Goal: Information Seeking & Learning: Compare options

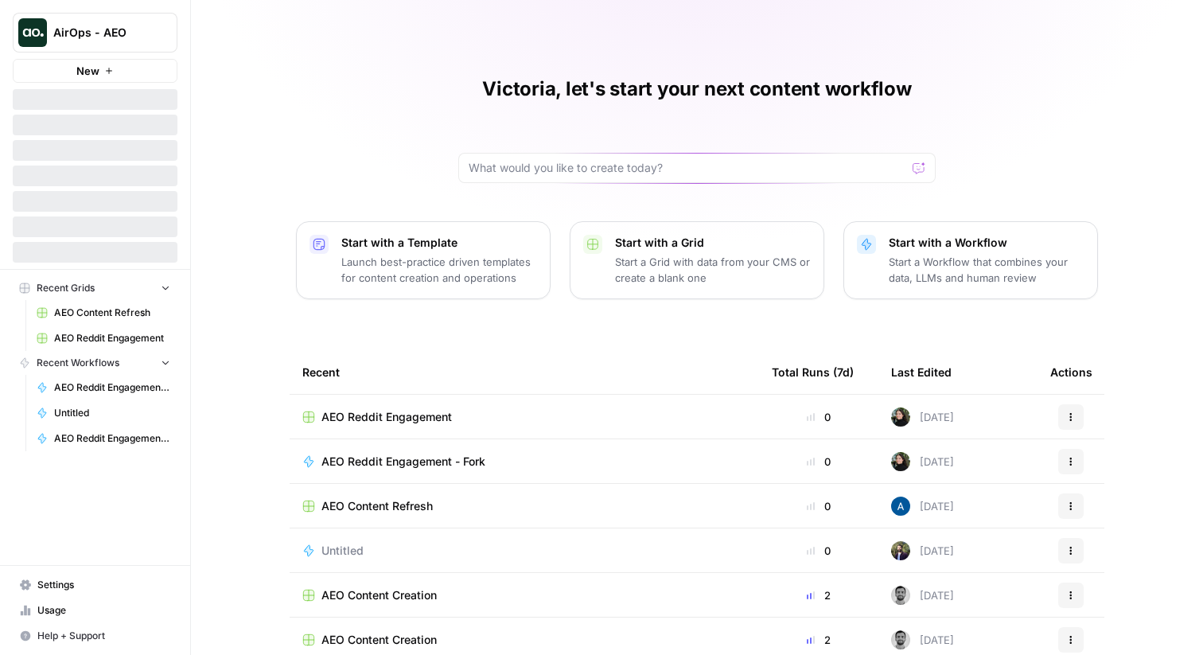
scroll to position [77, 0]
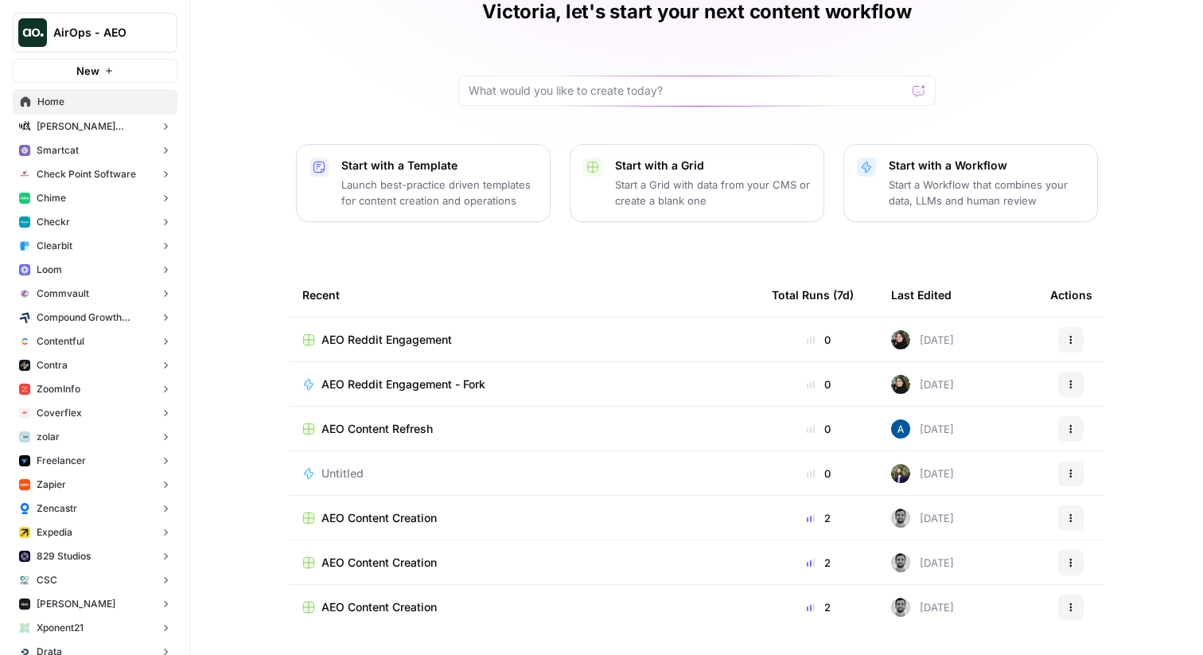
click at [79, 195] on button "Chime" at bounding box center [95, 198] width 165 height 24
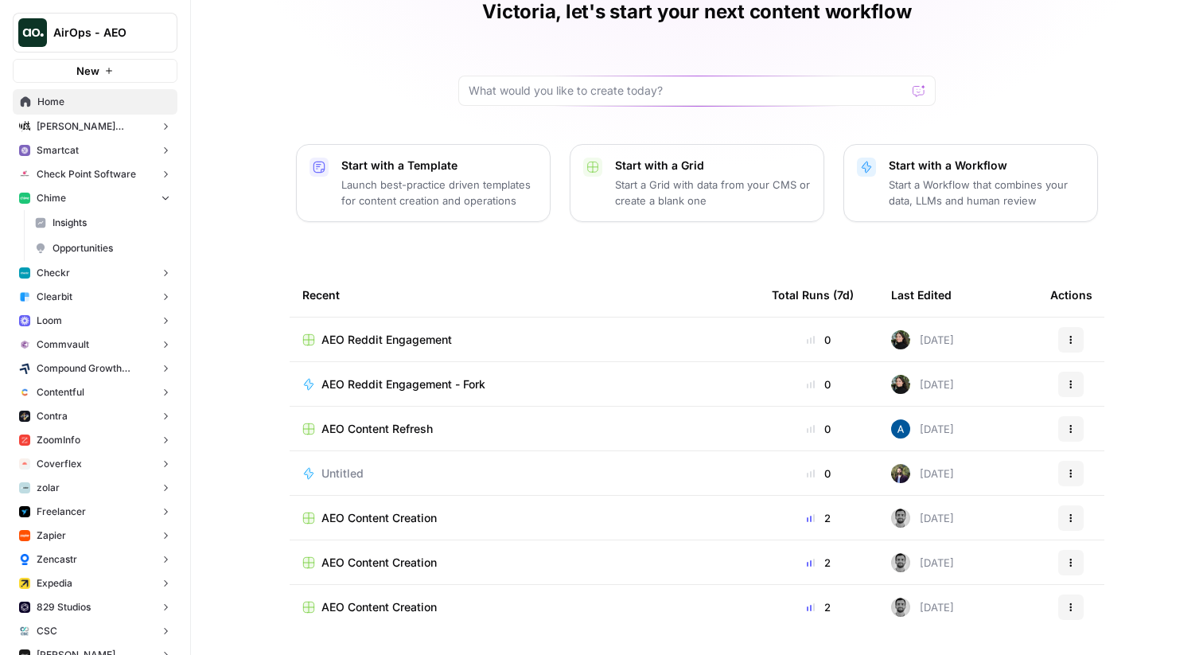
click at [104, 228] on span "Insights" at bounding box center [112, 223] width 118 height 14
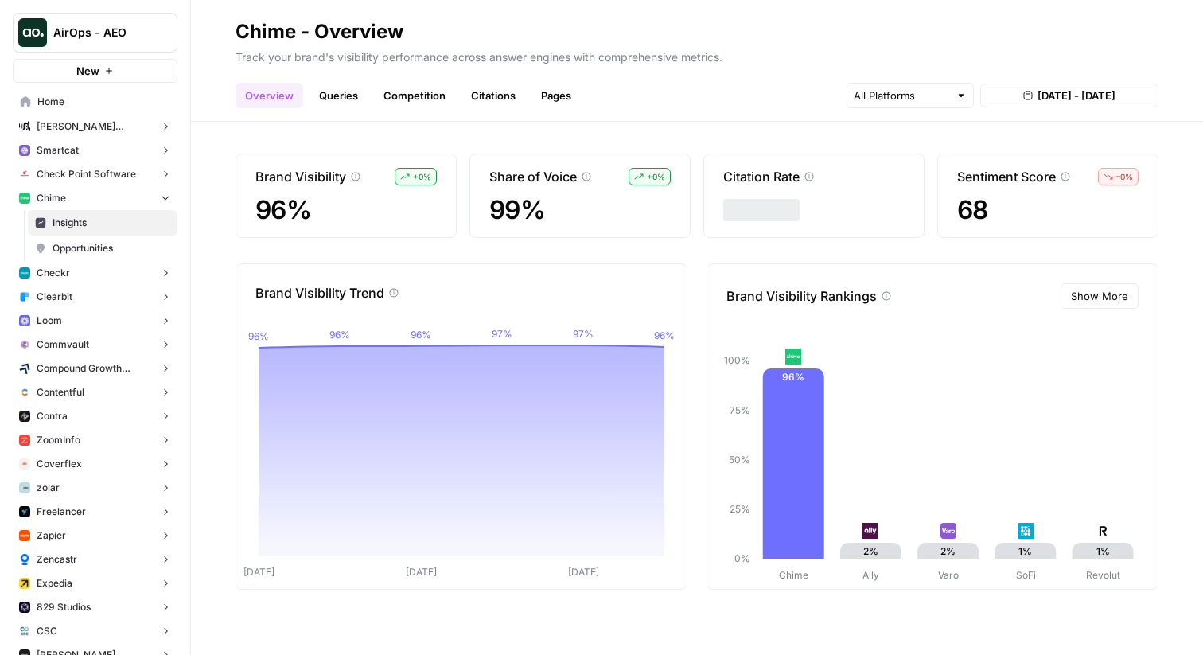
click at [360, 95] on link "Queries" at bounding box center [338, 95] width 58 height 25
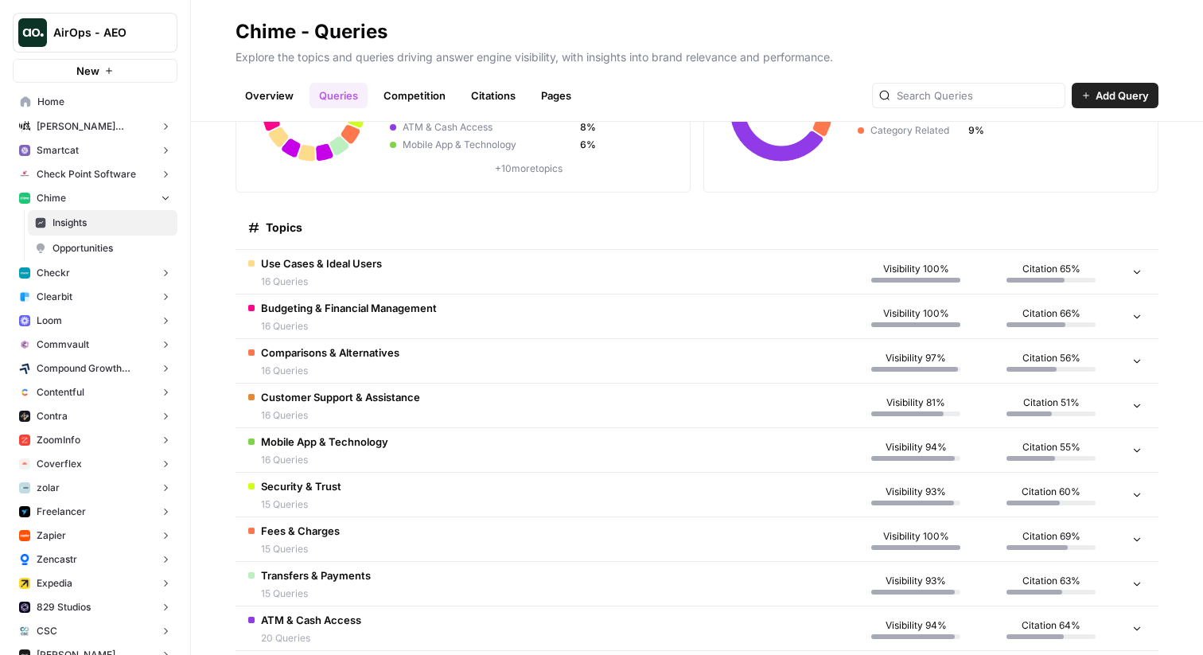
scroll to position [166, 0]
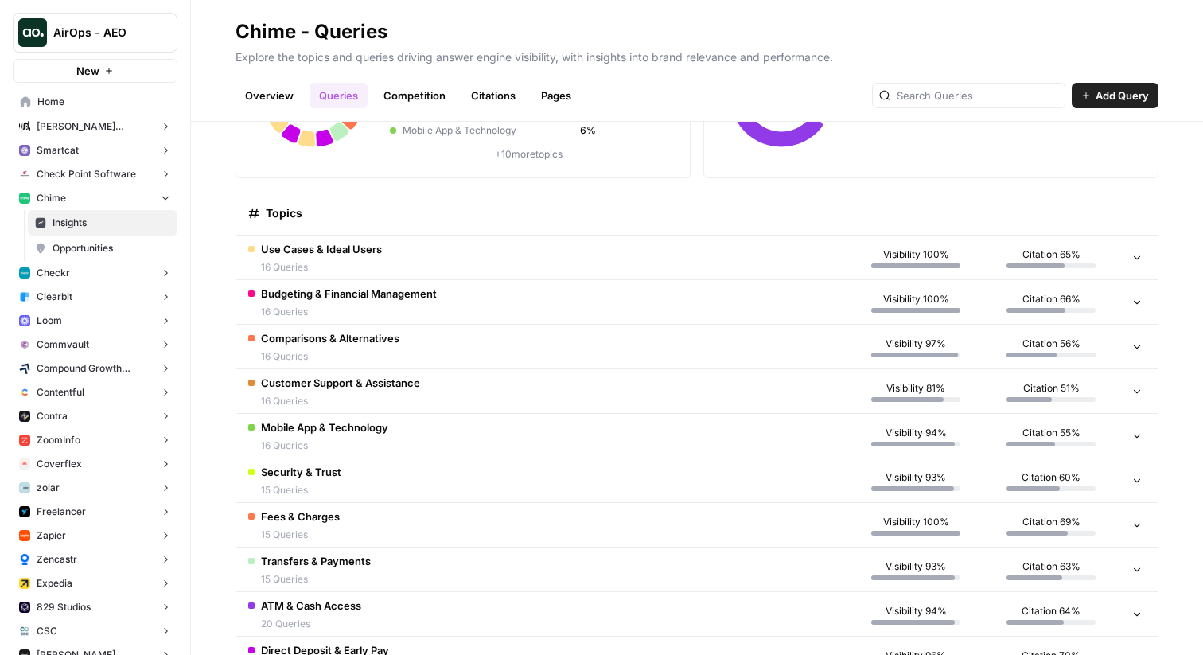
click at [357, 350] on span "16 Queries" at bounding box center [330, 356] width 138 height 14
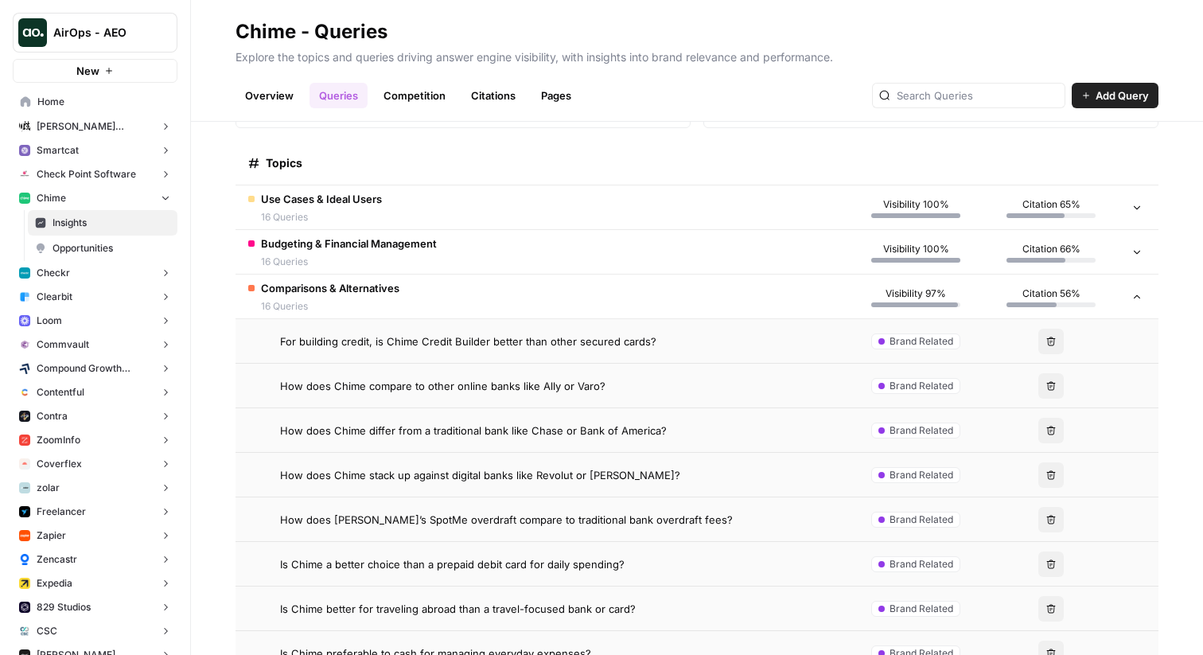
scroll to position [224, 0]
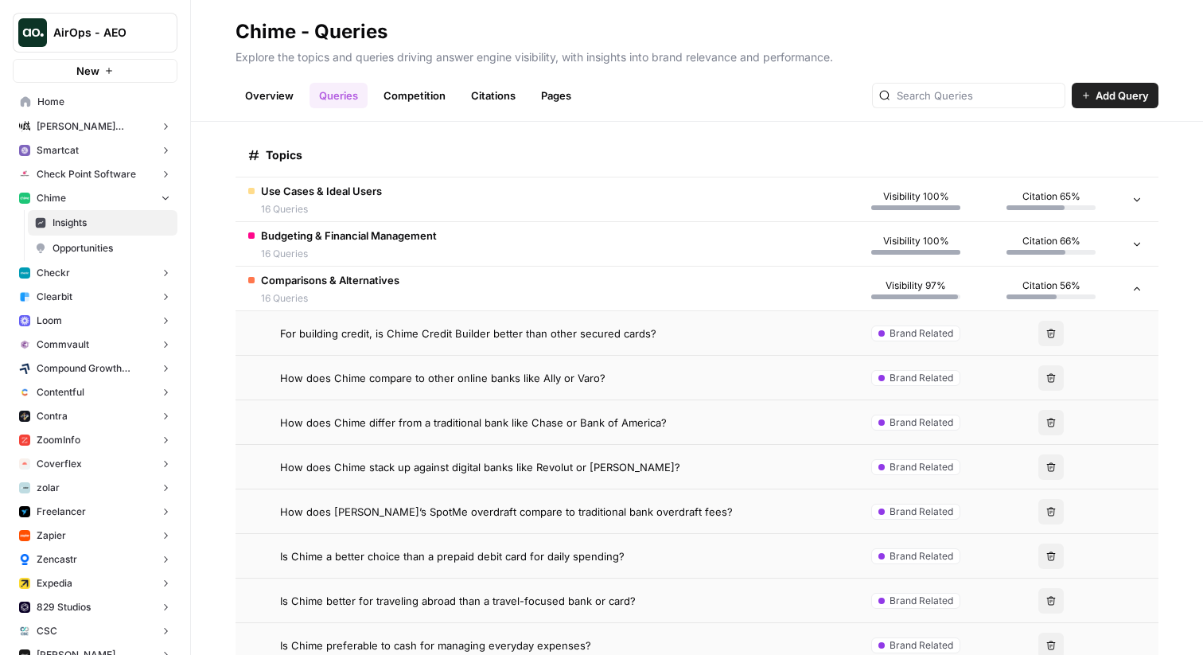
click at [365, 328] on span "For building credit, is Chime Credit Builder better than other secured cards?" at bounding box center [468, 333] width 376 height 16
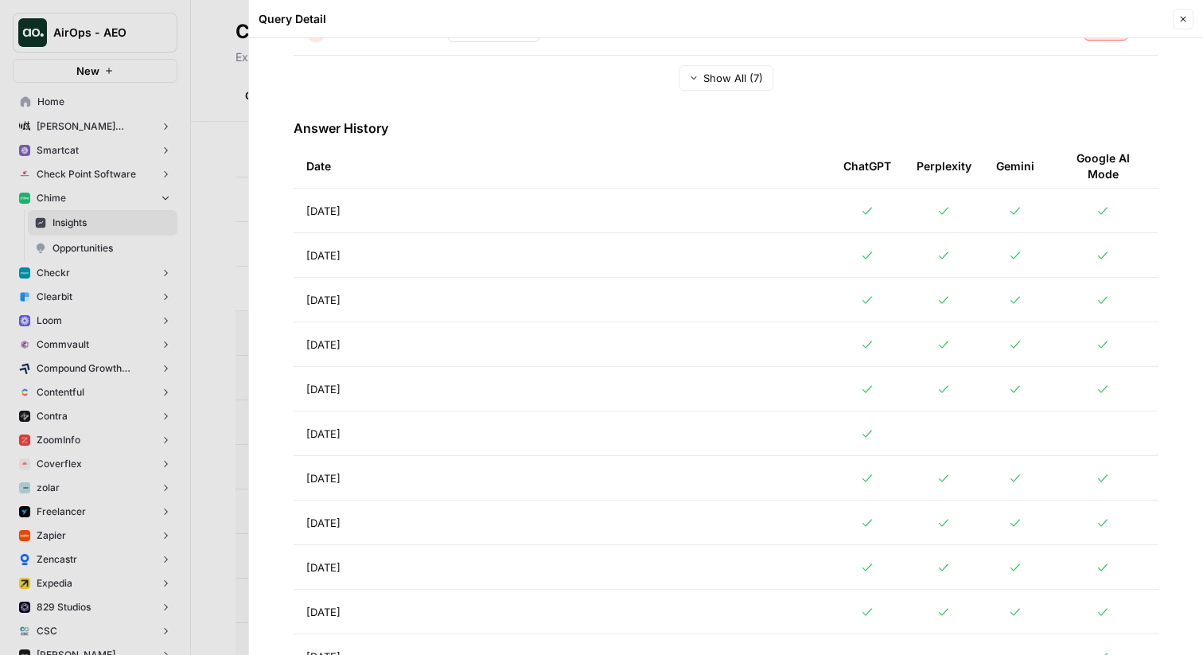
click at [452, 243] on td "[DATE]" at bounding box center [562, 255] width 537 height 44
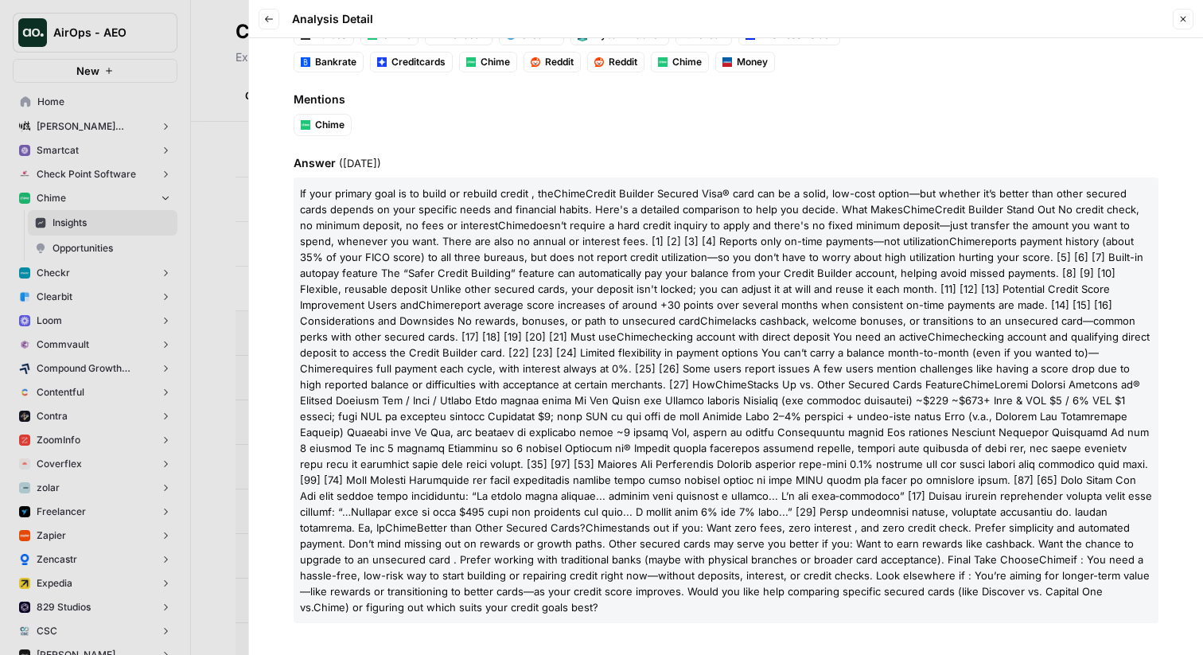
scroll to position [115, 0]
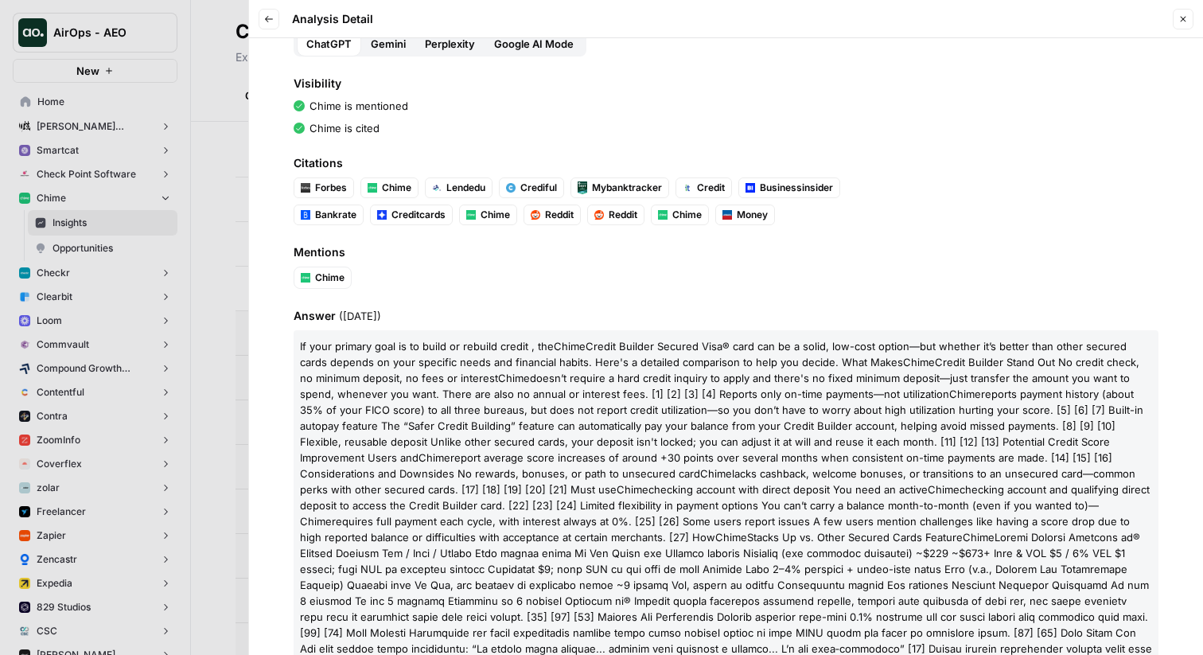
click at [276, 21] on button "Back" at bounding box center [269, 19] width 21 height 21
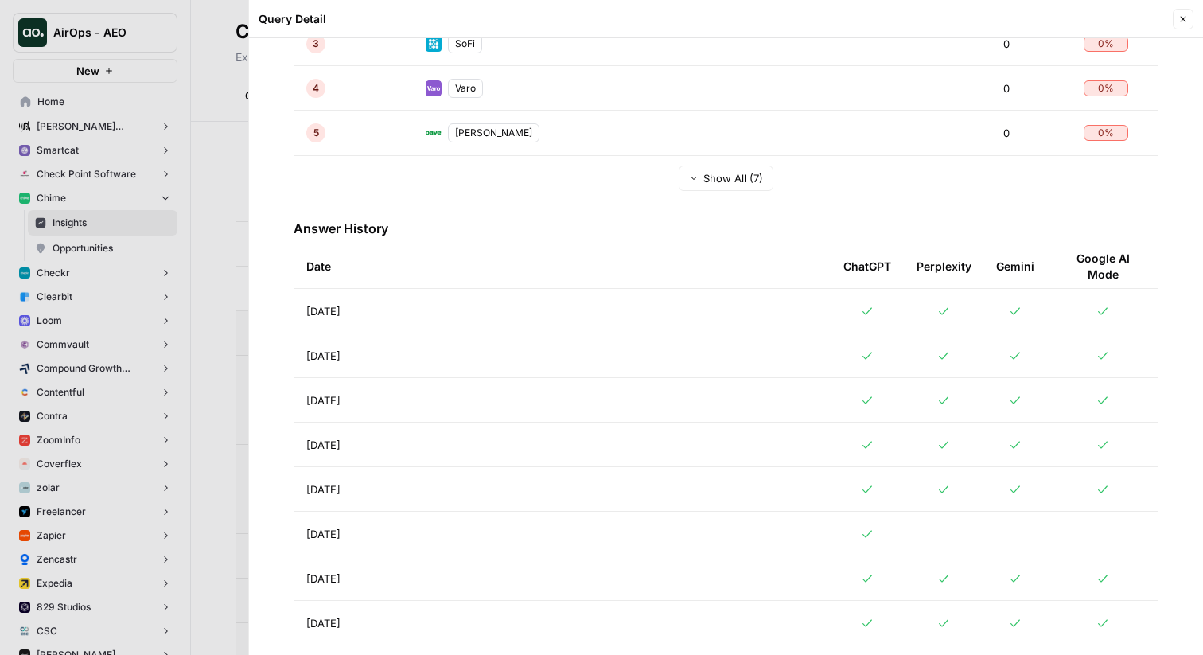
scroll to position [602, 0]
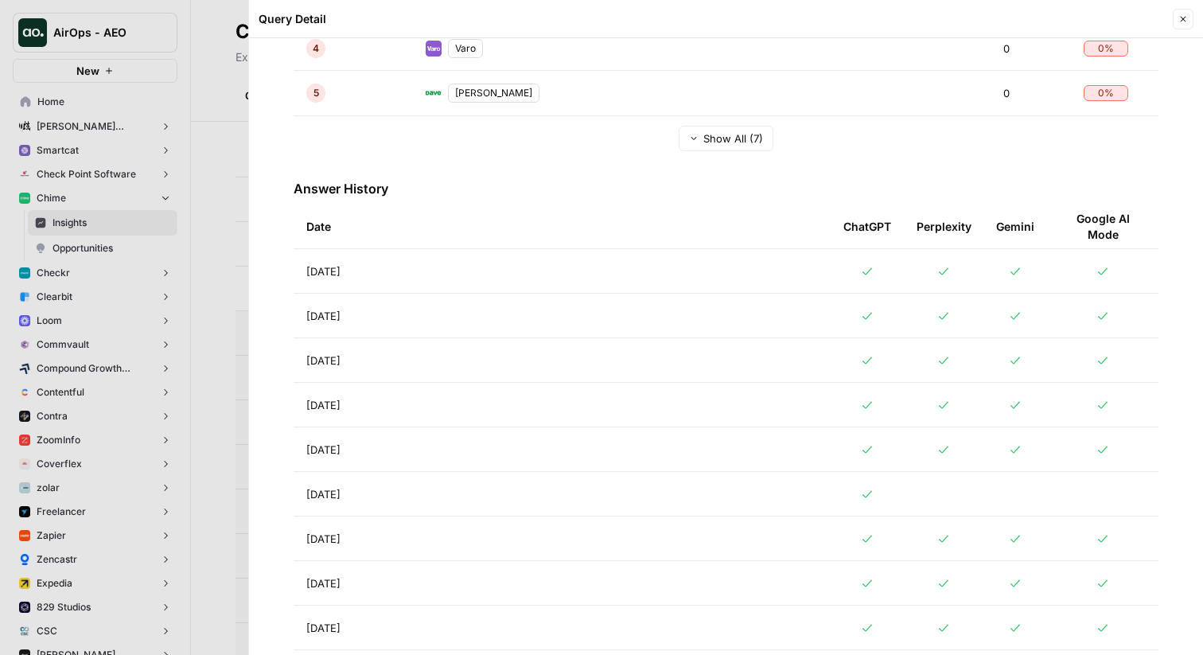
click at [191, 356] on div at bounding box center [601, 327] width 1203 height 655
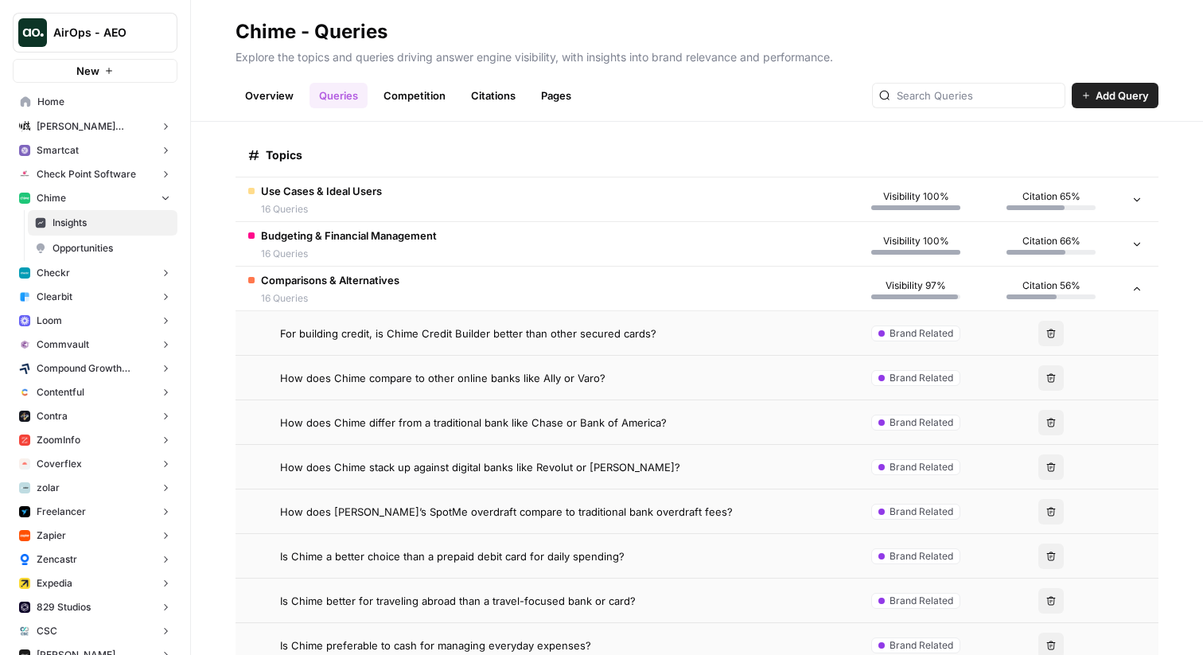
click at [412, 476] on td "How does Chime stack up against digital banks like Revolut or [PERSON_NAME]?" at bounding box center [541, 467] width 613 height 44
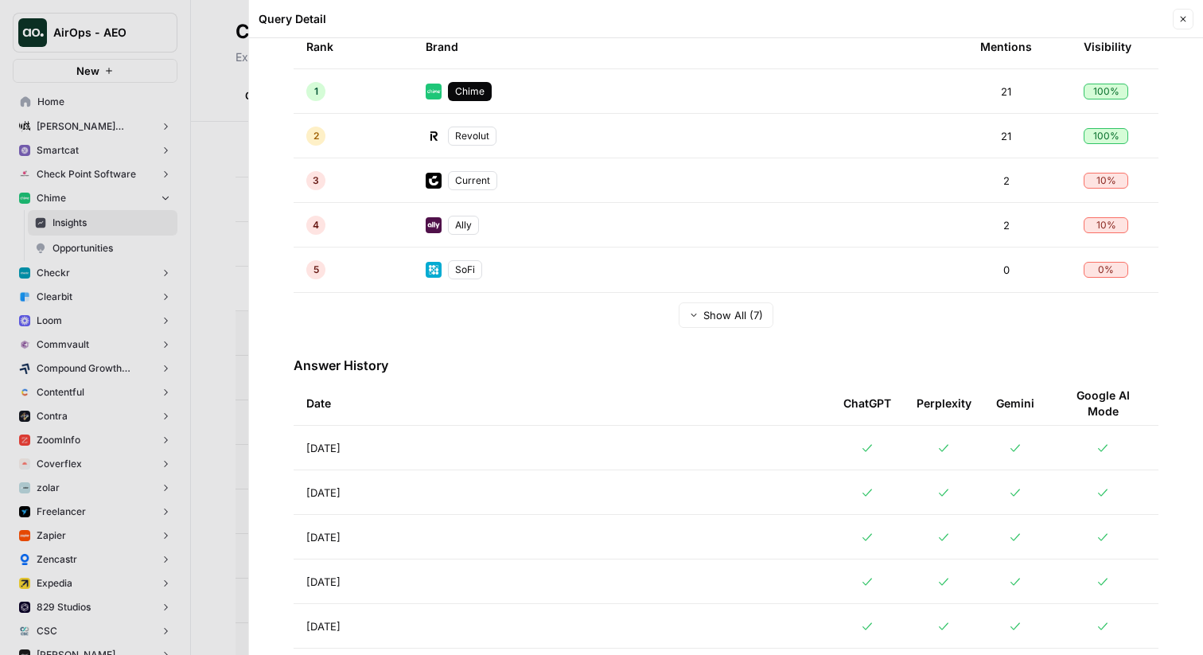
scroll to position [451, 0]
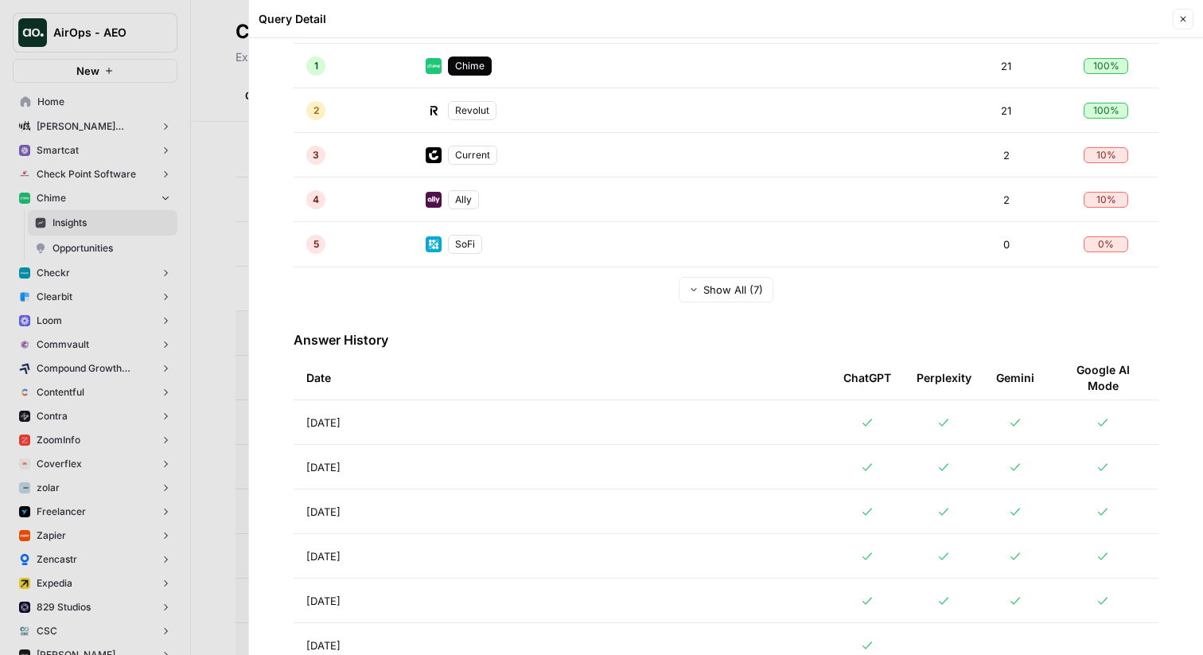
click at [409, 410] on td "[DATE]" at bounding box center [562, 422] width 537 height 44
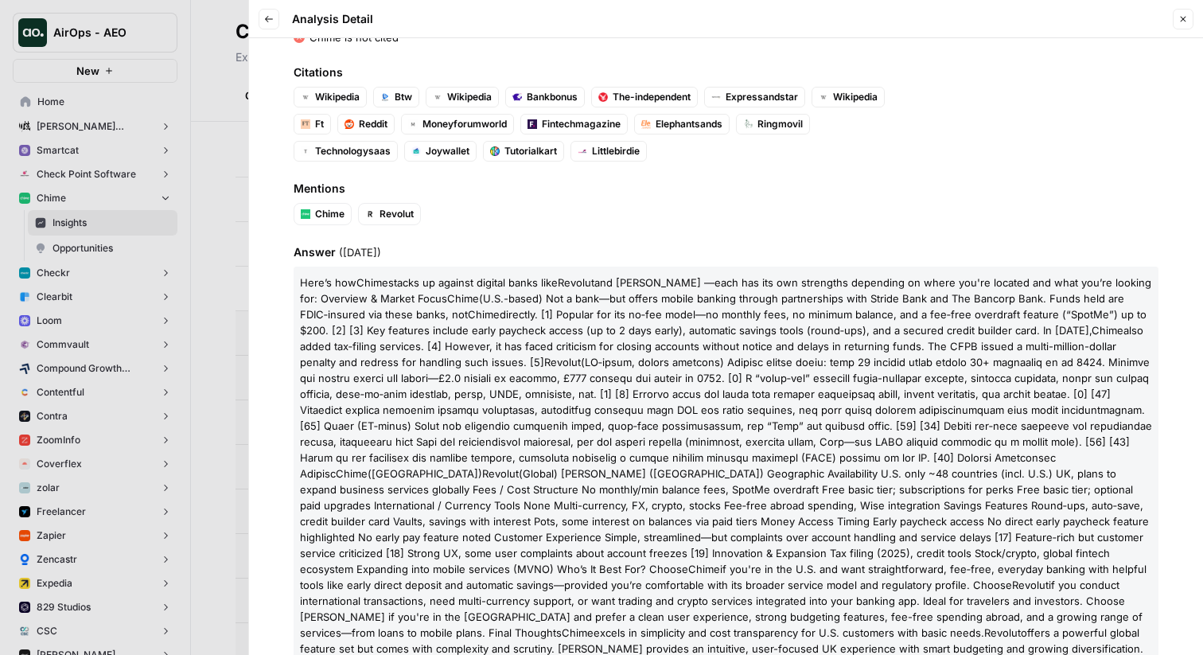
scroll to position [263, 0]
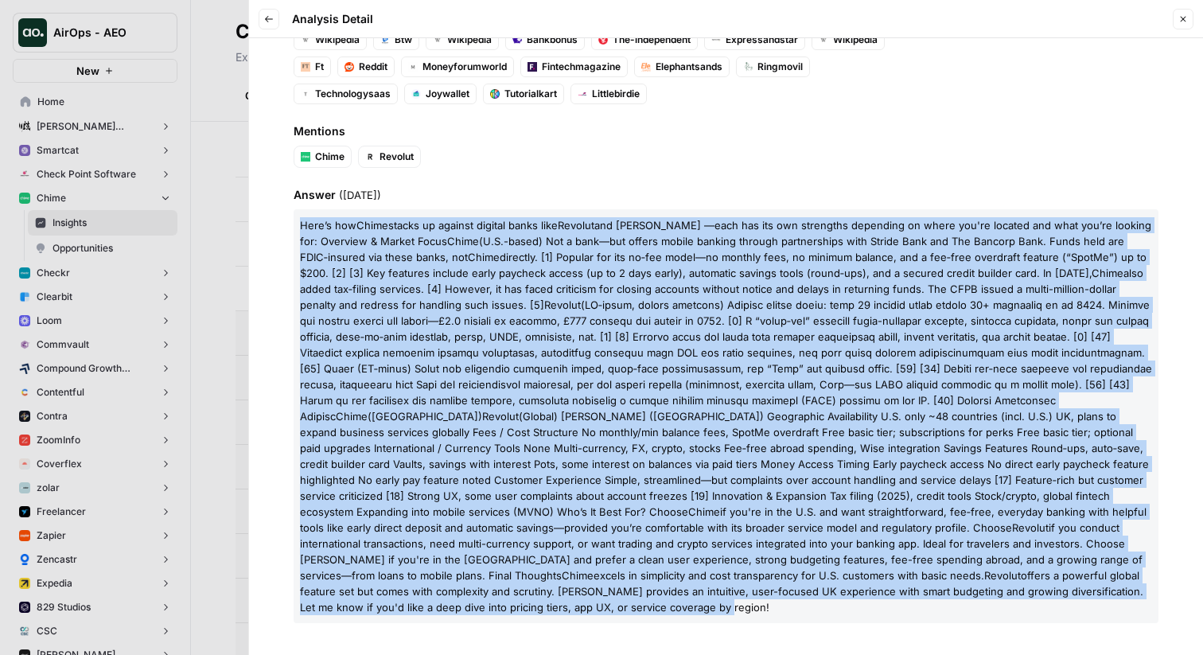
drag, startPoint x: 299, startPoint y: 223, endPoint x: 424, endPoint y: 607, distance: 404.0
click at [424, 607] on p "Here’s how Chime stacks up against digital banks like Revolut and [PERSON_NAME]…" at bounding box center [726, 416] width 865 height 414
copy p "Lore’i dol Sitam consec ad elitsed doeiusm tempo inci Utlabor etd Magna —aliq e…"
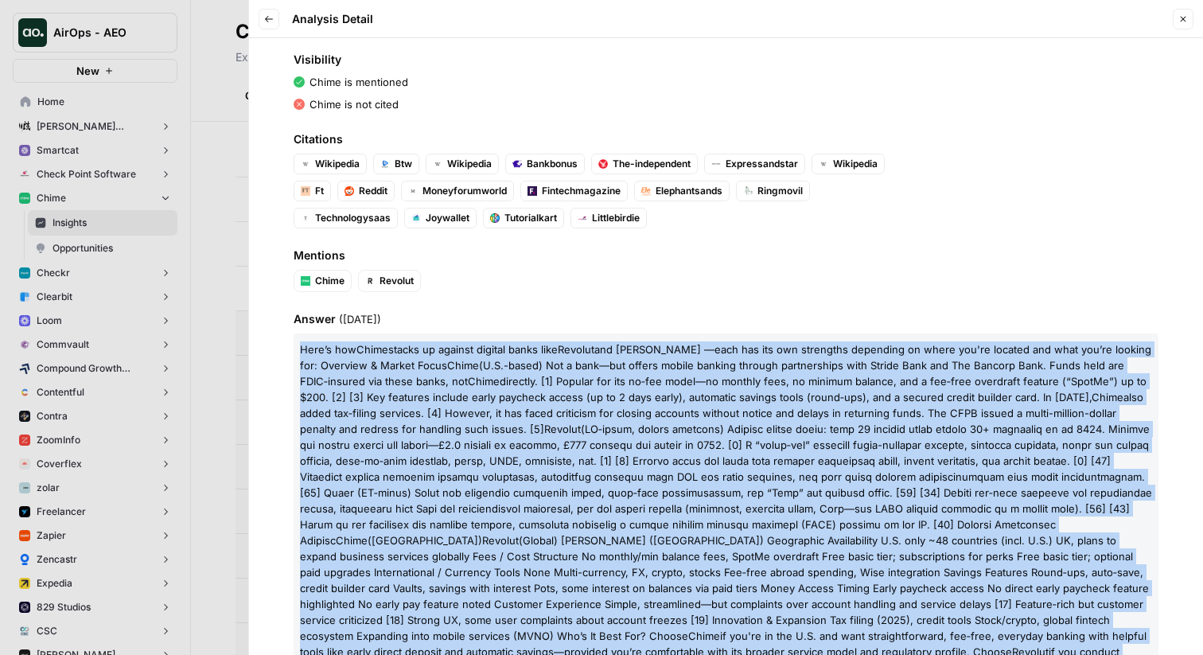
scroll to position [0, 0]
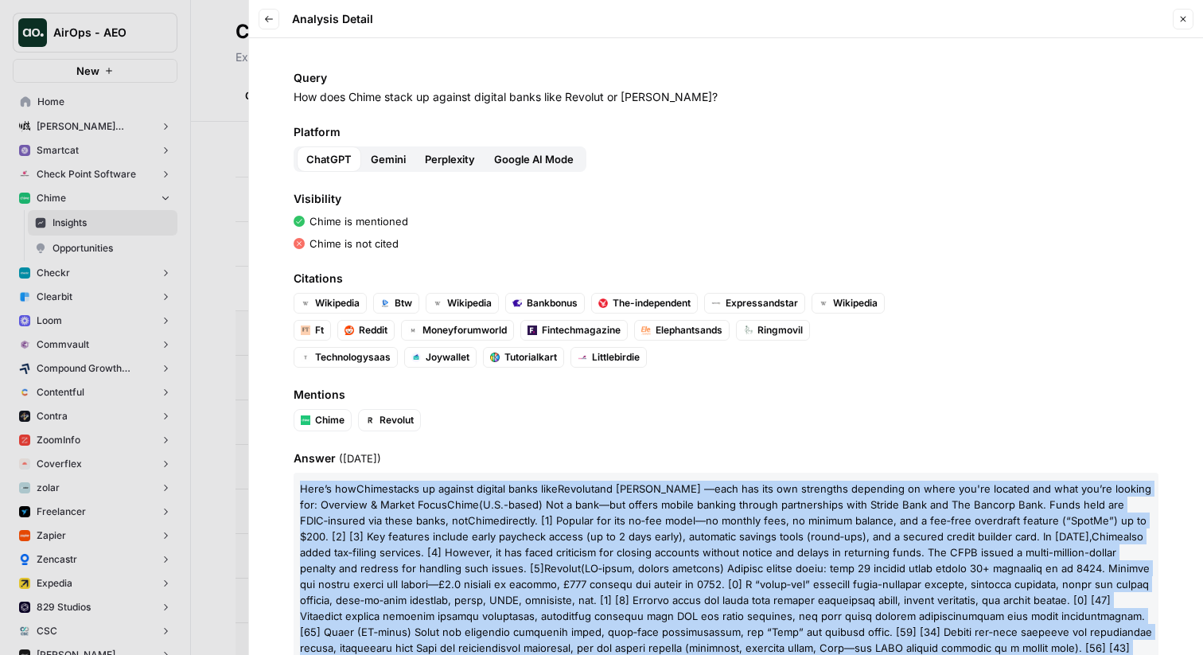
click at [266, 24] on button "Back" at bounding box center [269, 19] width 21 height 21
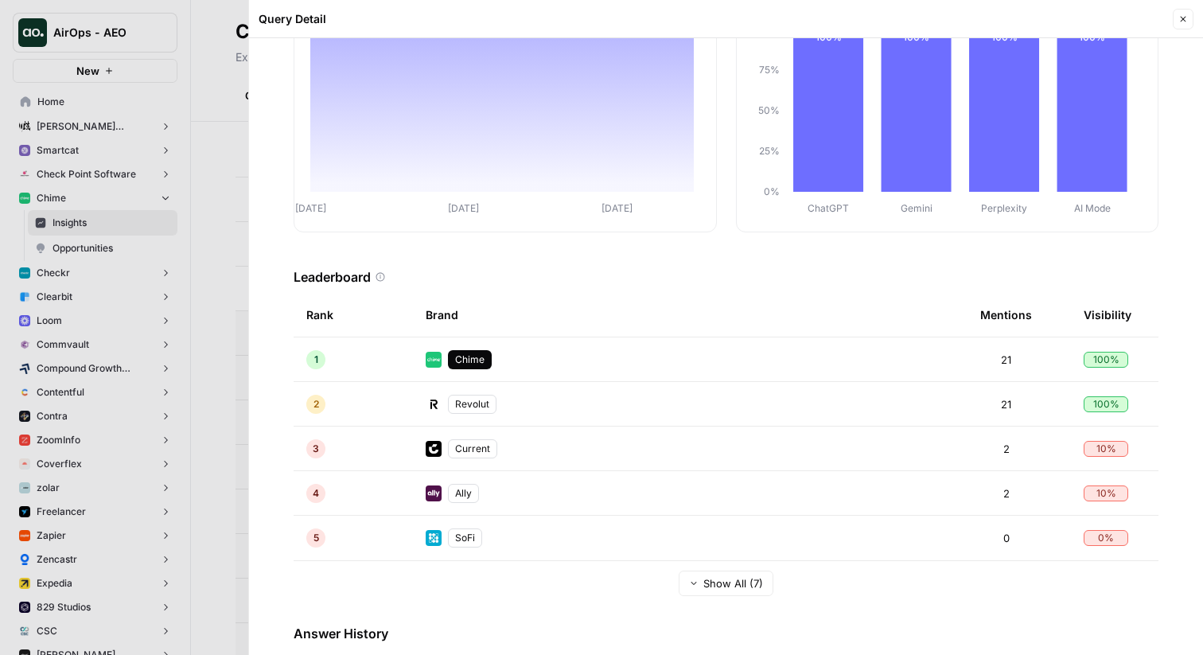
scroll to position [243, 0]
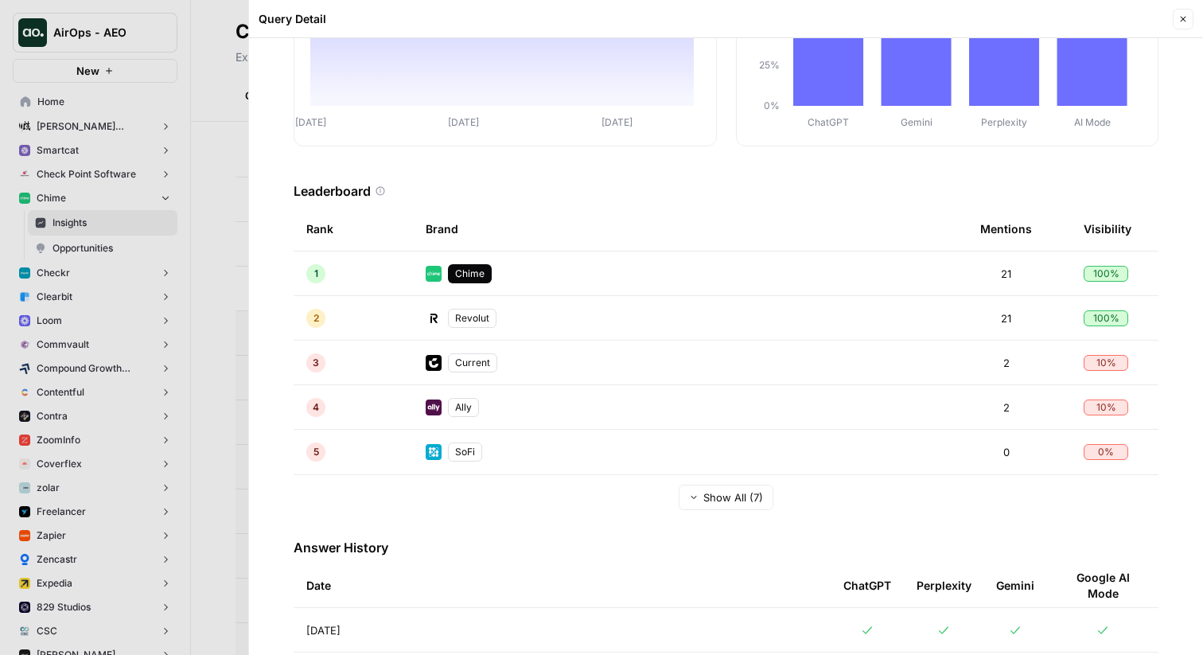
click at [465, 361] on div "Current" at bounding box center [472, 362] width 49 height 19
click at [430, 364] on img at bounding box center [434, 363] width 16 height 16
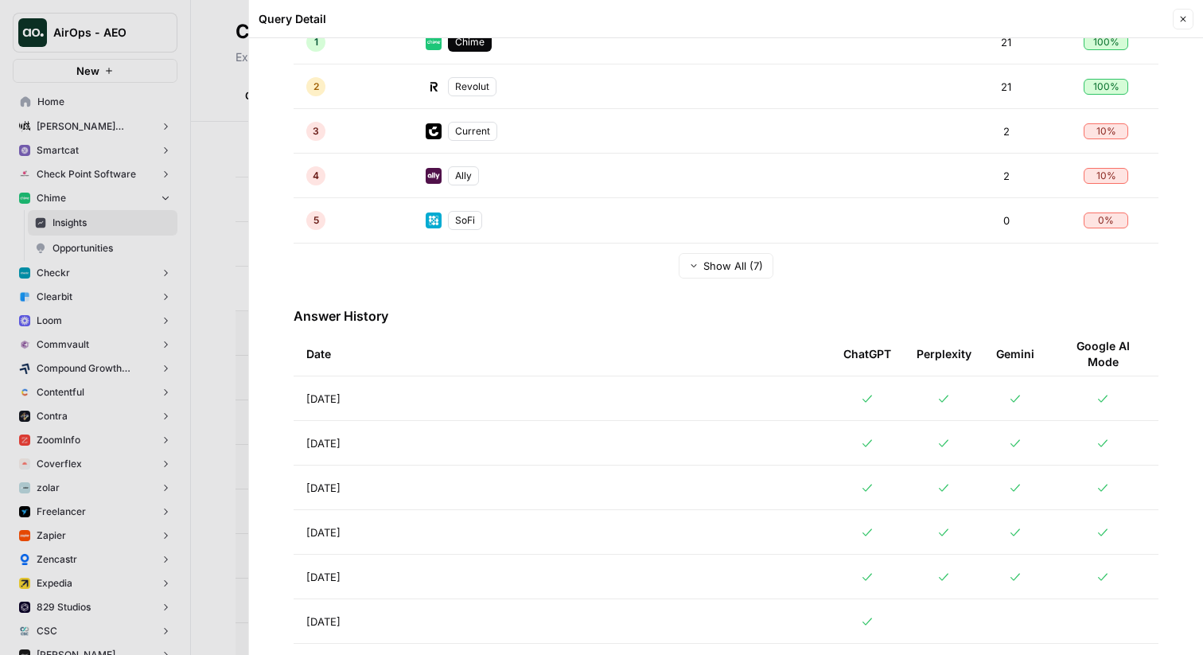
scroll to position [554, 0]
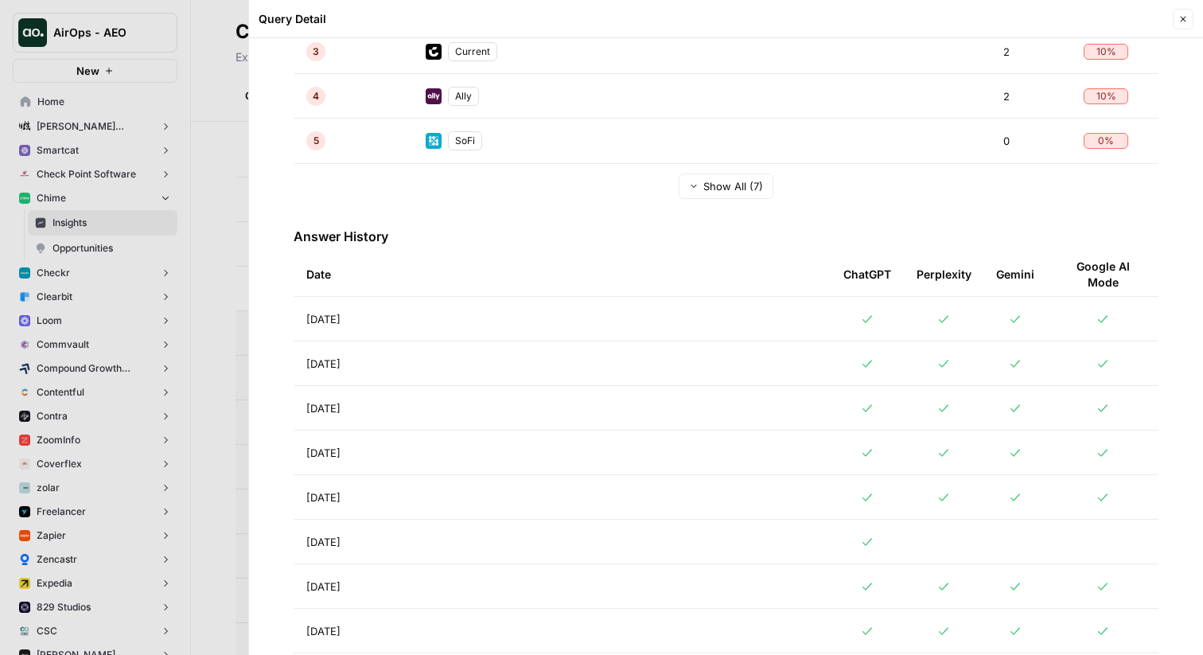
click at [384, 317] on td "[DATE]" at bounding box center [562, 319] width 537 height 44
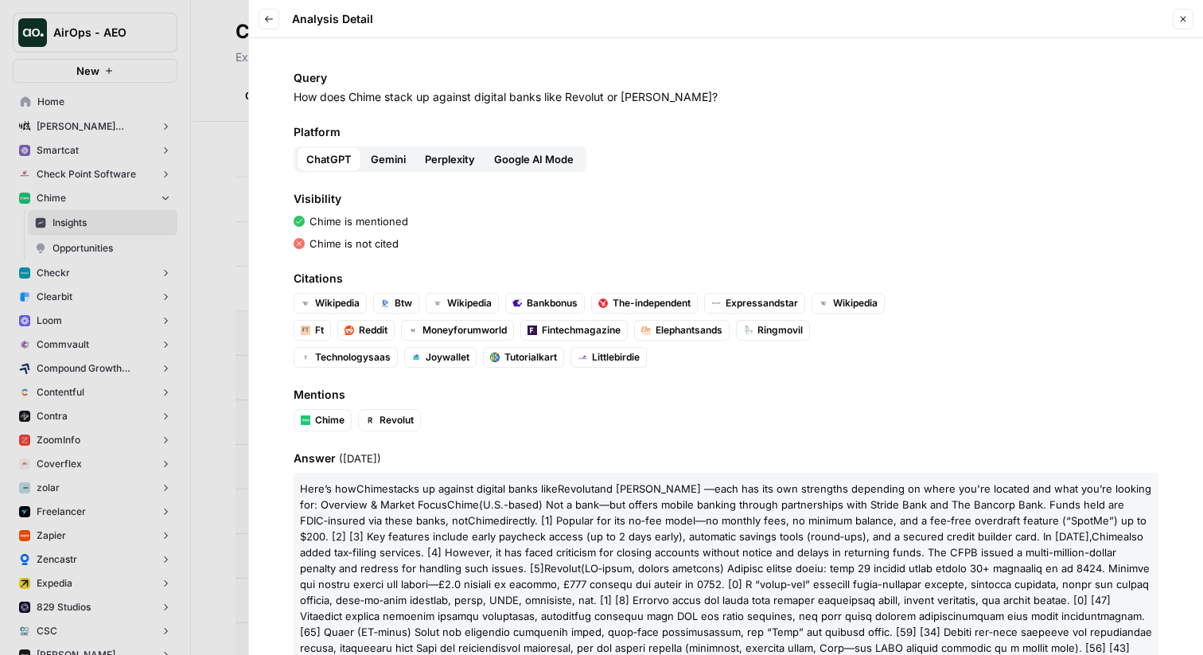
click at [270, 28] on button "Back" at bounding box center [269, 19] width 21 height 21
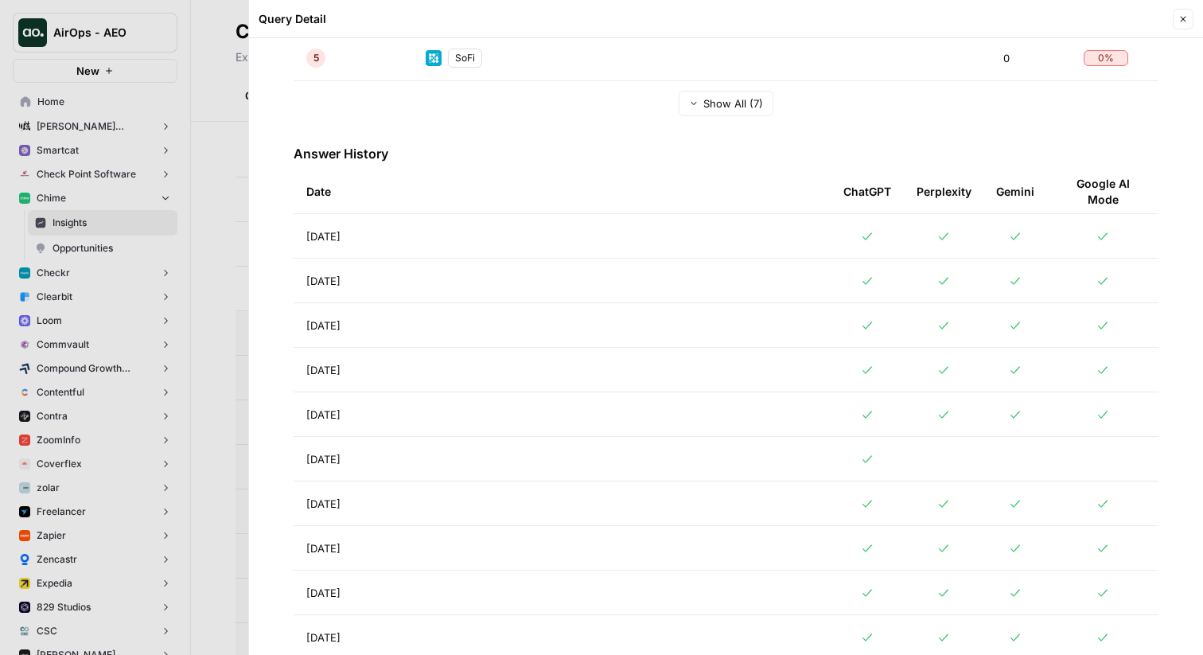
scroll to position [642, 0]
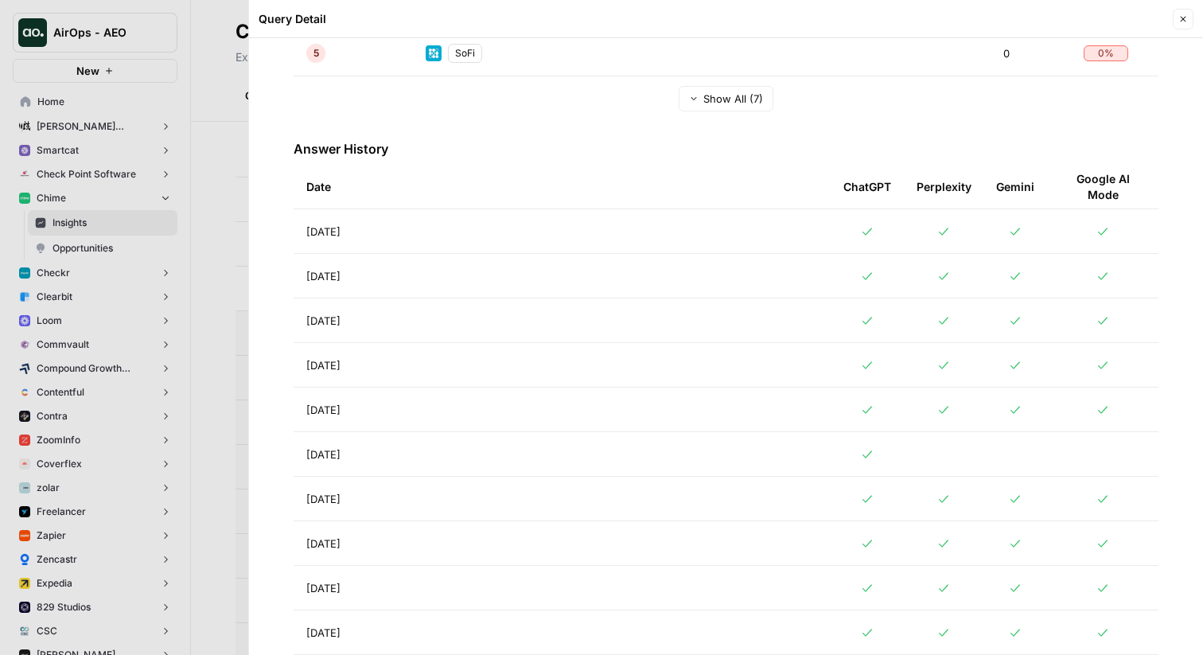
click at [180, 145] on div at bounding box center [601, 327] width 1203 height 655
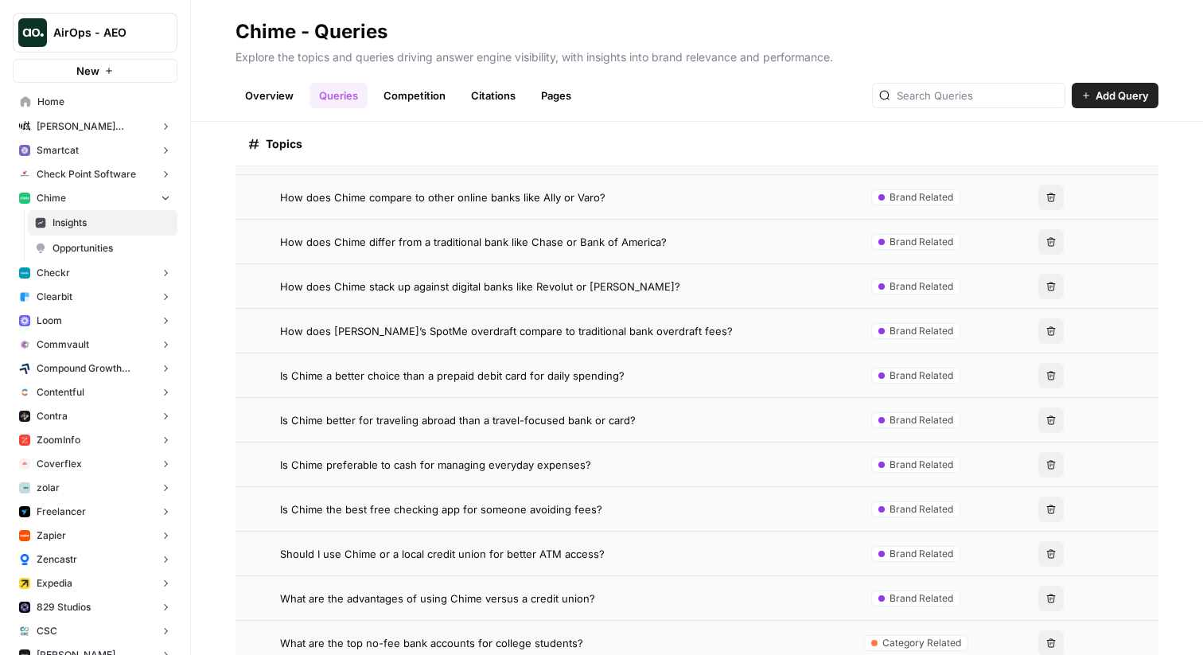
scroll to position [422, 0]
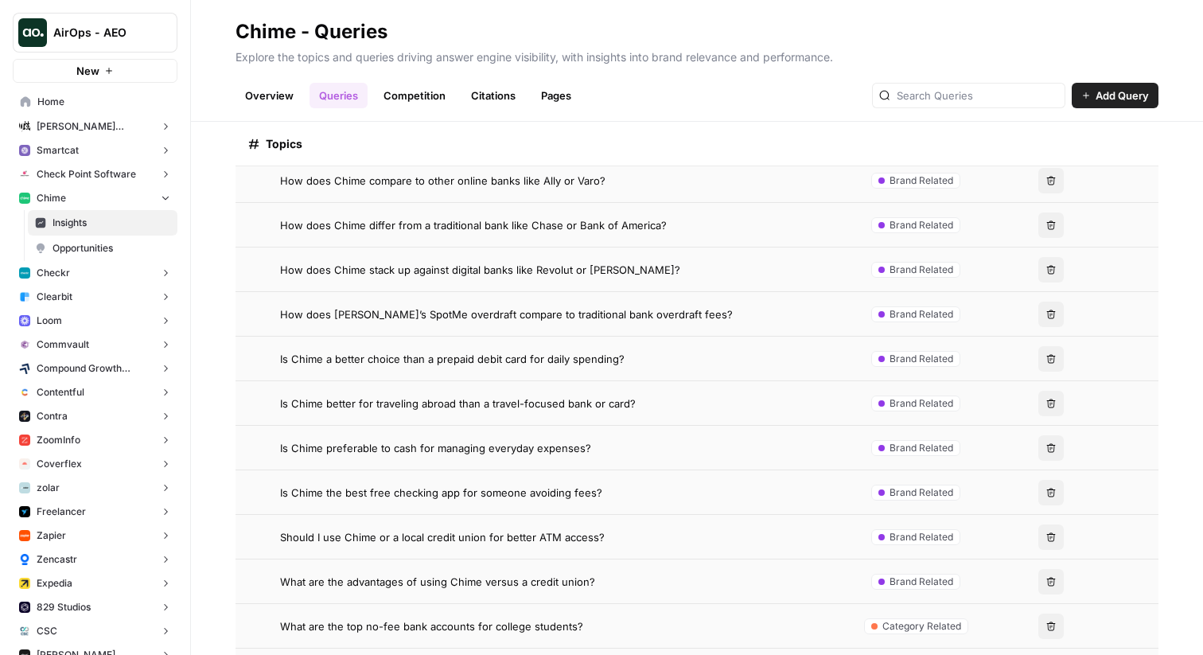
click at [352, 313] on span "How does [PERSON_NAME]’s SpotMe overdraft compare to traditional bank overdraft…" at bounding box center [506, 314] width 453 height 16
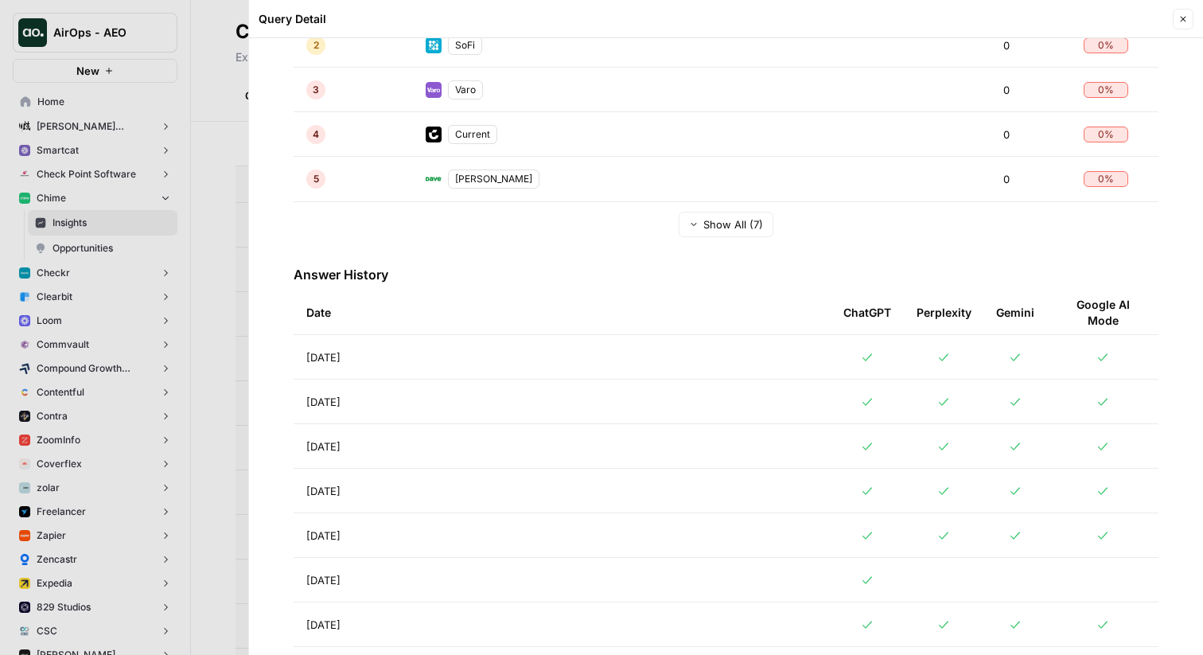
scroll to position [519, 0]
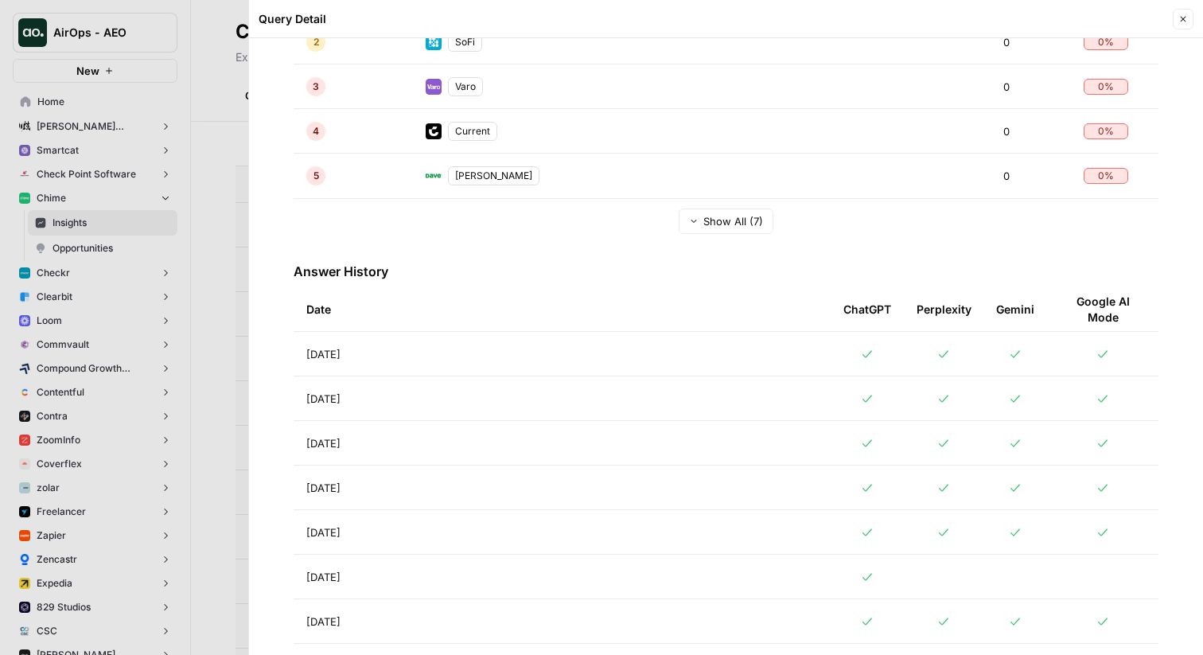
click at [473, 384] on td "[DATE]" at bounding box center [562, 398] width 537 height 44
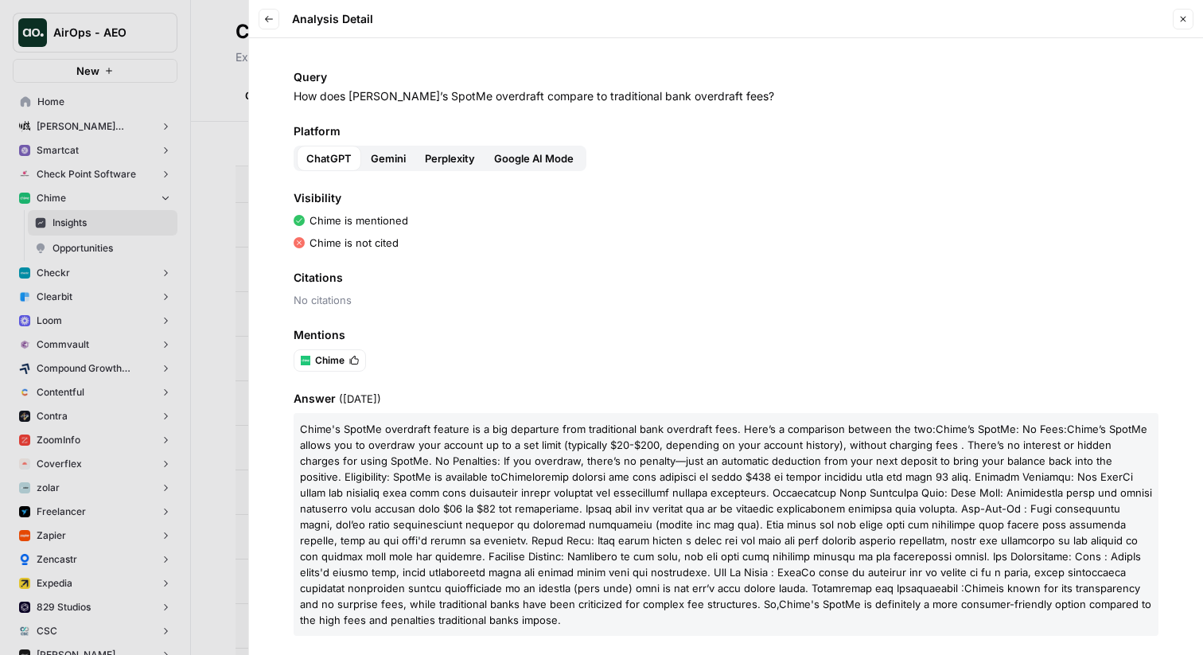
scroll to position [14, 0]
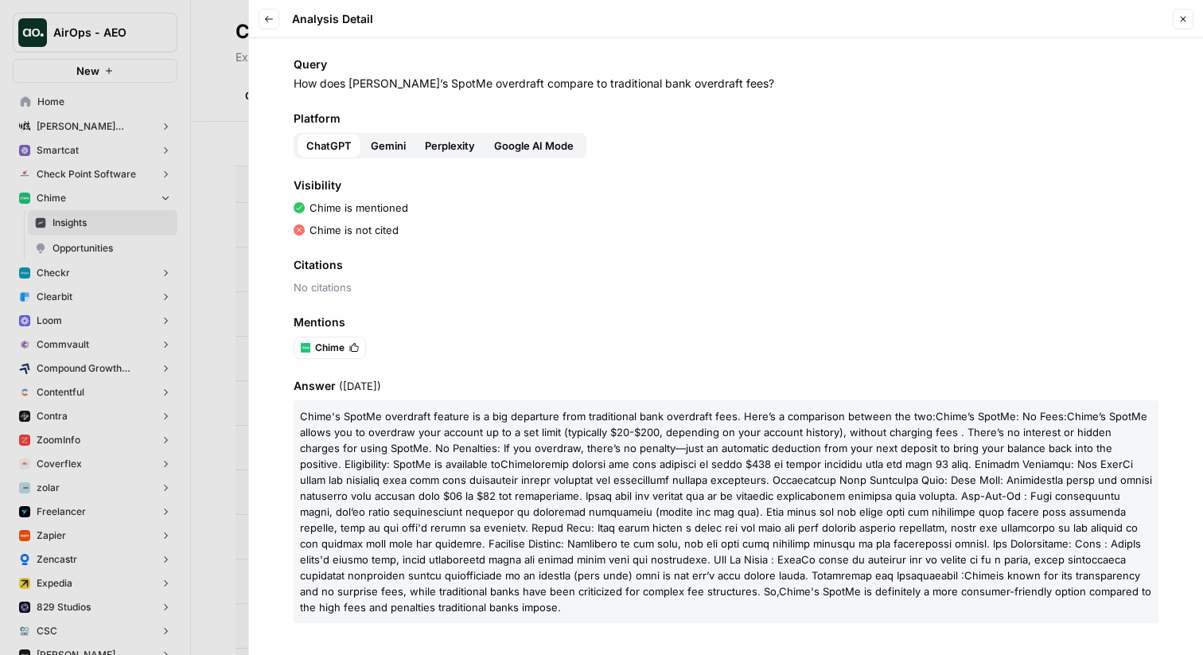
click at [274, 20] on button "Back" at bounding box center [269, 19] width 21 height 21
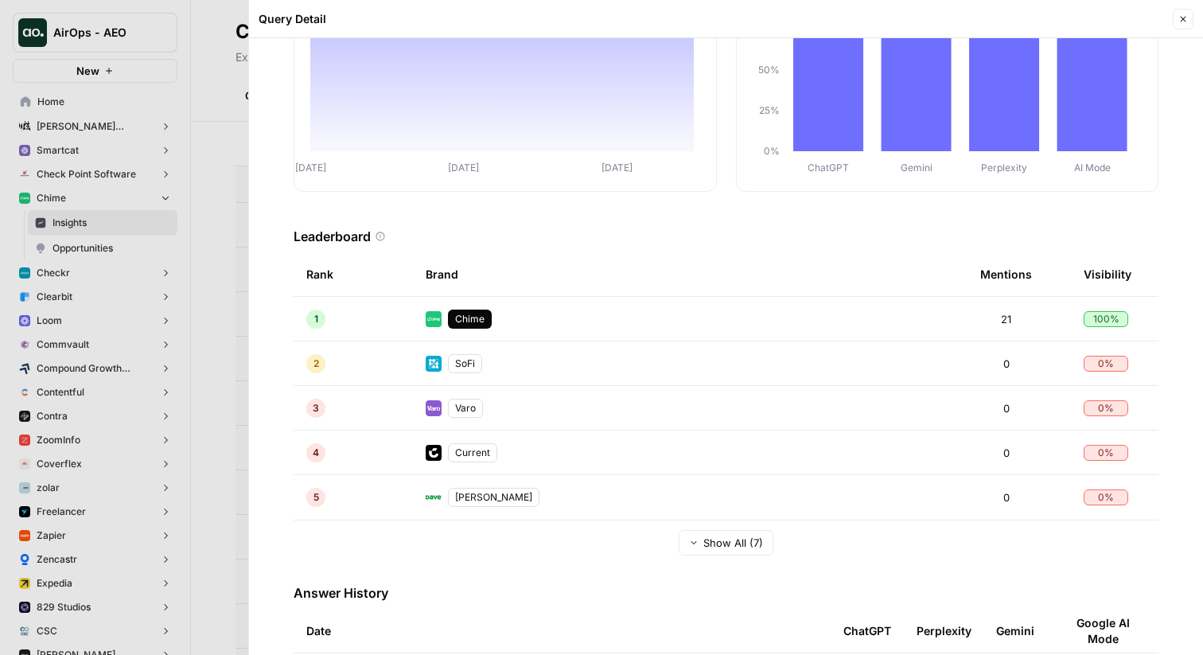
scroll to position [200, 0]
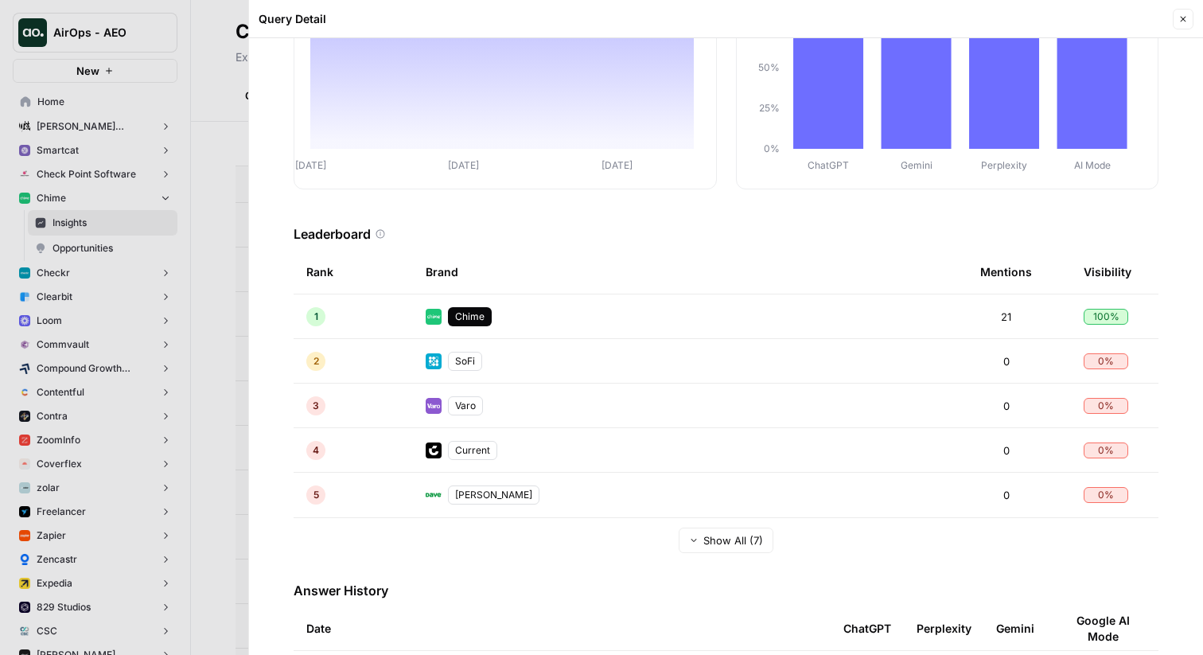
click at [704, 537] on span "Show All (7)" at bounding box center [733, 540] width 60 height 16
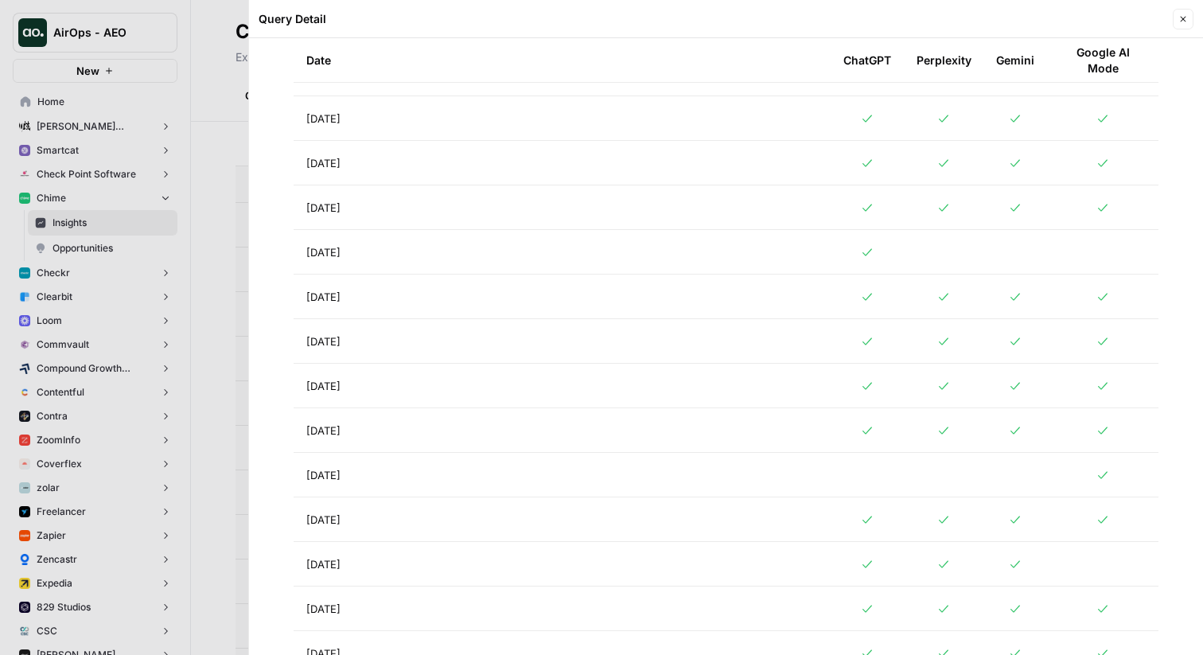
click at [476, 309] on td "[DATE]" at bounding box center [562, 296] width 537 height 44
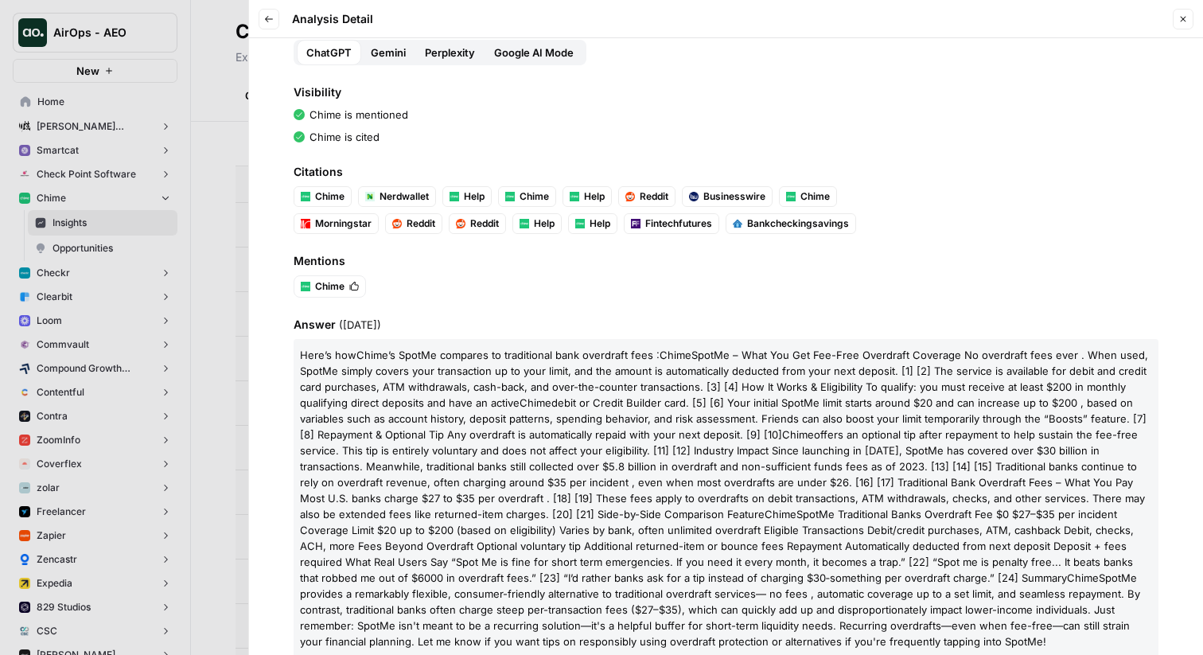
scroll to position [141, 0]
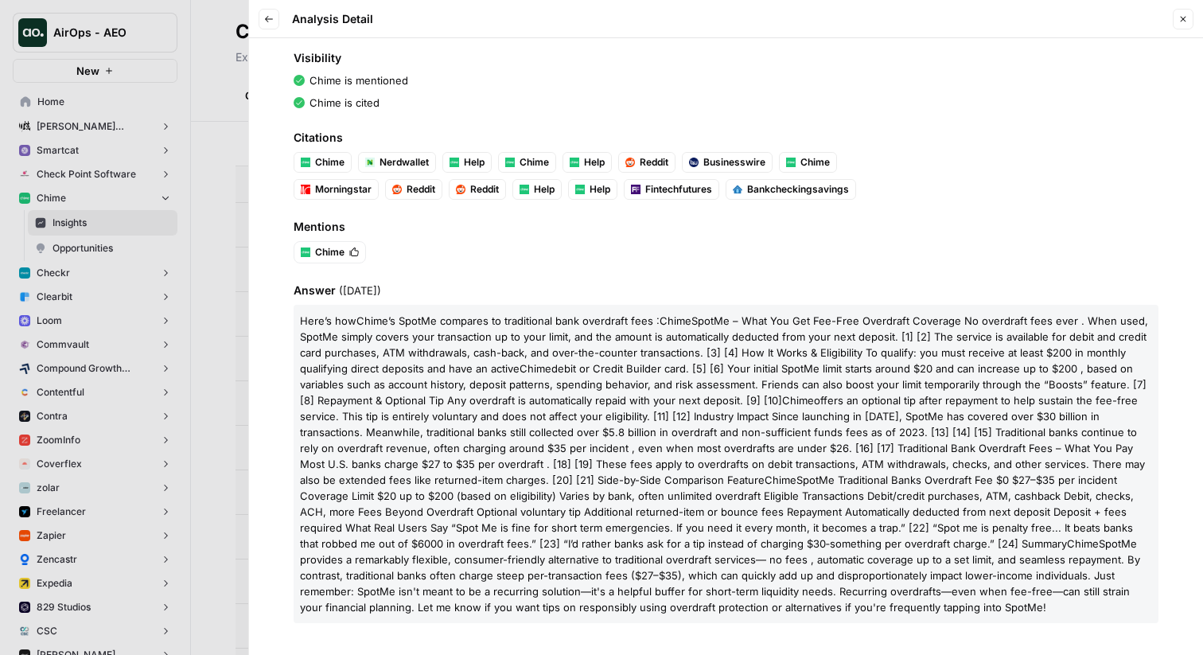
click at [181, 211] on div at bounding box center [601, 327] width 1203 height 655
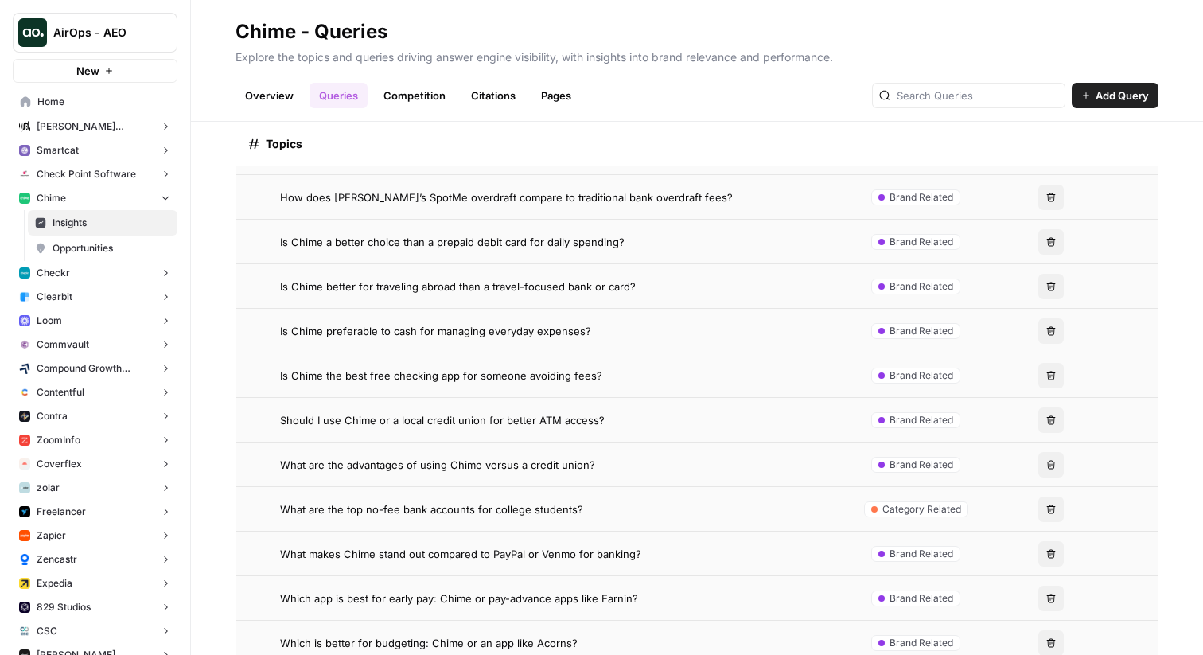
scroll to position [539, 0]
click at [397, 469] on span "What are the advantages of using Chime versus a credit union?" at bounding box center [437, 464] width 315 height 16
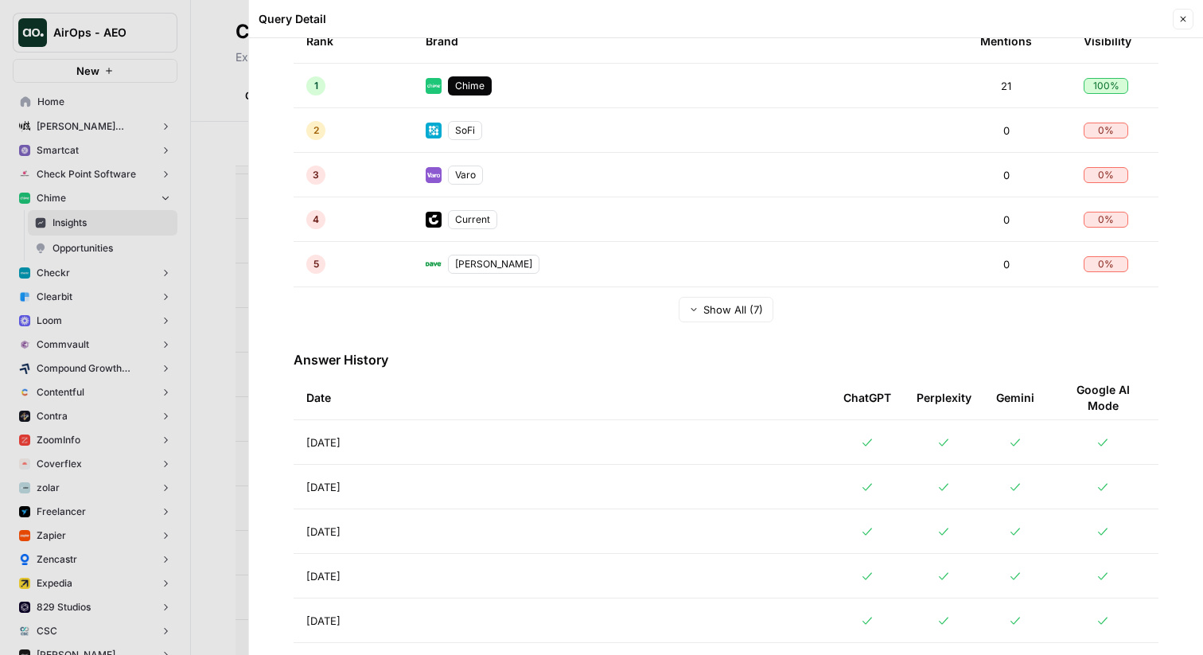
click at [417, 438] on td "[DATE]" at bounding box center [562, 442] width 537 height 44
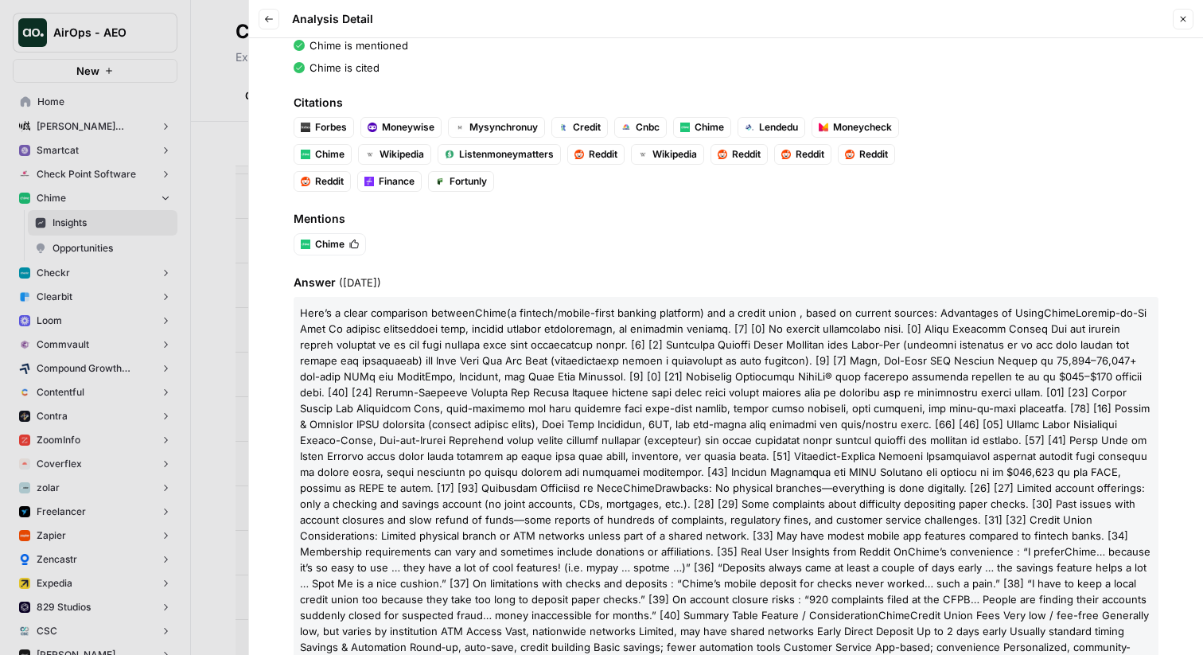
scroll to position [161, 0]
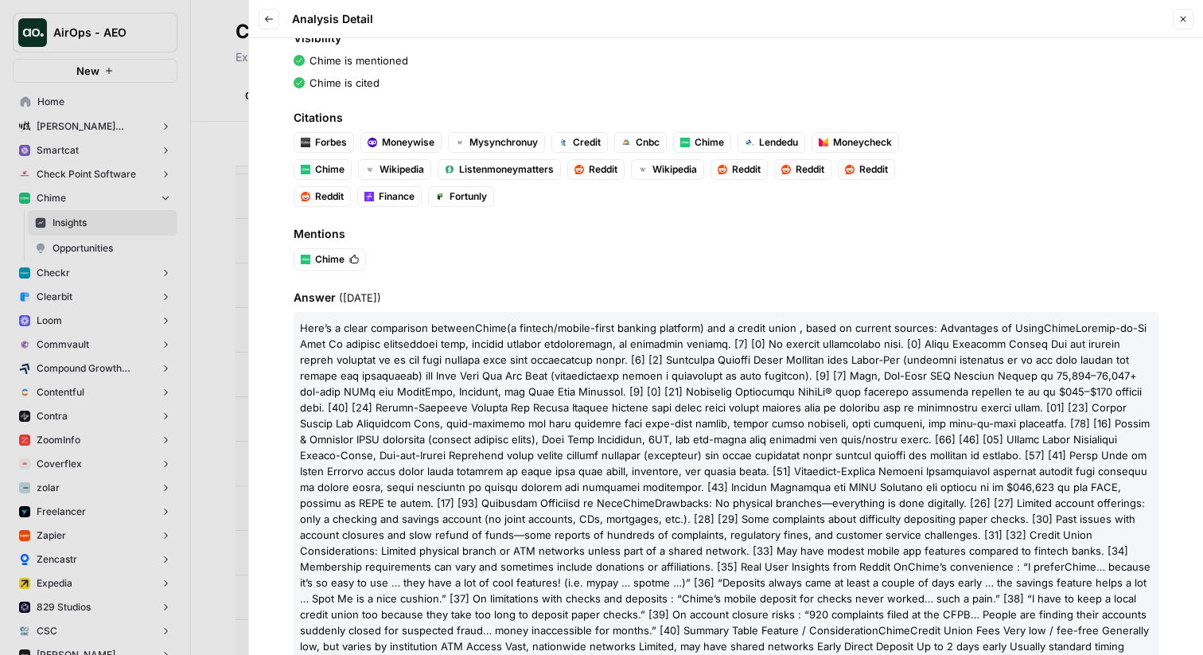
click at [247, 406] on div at bounding box center [601, 327] width 1203 height 655
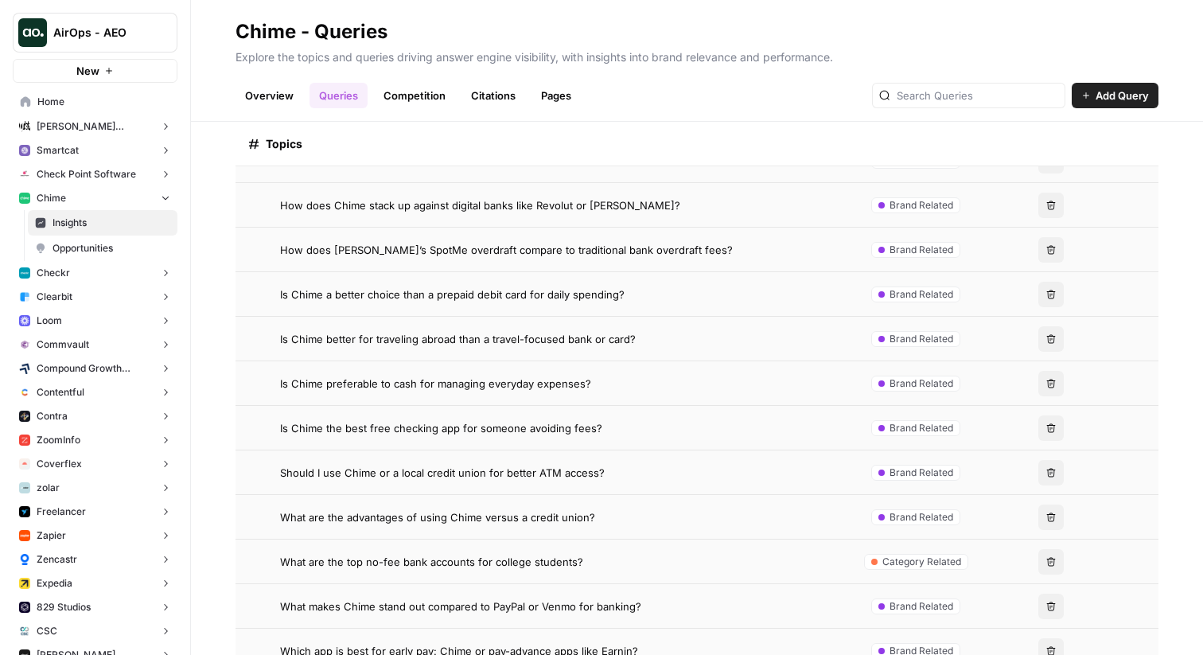
scroll to position [480, 0]
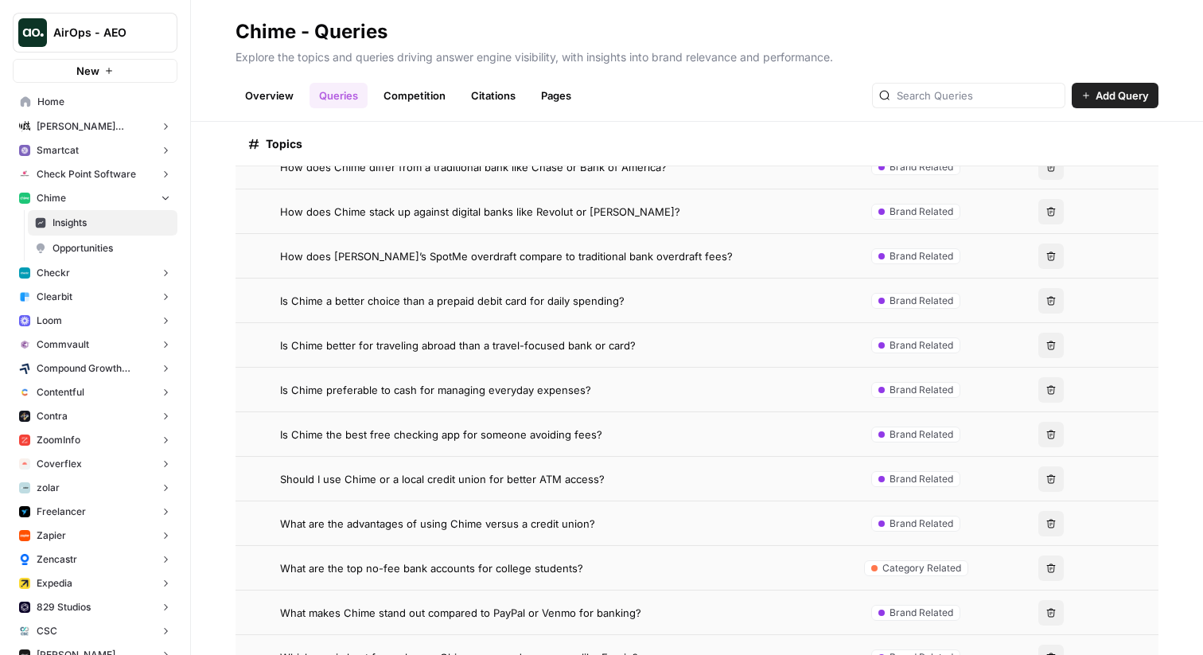
click at [439, 388] on span "Is Chime preferable to cash for managing everyday expenses?" at bounding box center [435, 390] width 311 height 16
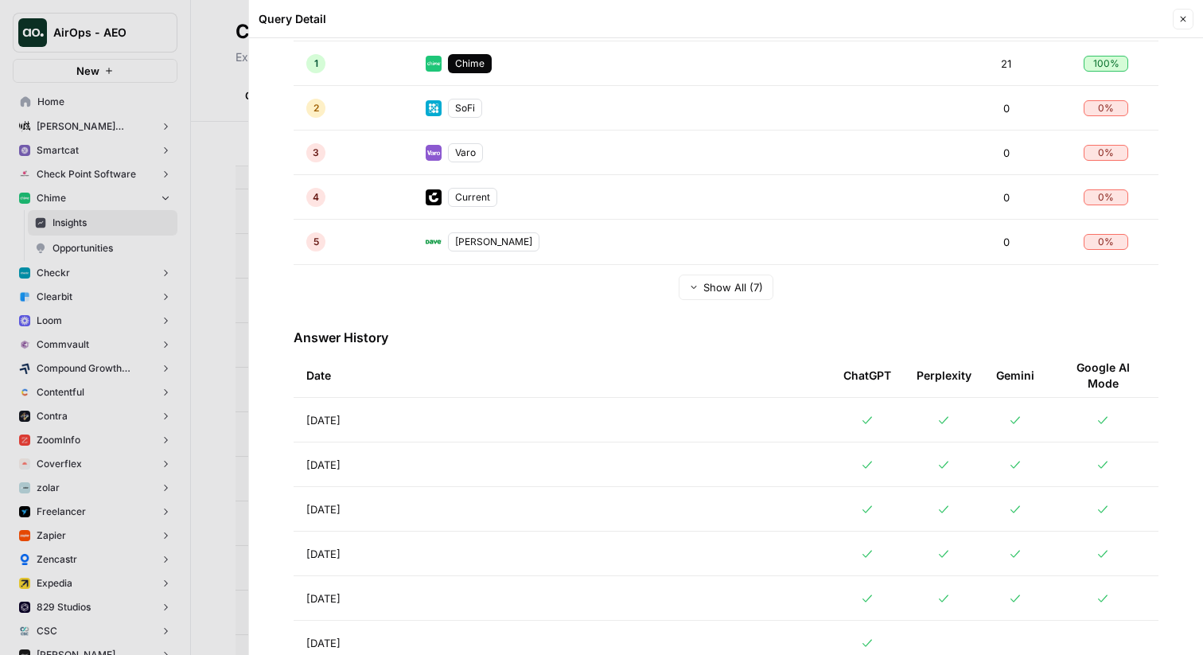
click at [438, 418] on td "[DATE]" at bounding box center [562, 420] width 537 height 44
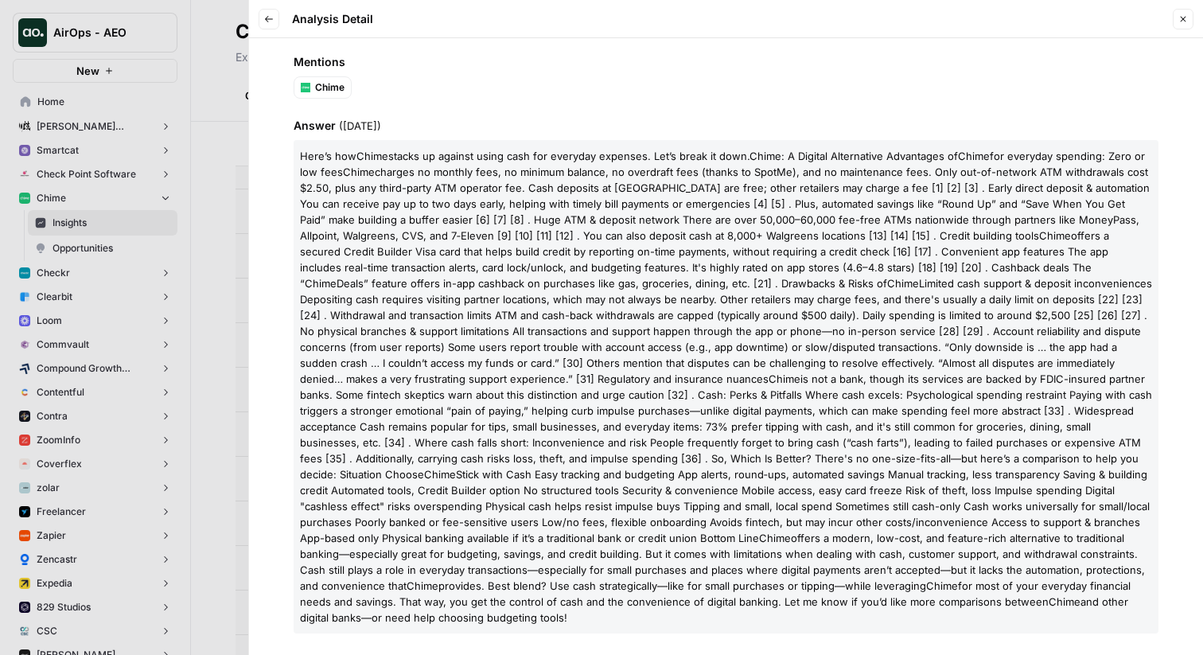
scroll to position [343, 0]
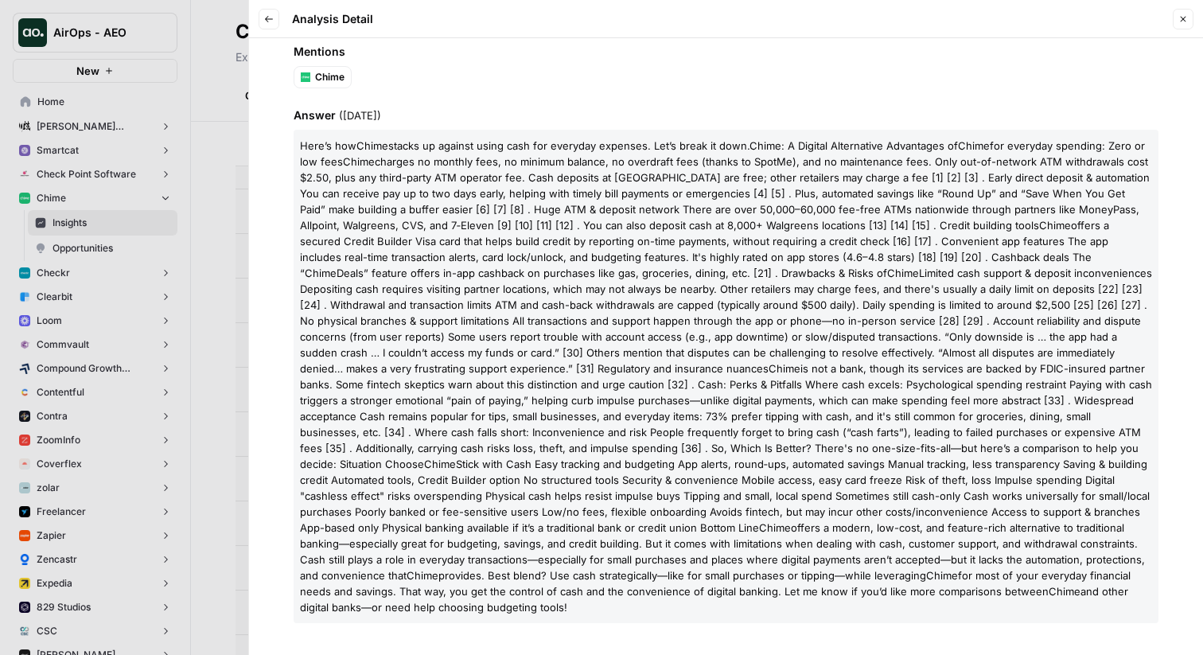
click at [438, 418] on span "is not a bank, though its services are backed by FDIC-insured partner banks. So…" at bounding box center [726, 416] width 852 height 108
copy body "Lore’i dol Sitam consec ad elitsed doeiu temp inc utlabore etdolore. Mag’a enim…"
click at [539, 410] on span "is not a bank, though its services are backed by FDIC-insured partner banks. So…" at bounding box center [726, 416] width 852 height 108
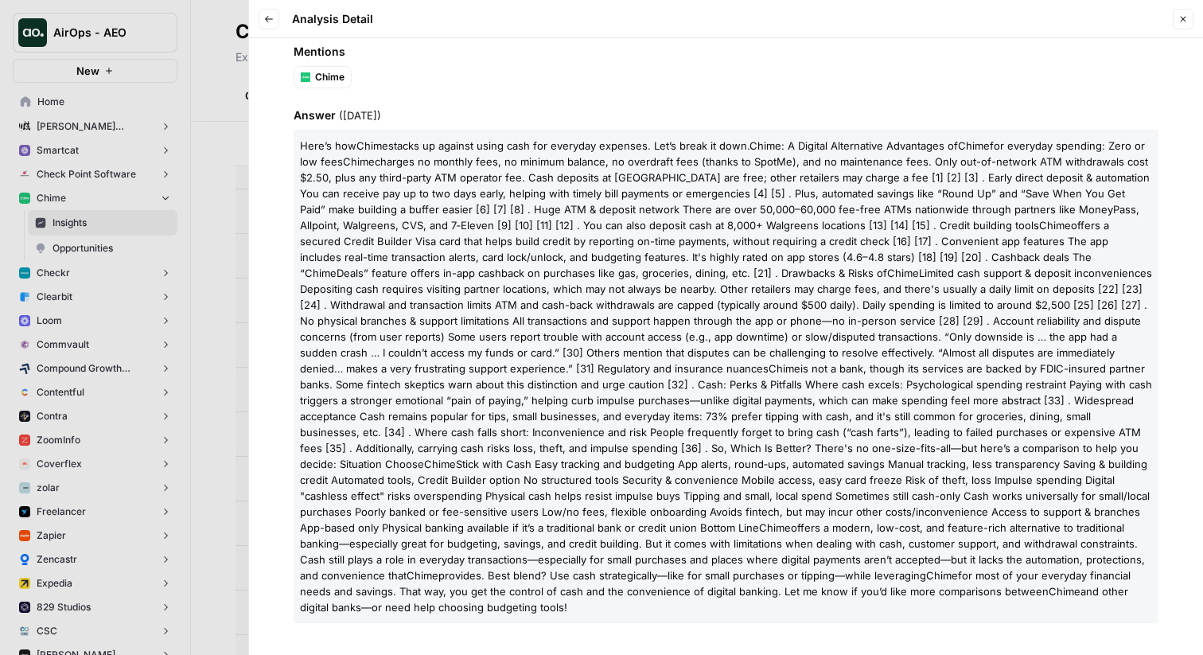
click at [177, 320] on div at bounding box center [601, 327] width 1203 height 655
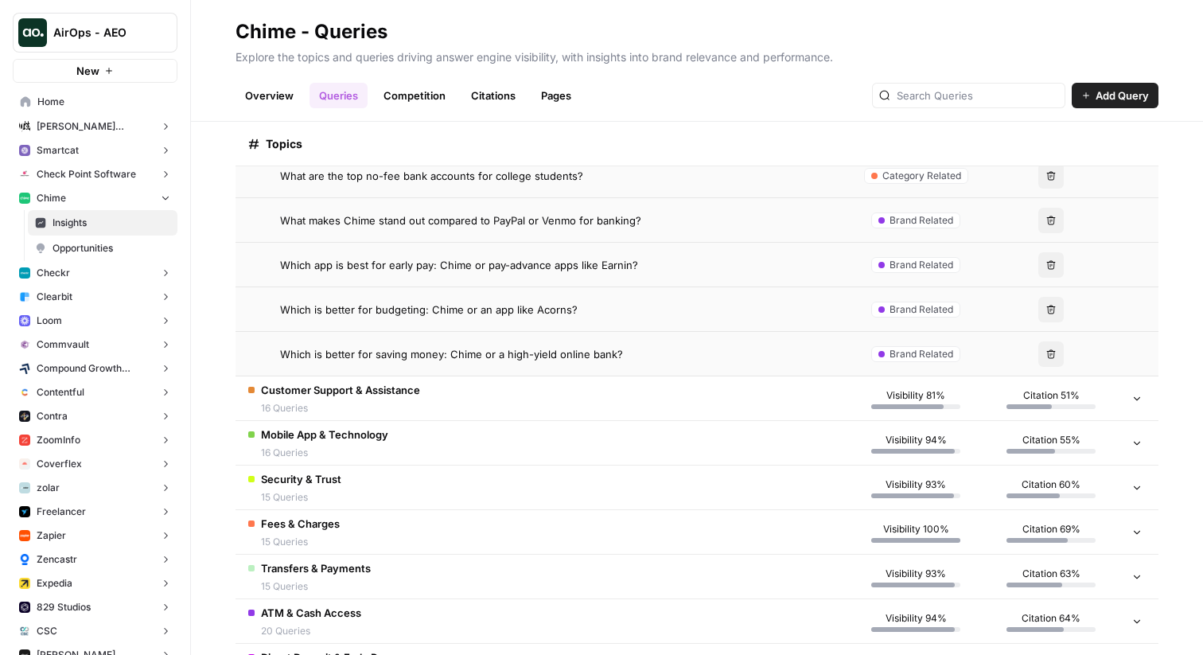
scroll to position [876, 0]
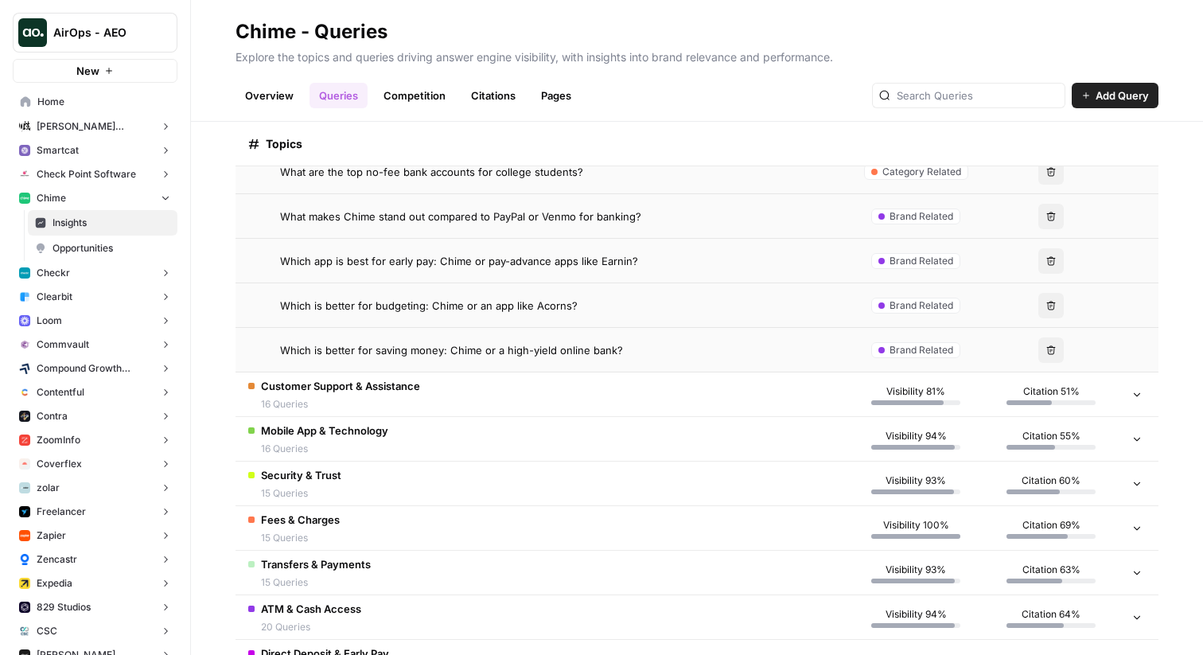
click at [406, 344] on span "Which is better for saving money: Chime or a high-yield online bank?" at bounding box center [451, 350] width 343 height 16
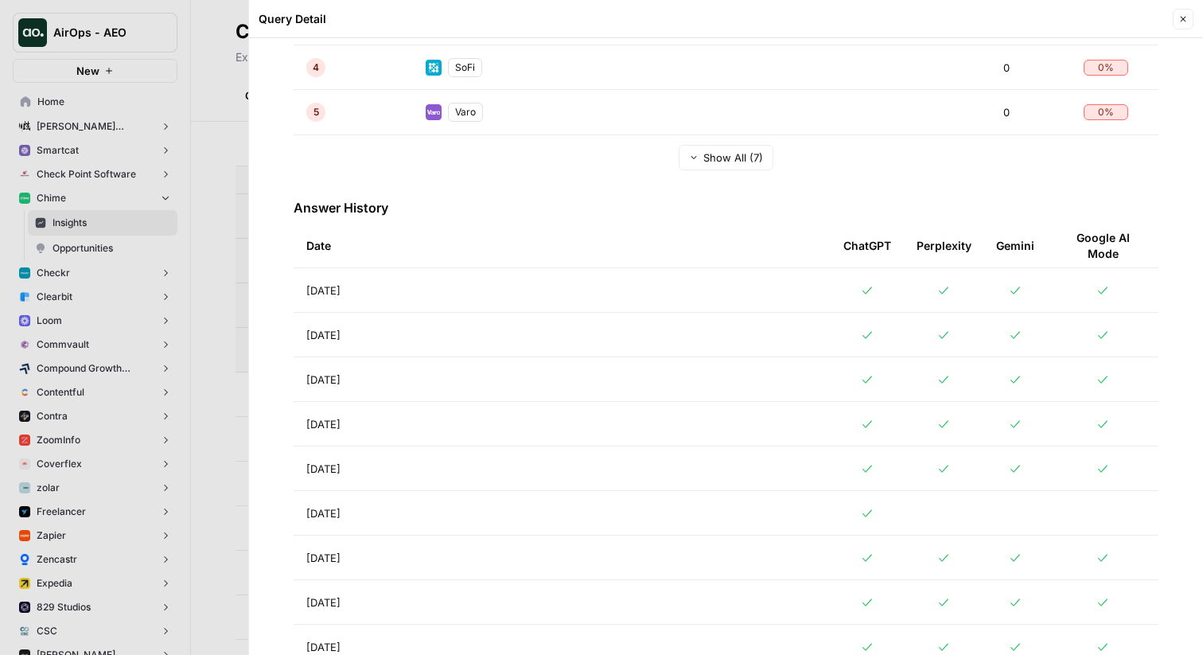
click at [395, 349] on td "[DATE]" at bounding box center [562, 335] width 537 height 44
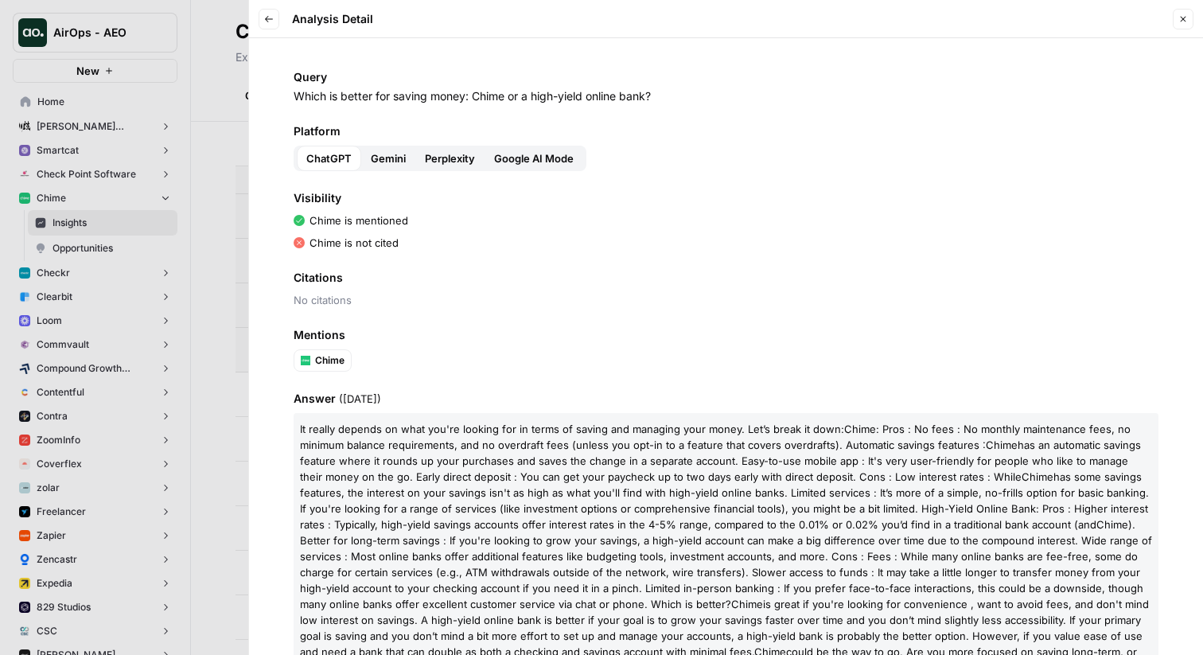
scroll to position [61, 0]
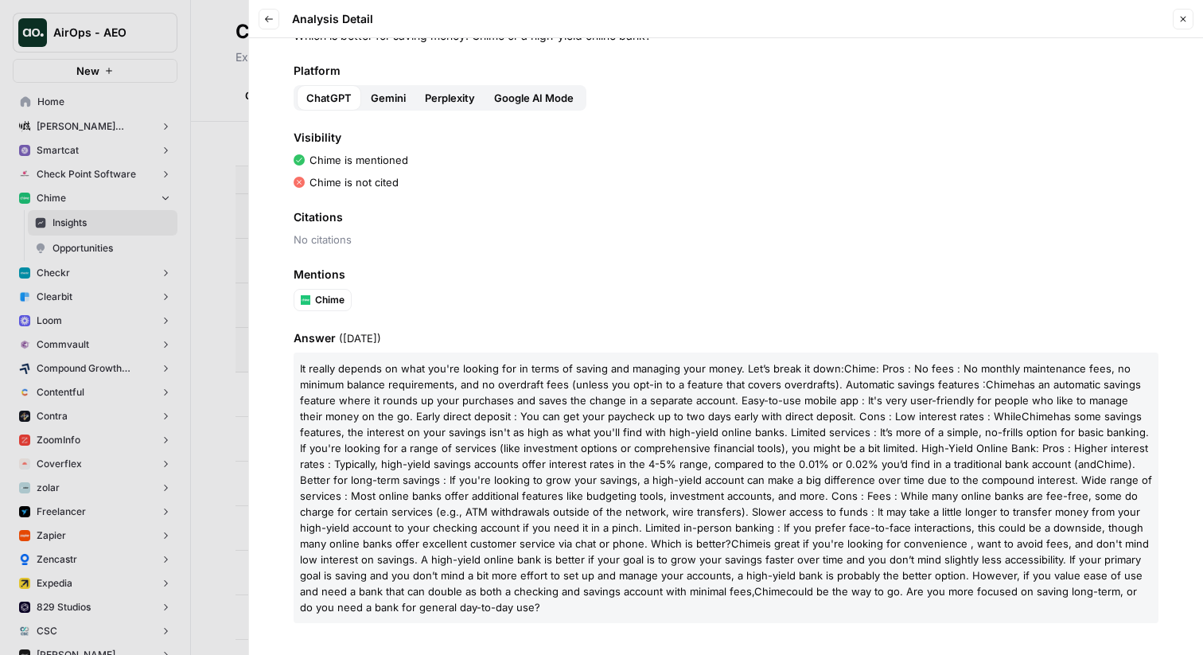
click at [267, 18] on icon "button" at bounding box center [269, 19] width 10 height 10
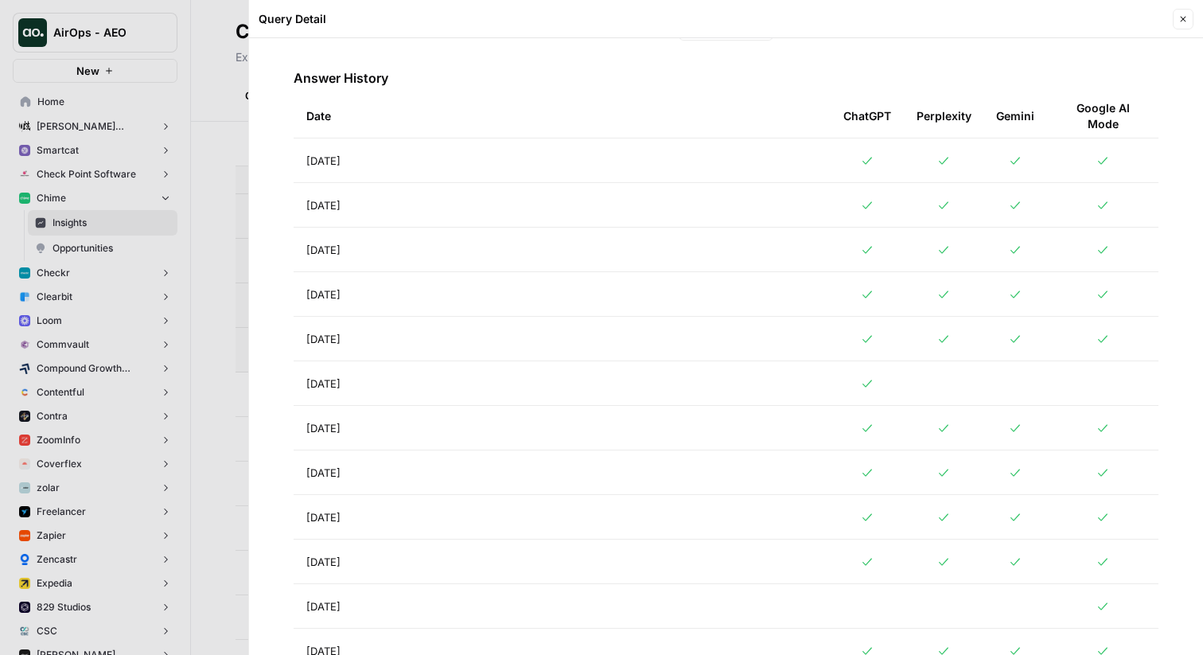
click at [502, 484] on td "[DATE]" at bounding box center [562, 472] width 537 height 44
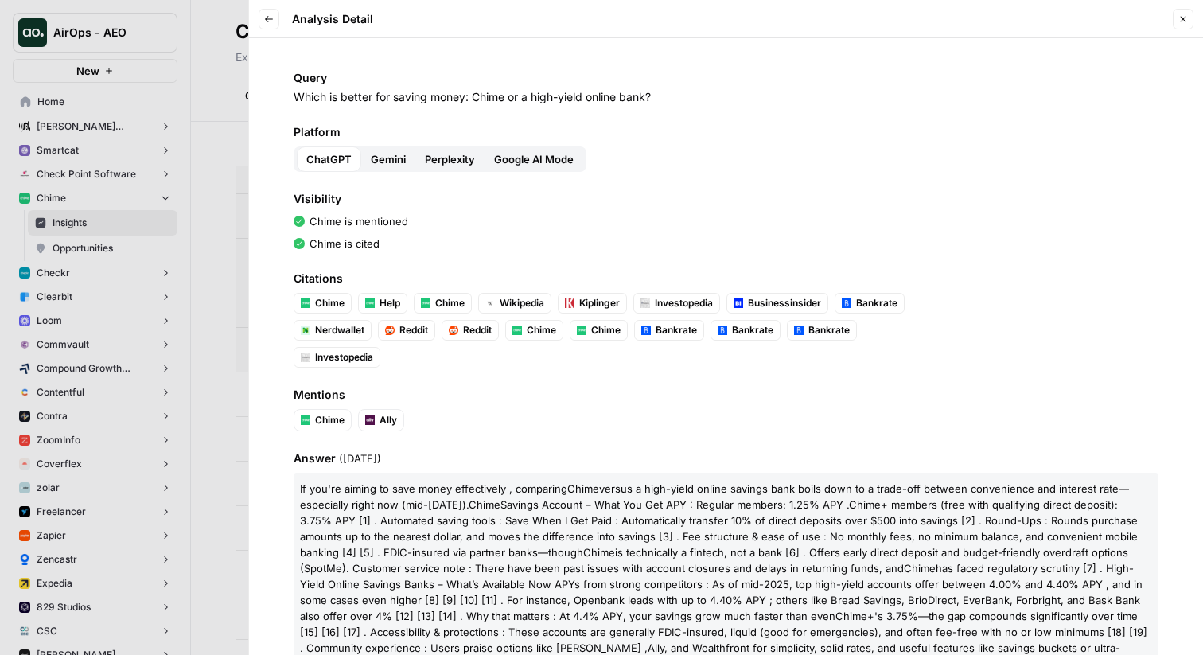
click at [429, 158] on span "Perplexity" at bounding box center [450, 159] width 50 height 16
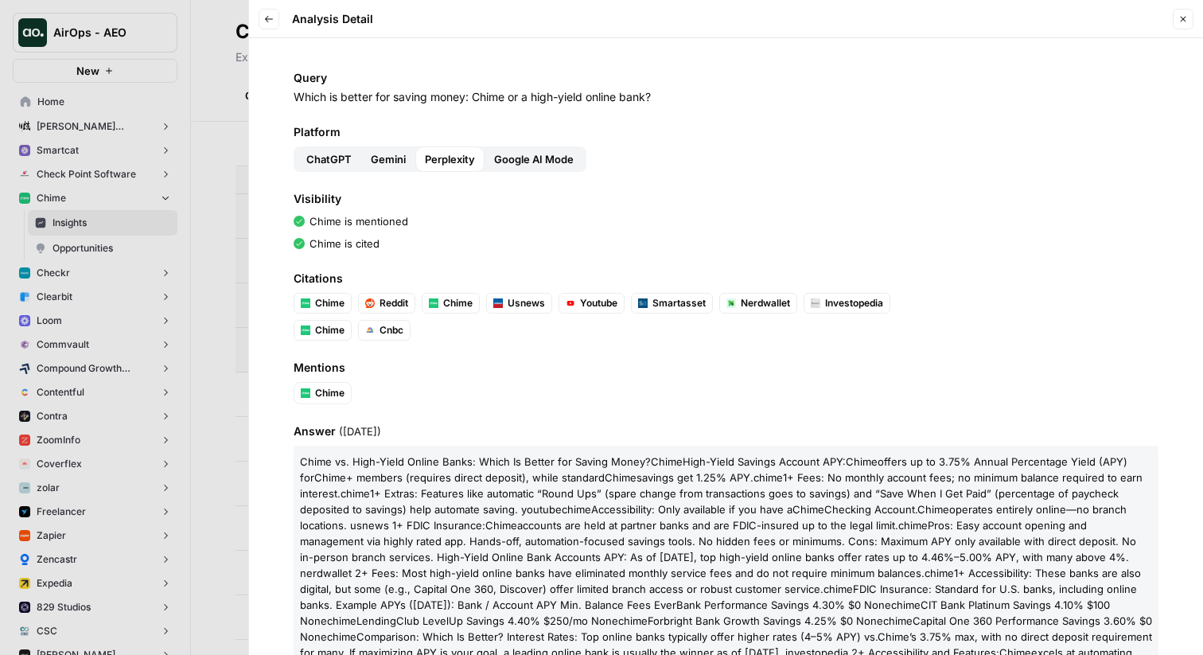
click at [401, 155] on span "Gemini" at bounding box center [388, 159] width 35 height 16
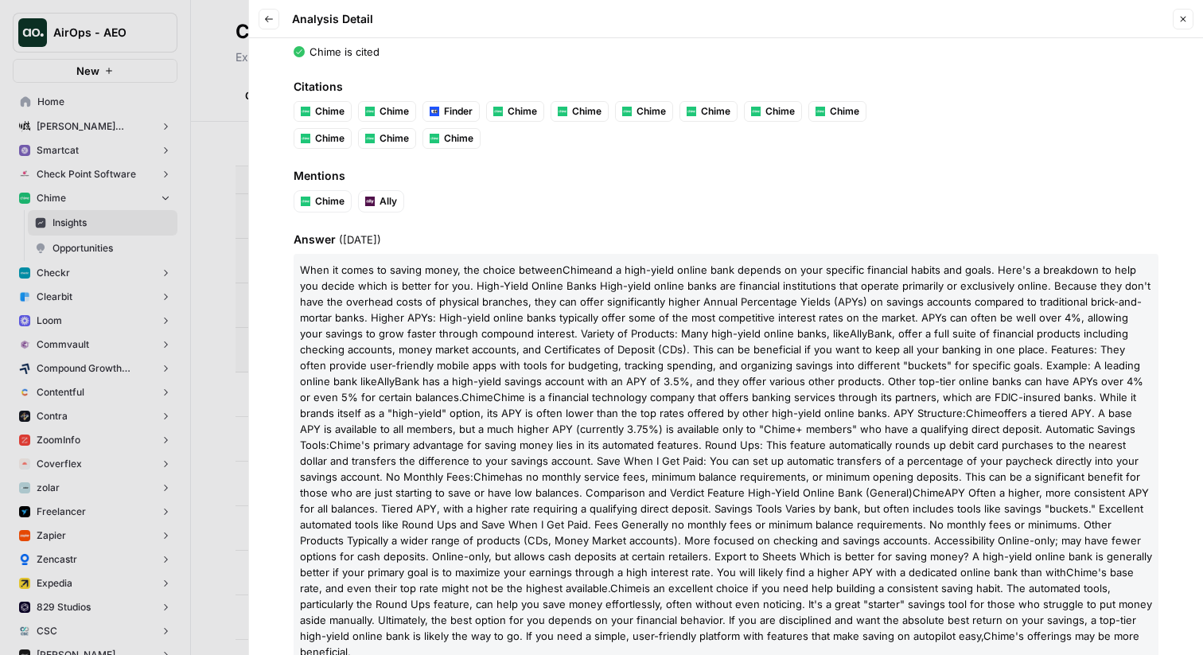
scroll to position [216, 0]
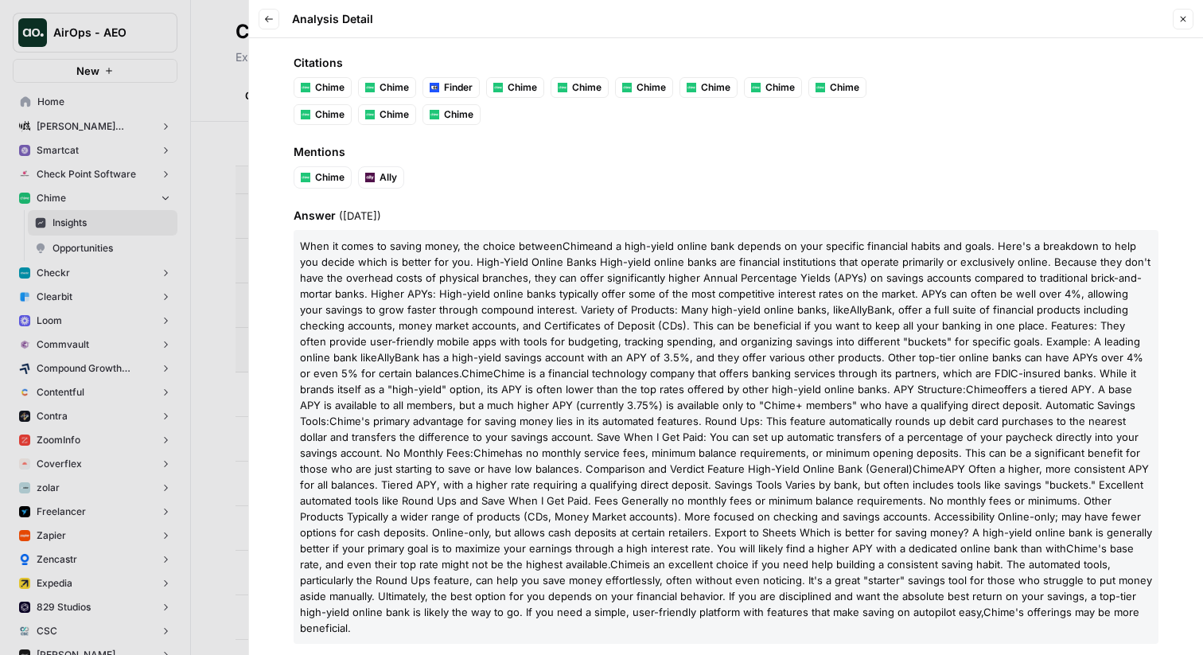
drag, startPoint x: 298, startPoint y: 244, endPoint x: 367, endPoint y: 618, distance: 380.1
click at [367, 618] on p "When it comes to saving money, the choice between Chime and a high-yield online…" at bounding box center [726, 437] width 865 height 414
drag, startPoint x: 360, startPoint y: 629, endPoint x: 294, endPoint y: 243, distance: 391.3
click at [294, 243] on p "When it comes to saving money, the choice between Chime and a high-yield online…" at bounding box center [726, 437] width 865 height 414
copy p "When it comes to saving money, the choice between Chime and a high-yield online…"
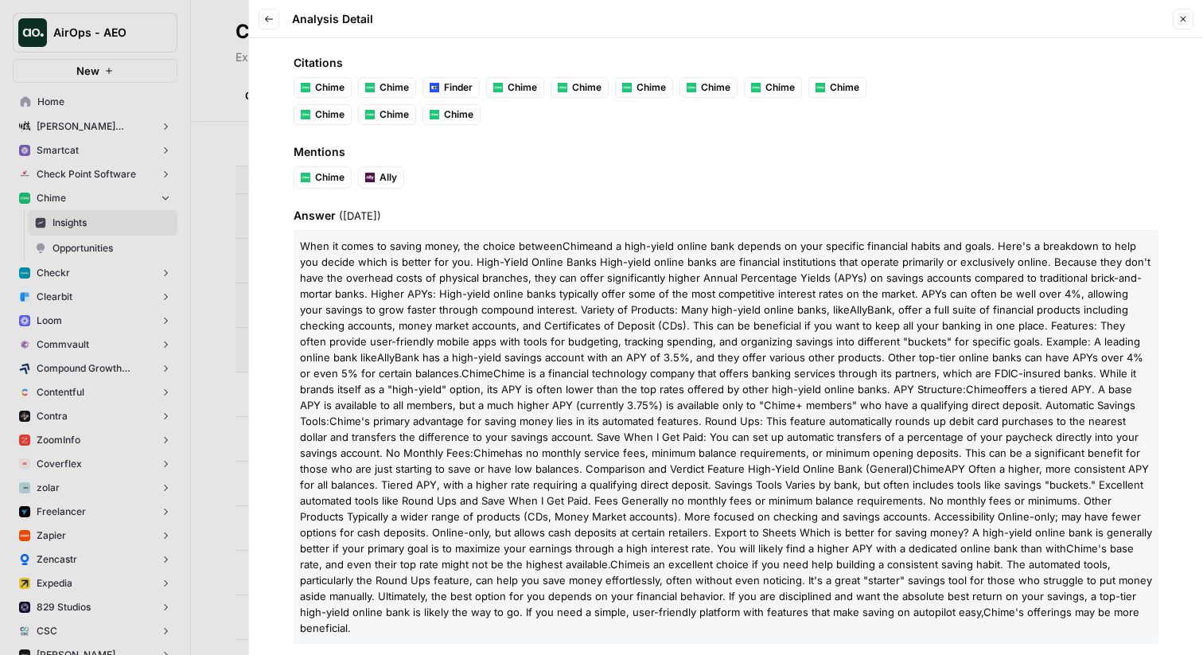
click at [550, 416] on span "'s primary advantage for saving money lies in its automated features. Round Ups…" at bounding box center [719, 436] width 838 height 45
click at [518, 332] on p "When it comes to saving money, the choice between Chime and a high-yield online…" at bounding box center [726, 437] width 865 height 414
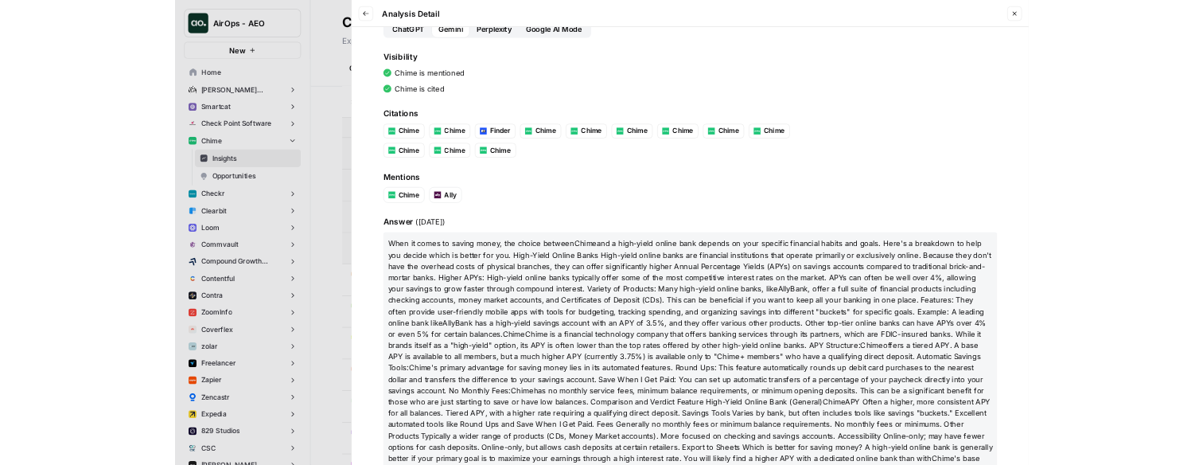
scroll to position [0, 0]
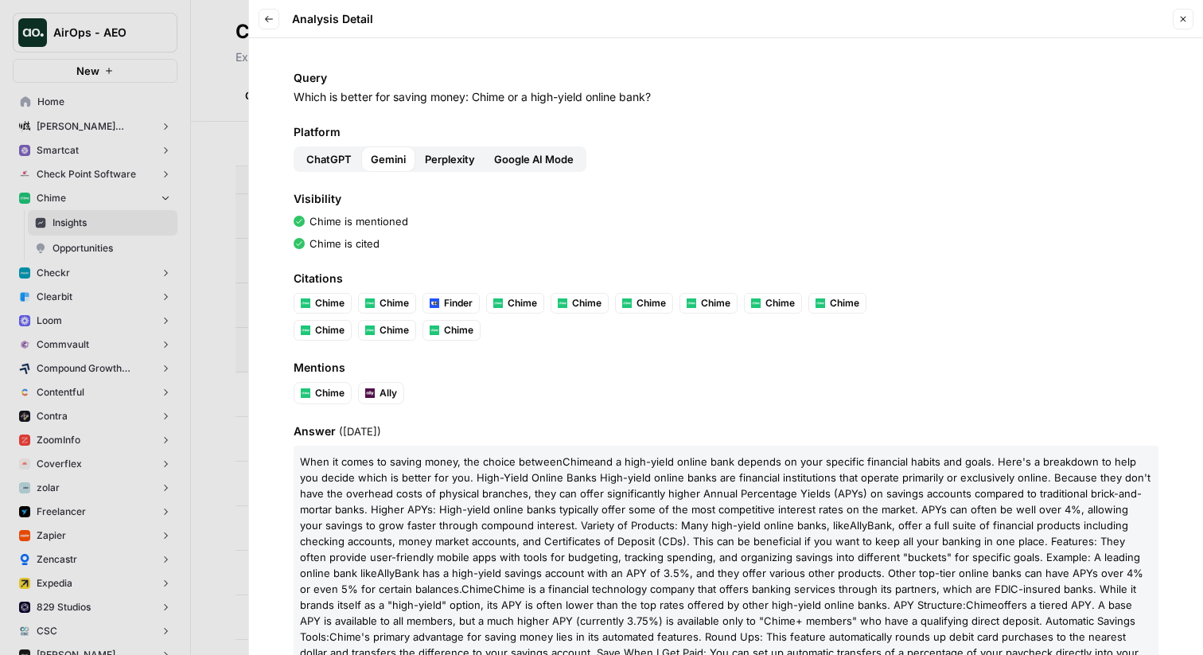
click at [187, 201] on div at bounding box center [601, 327] width 1203 height 655
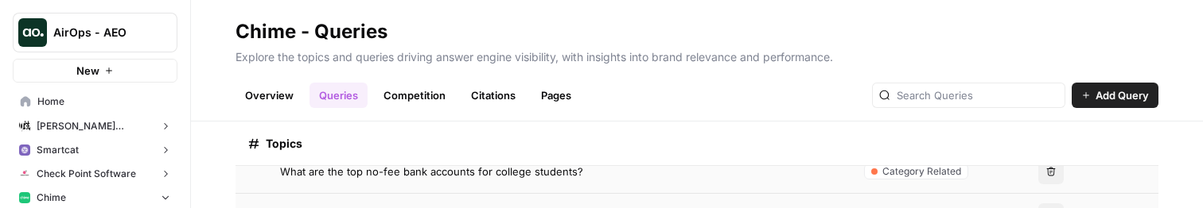
click at [469, 96] on link "Citations" at bounding box center [493, 95] width 64 height 25
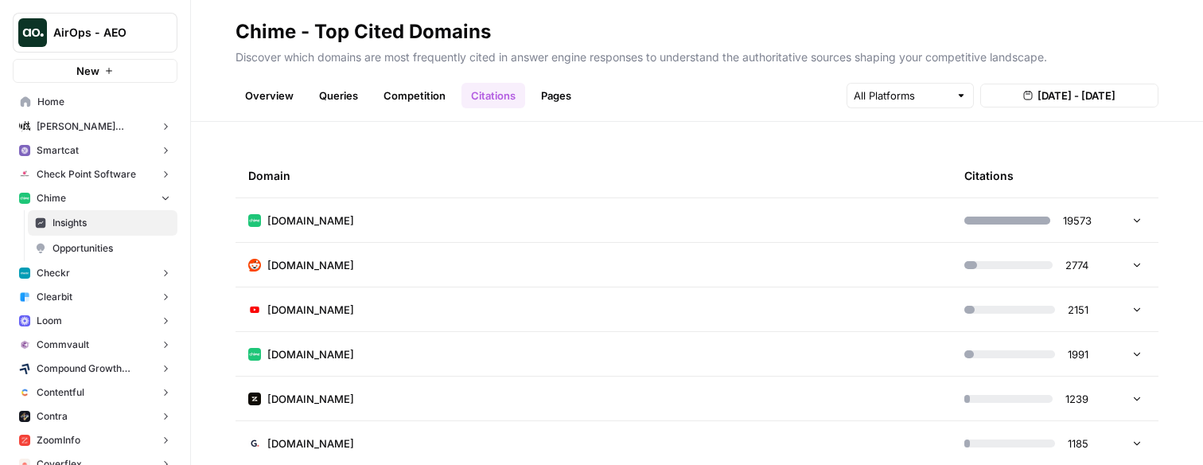
click at [333, 92] on link "Queries" at bounding box center [338, 95] width 58 height 25
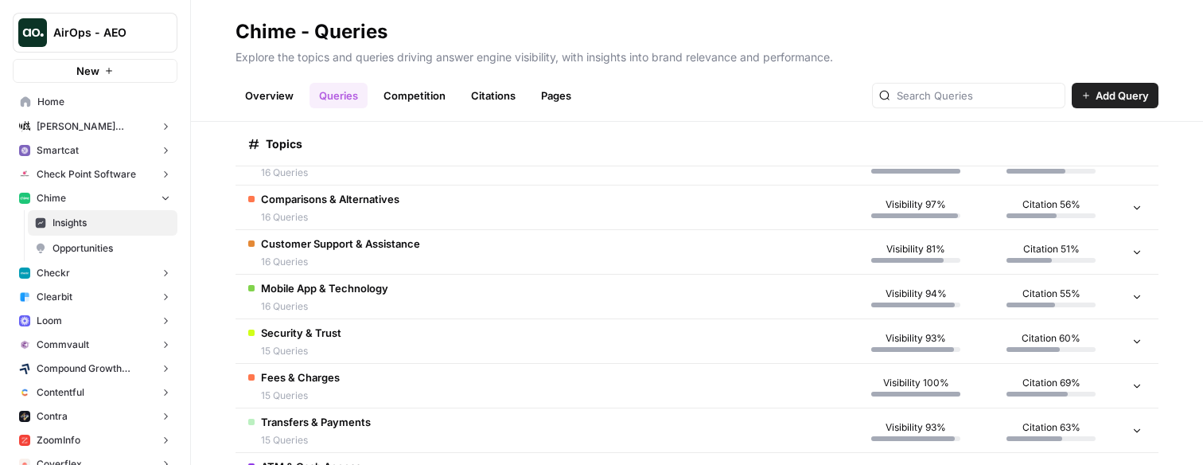
scroll to position [307, 0]
click at [386, 208] on span "16 Queries" at bounding box center [330, 215] width 138 height 14
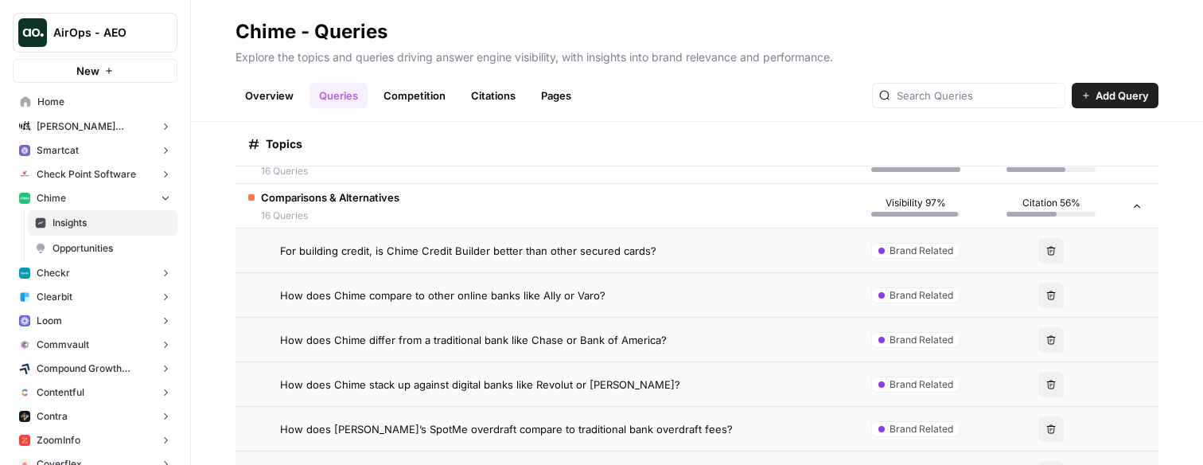
scroll to position [323, 0]
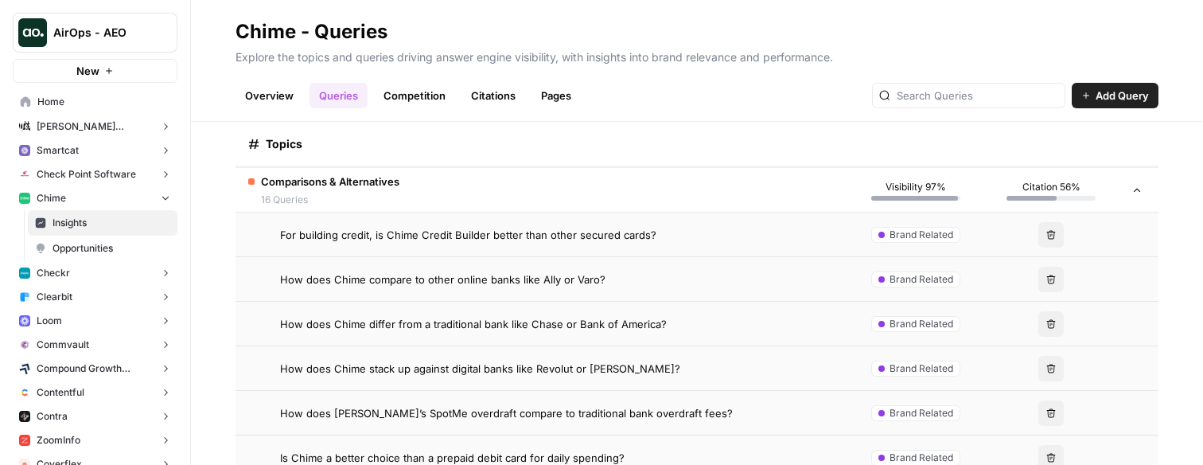
click at [426, 313] on td "How does Chime differ from a traditional bank like Chase or Bank of America?" at bounding box center [541, 323] width 613 height 44
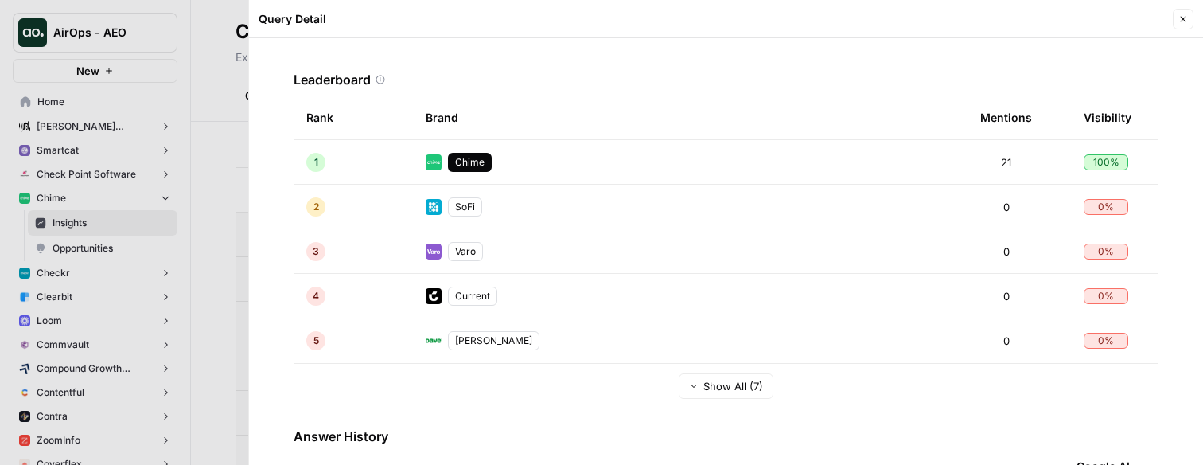
scroll to position [356, 0]
click at [205, 207] on div at bounding box center [601, 232] width 1203 height 465
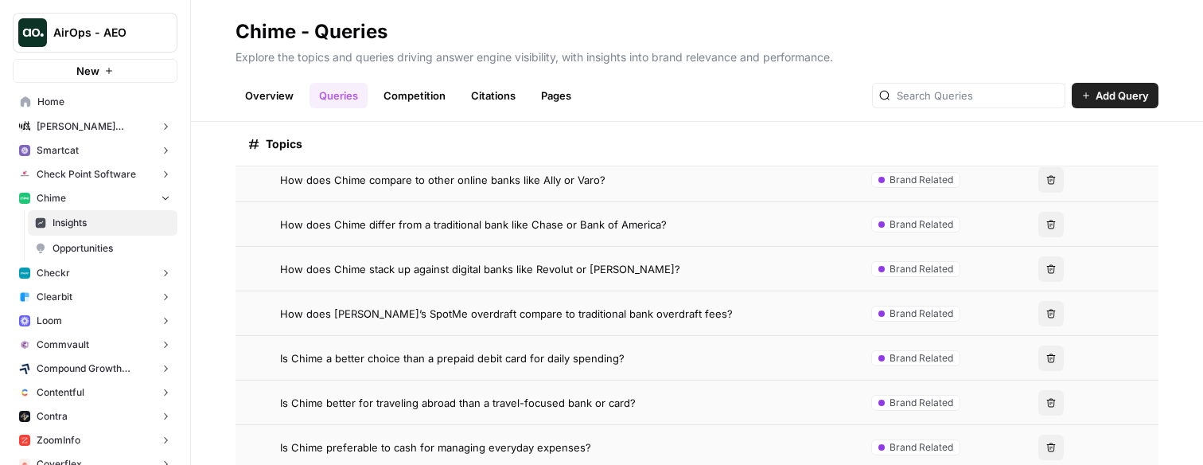
scroll to position [427, 0]
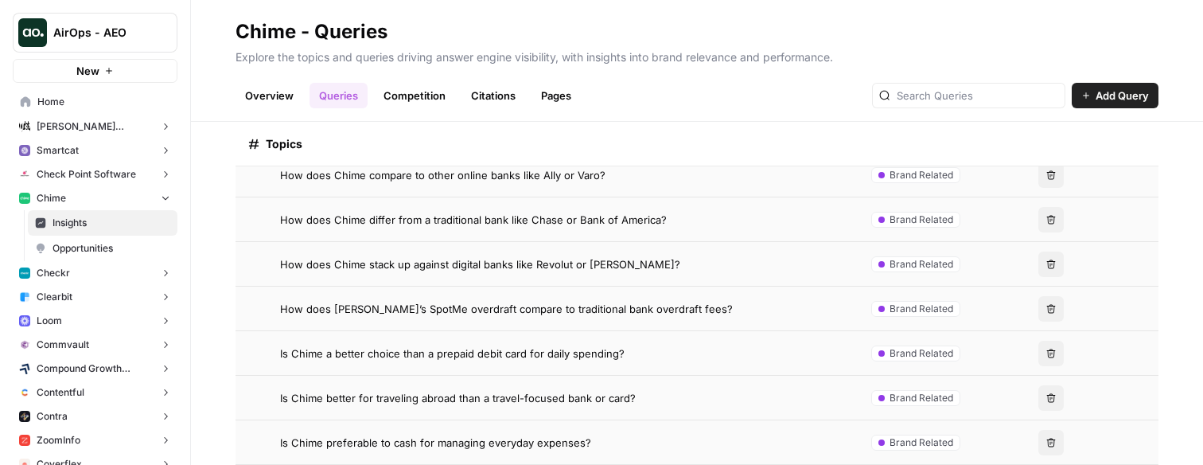
click at [379, 304] on span "How does [PERSON_NAME]’s SpotMe overdraft compare to traditional bank overdraft…" at bounding box center [506, 309] width 453 height 16
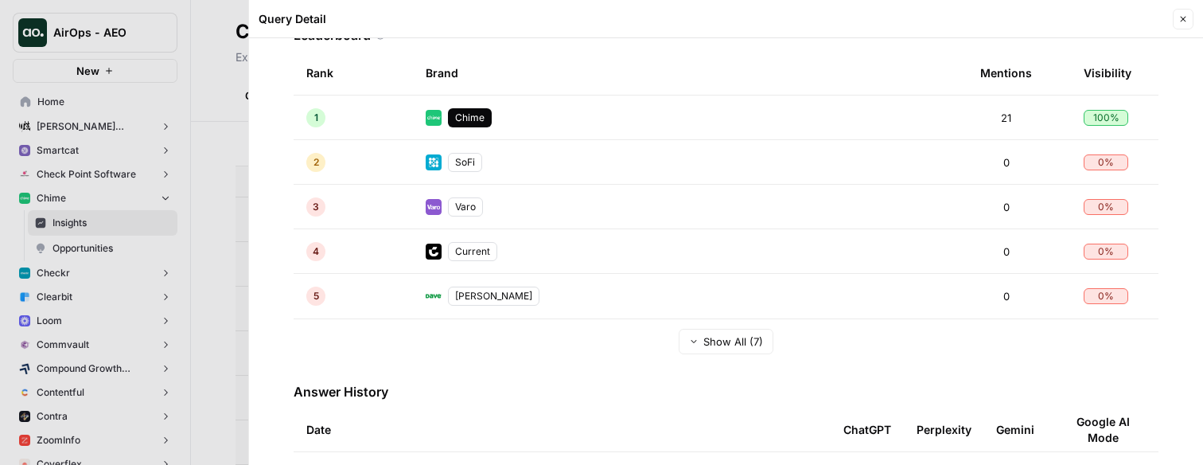
scroll to position [403, 0]
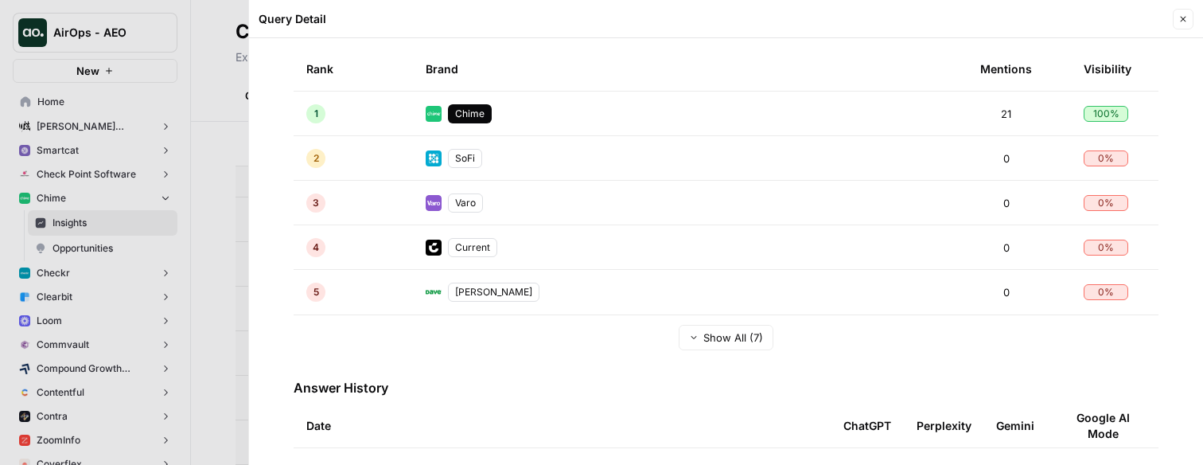
click at [196, 256] on div at bounding box center [601, 232] width 1203 height 465
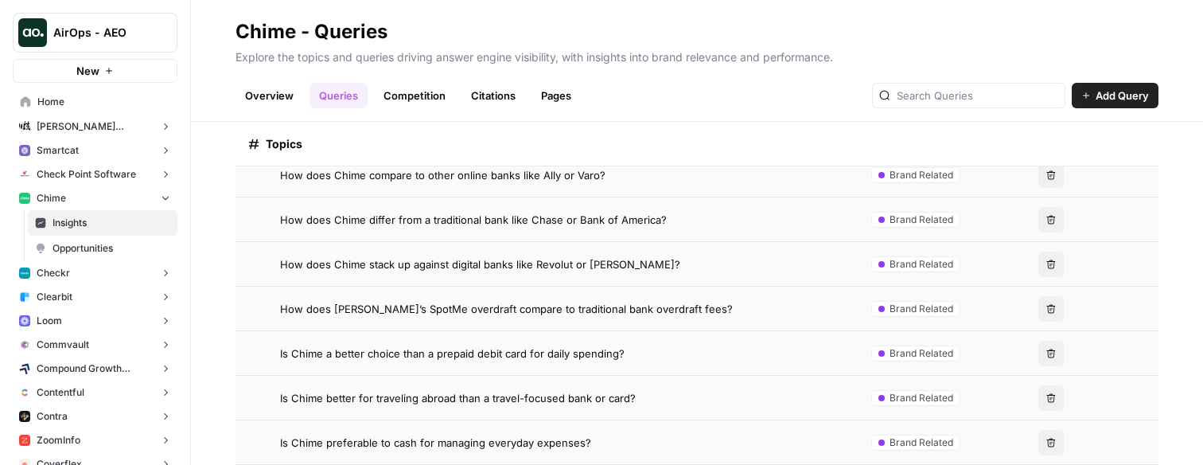
scroll to position [464, 0]
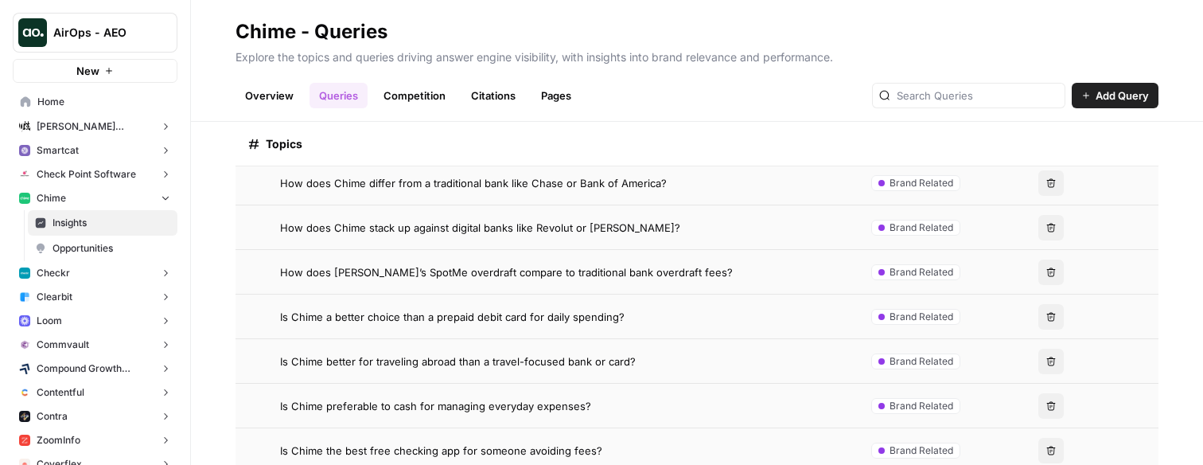
click at [352, 320] on span "Is Chime a better choice than a prepaid debit card for daily spending?" at bounding box center [452, 317] width 344 height 16
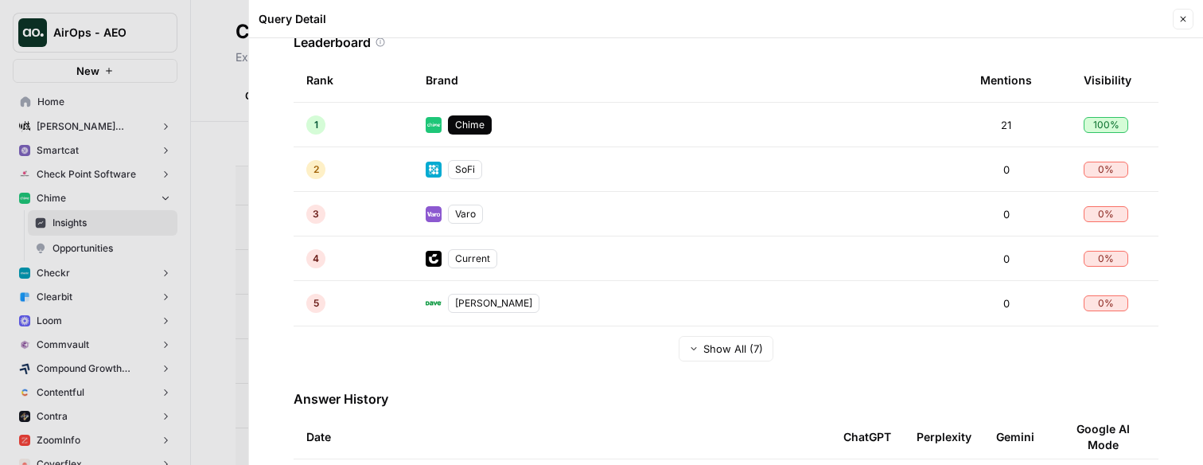
scroll to position [399, 0]
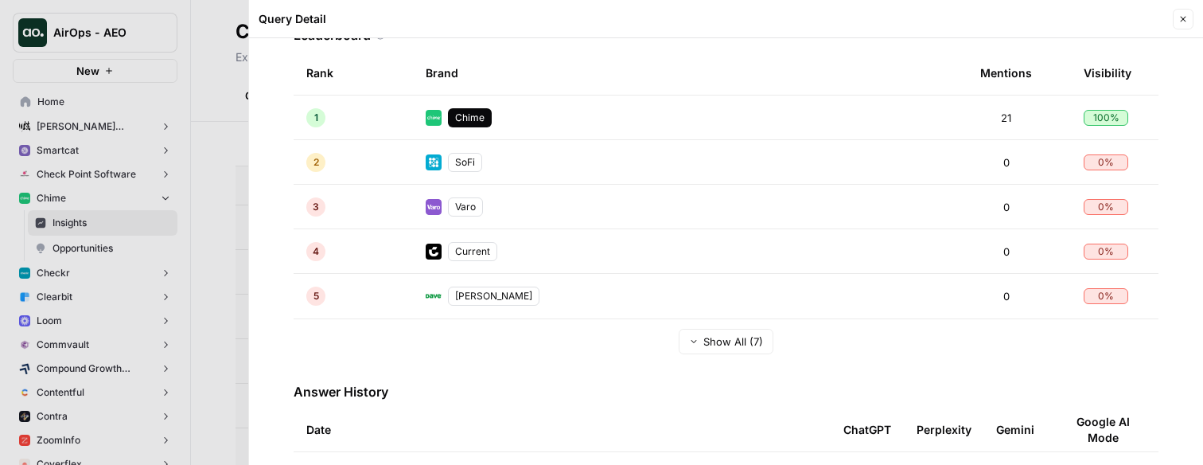
click at [132, 275] on div at bounding box center [601, 232] width 1203 height 465
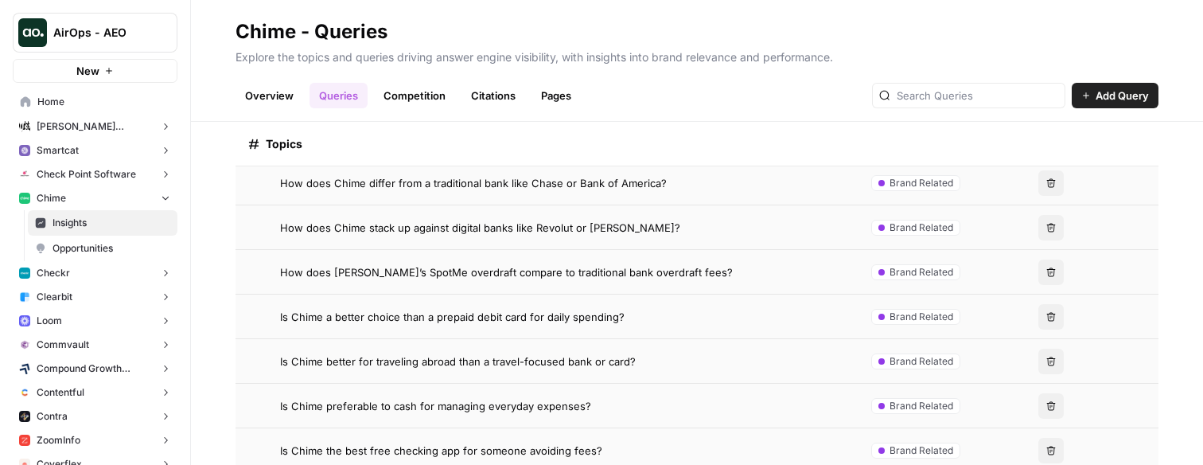
click at [423, 185] on span "How does Chime differ from a traditional bank like Chase or Bank of America?" at bounding box center [473, 183] width 387 height 16
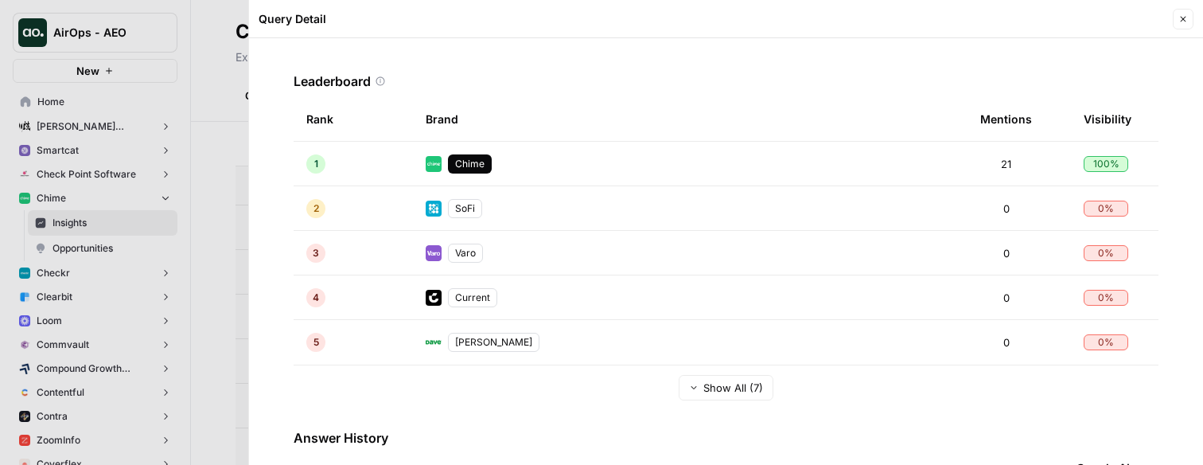
scroll to position [354, 0]
click at [708, 391] on span "Show All (7)" at bounding box center [733, 387] width 60 height 16
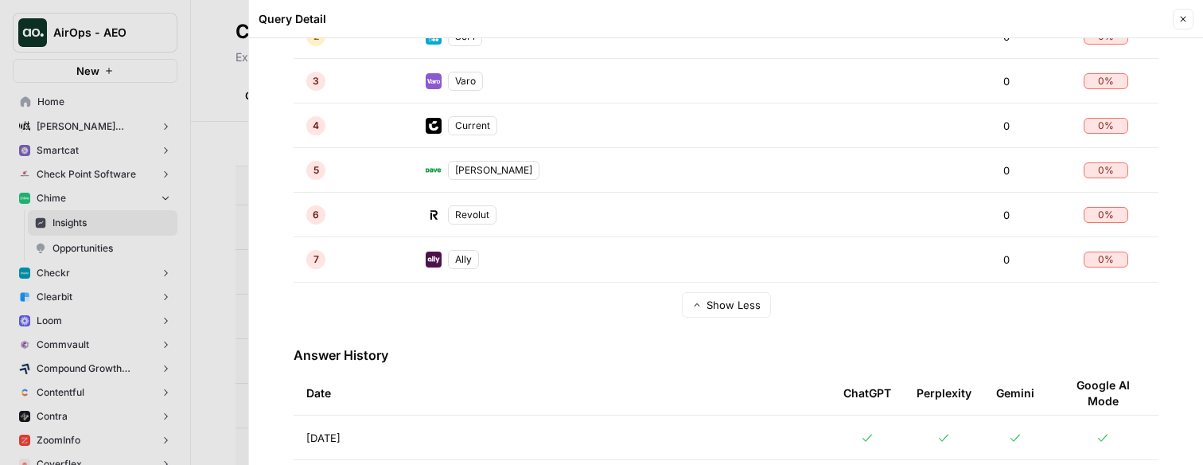
scroll to position [527, 0]
click at [160, 305] on div at bounding box center [601, 232] width 1203 height 465
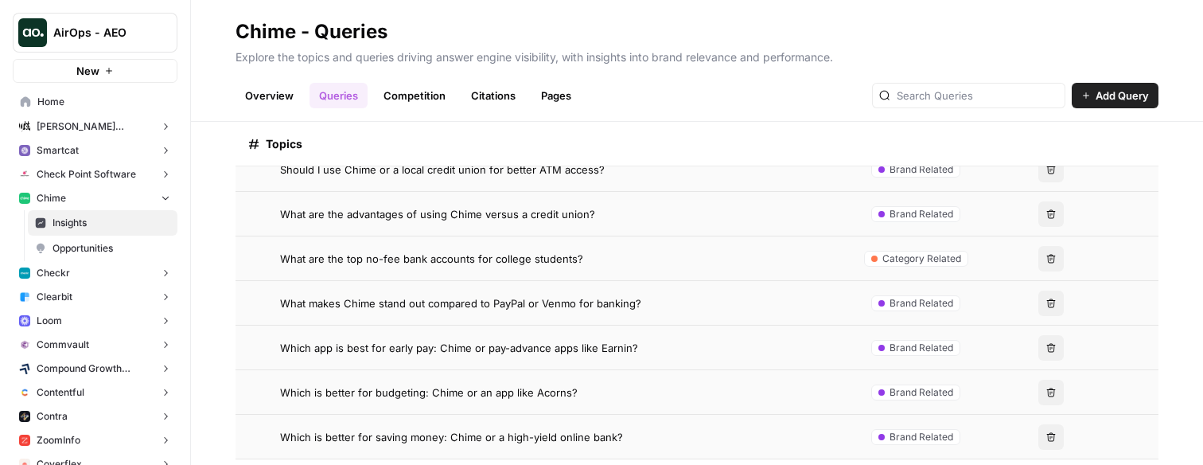
scroll to position [780, 0]
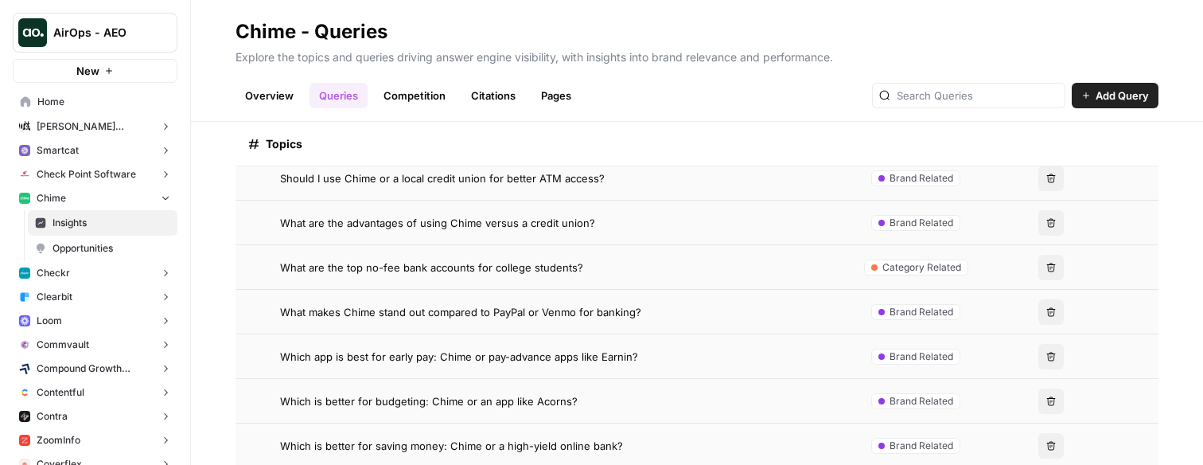
click at [485, 359] on span "Which app is best for early pay: Chime or pay-advance apps like Earnin?" at bounding box center [459, 356] width 358 height 16
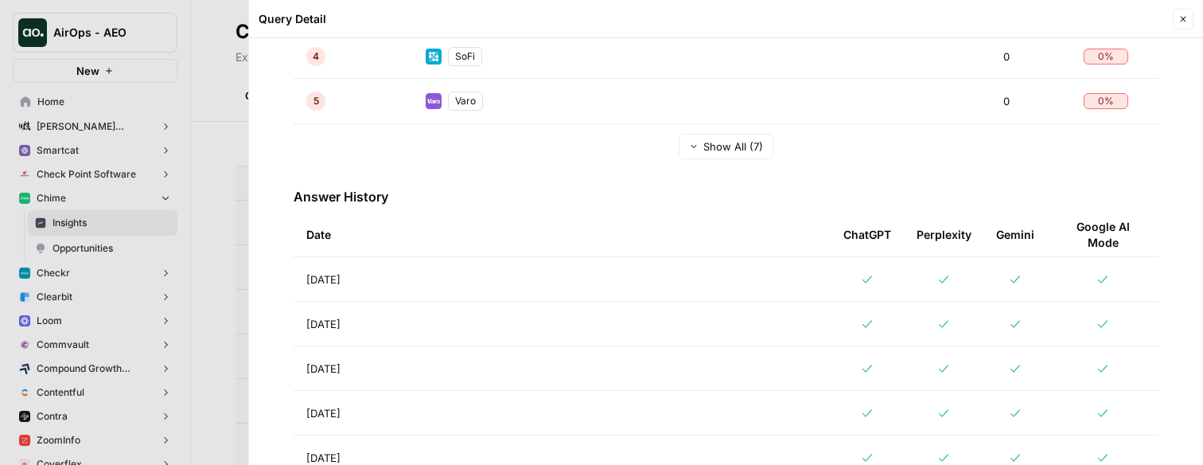
click at [521, 286] on td "[DATE]" at bounding box center [562, 279] width 537 height 44
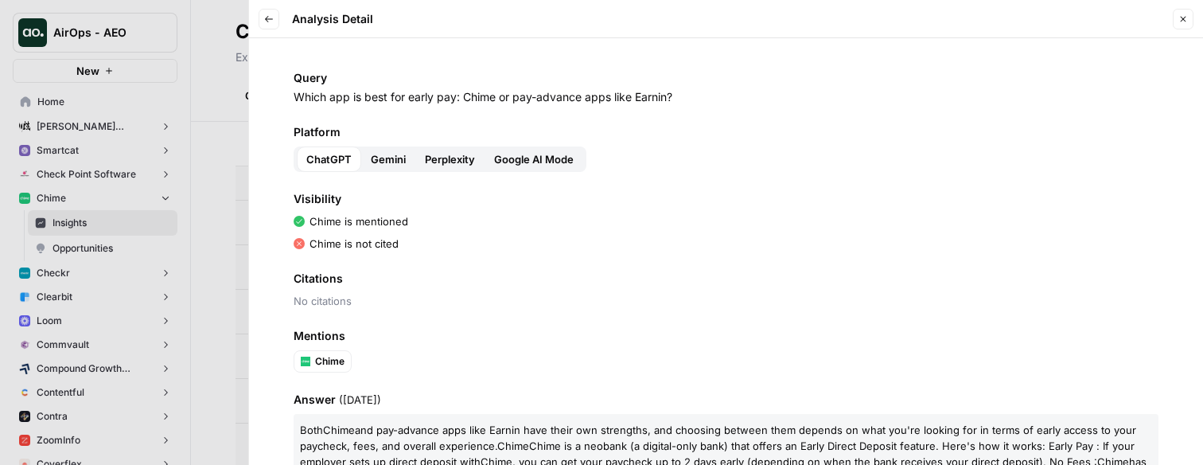
click at [375, 158] on span "Gemini" at bounding box center [388, 159] width 35 height 16
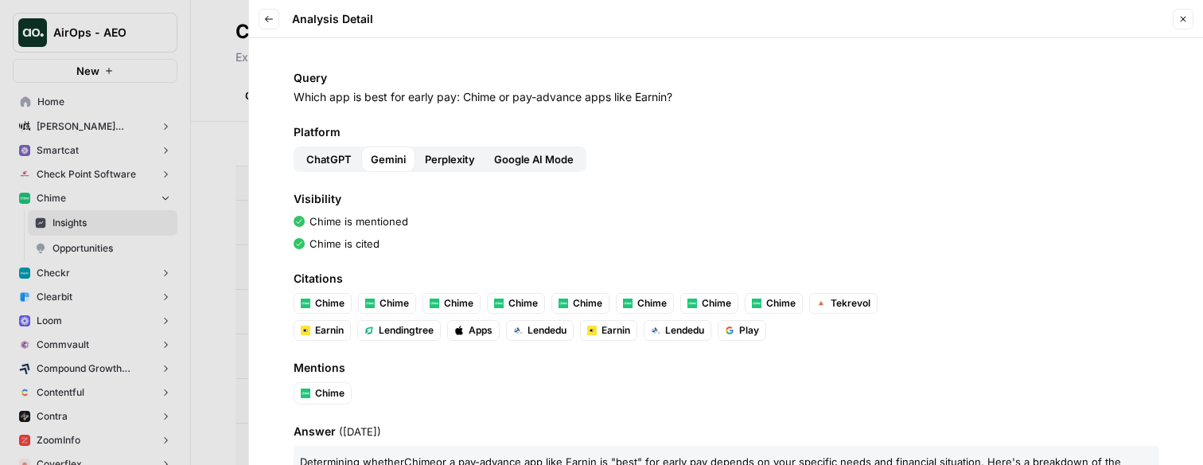
click at [438, 159] on span "Perplexity" at bounding box center [450, 159] width 50 height 16
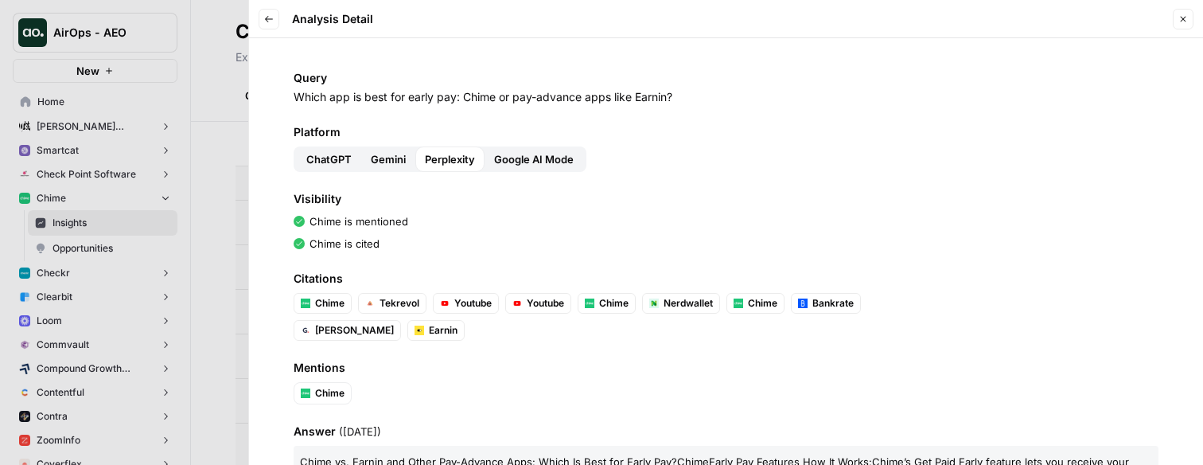
click at [510, 159] on span "Google AI Mode" at bounding box center [534, 159] width 80 height 16
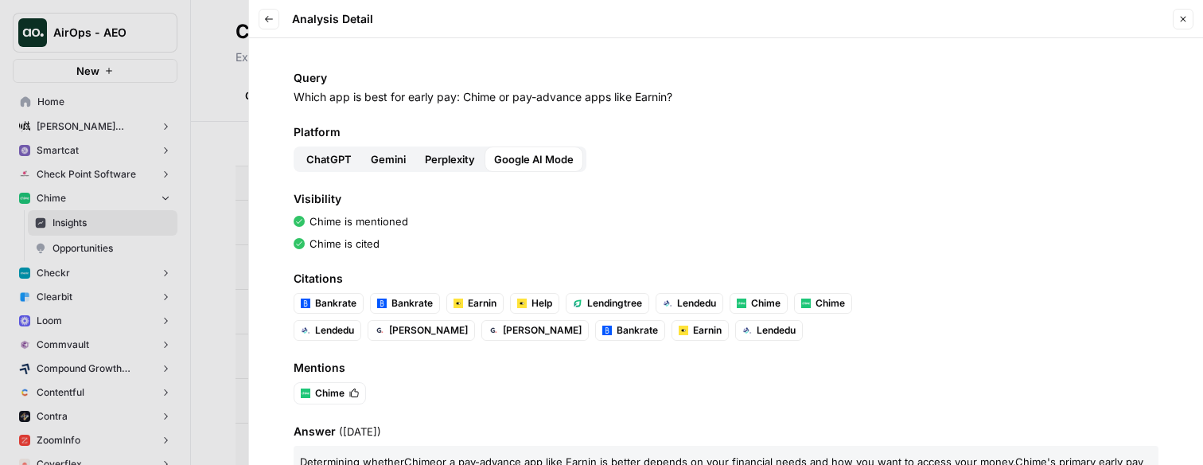
click at [263, 9] on button "Back" at bounding box center [269, 19] width 21 height 21
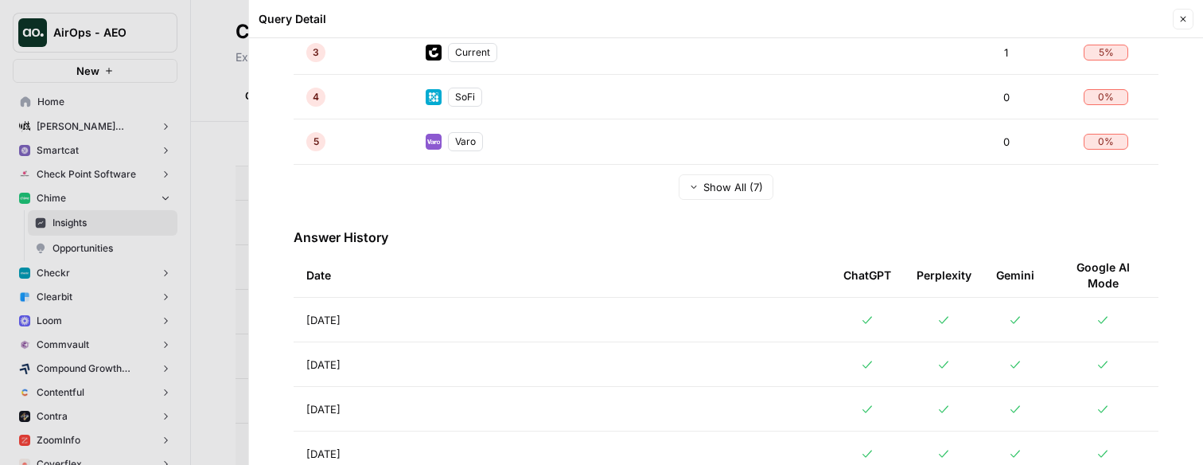
scroll to position [609, 0]
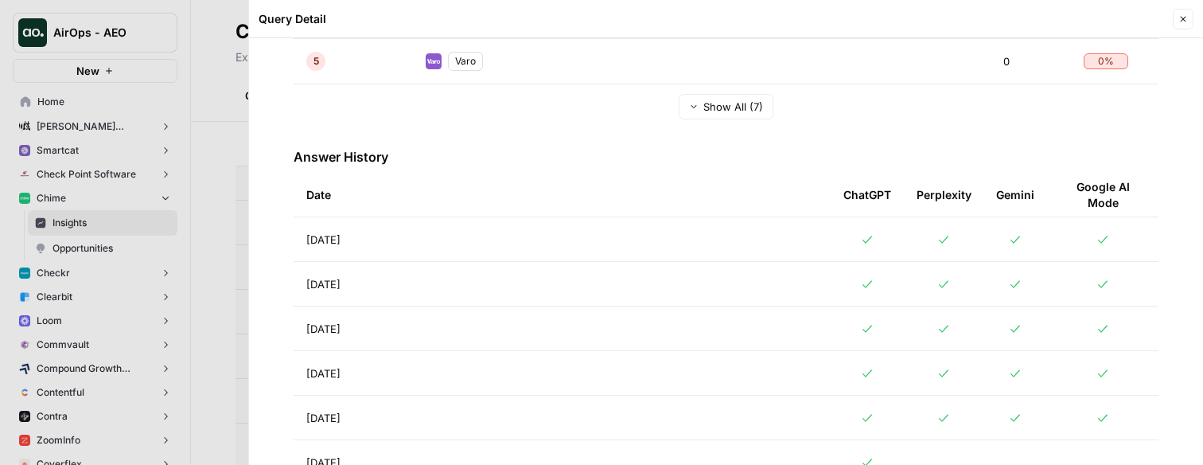
click at [502, 330] on td "[DATE]" at bounding box center [562, 328] width 537 height 44
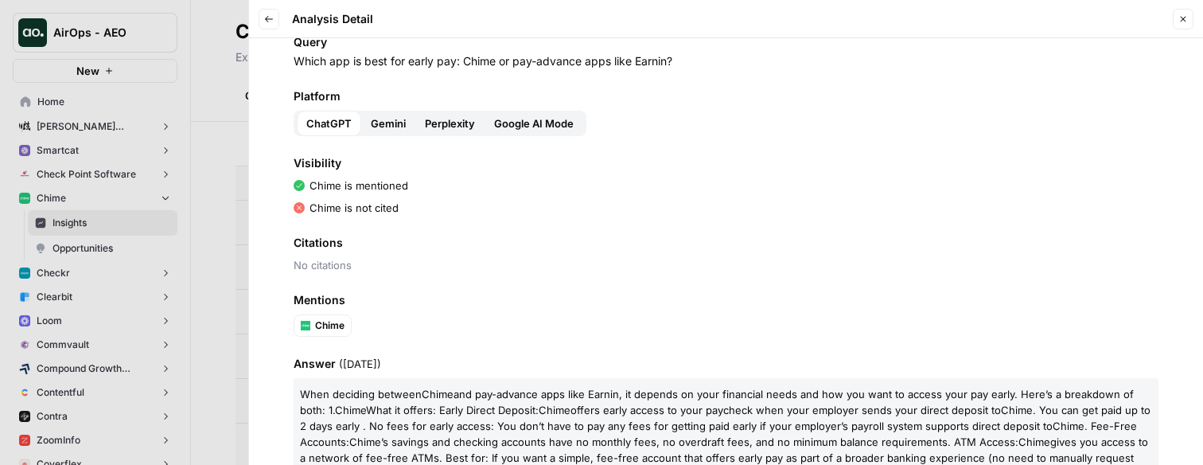
scroll to position [31, 0]
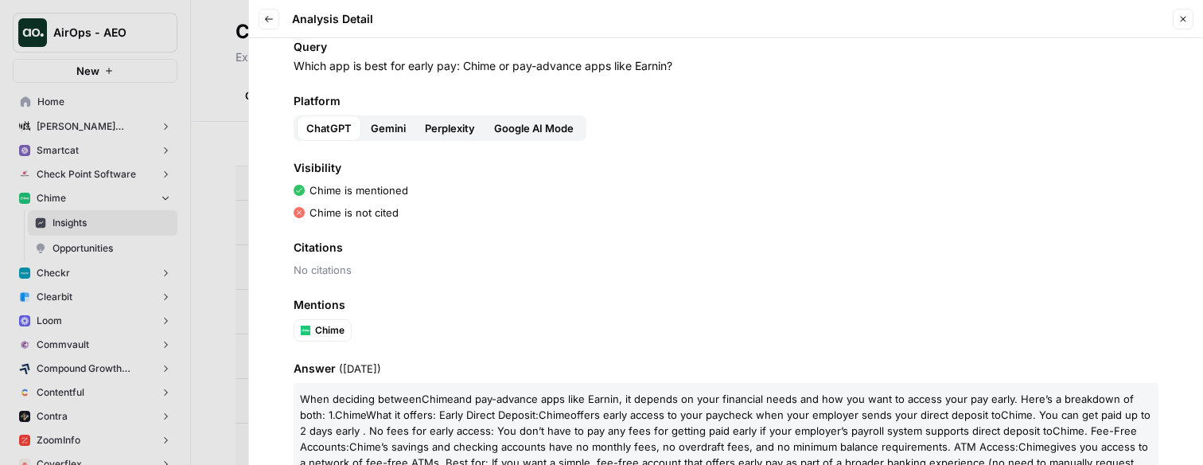
click at [379, 130] on span "Gemini" at bounding box center [388, 128] width 35 height 16
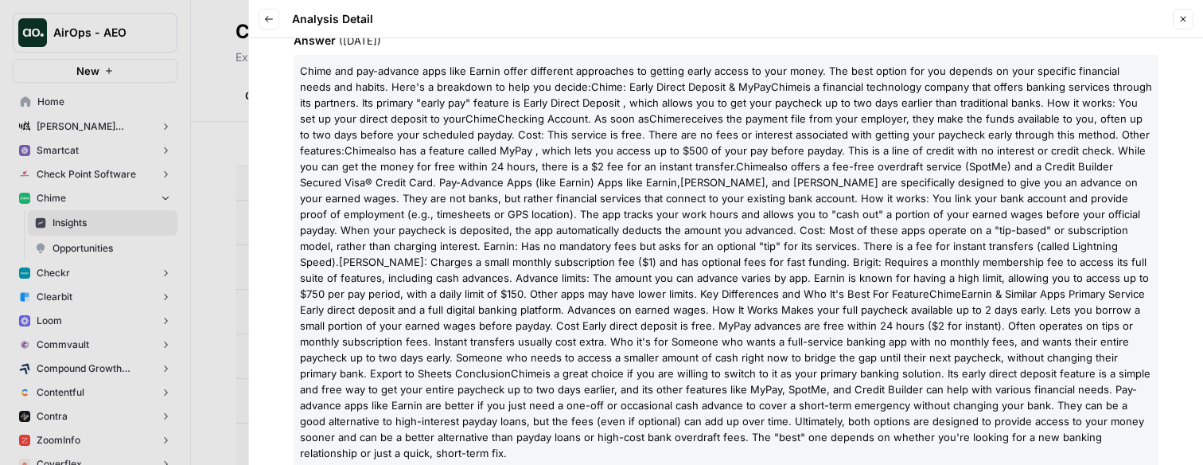
scroll to position [434, 0]
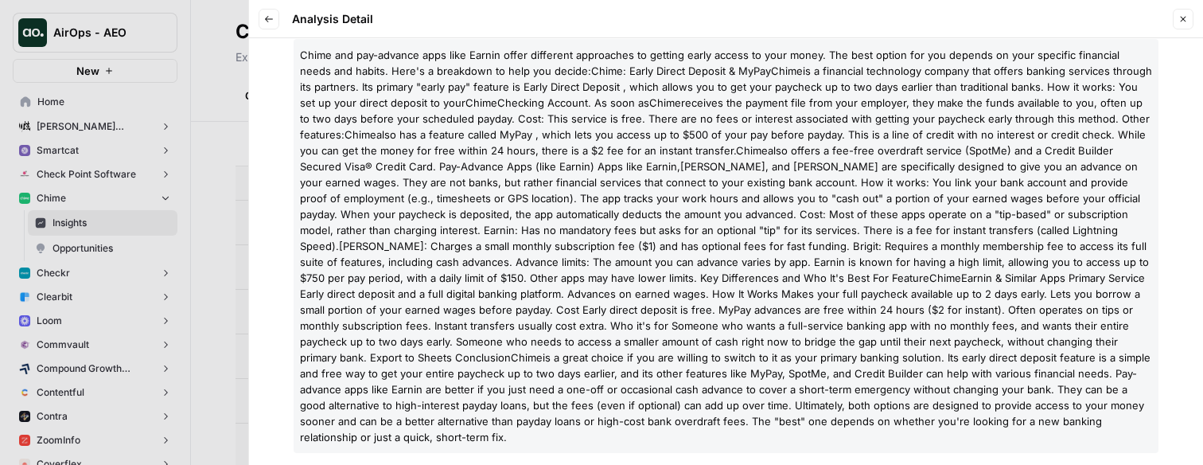
click at [392, 294] on span "Earnin & Similar Apps Primary Service Early direct deposit and a full digital b…" at bounding box center [722, 317] width 845 height 92
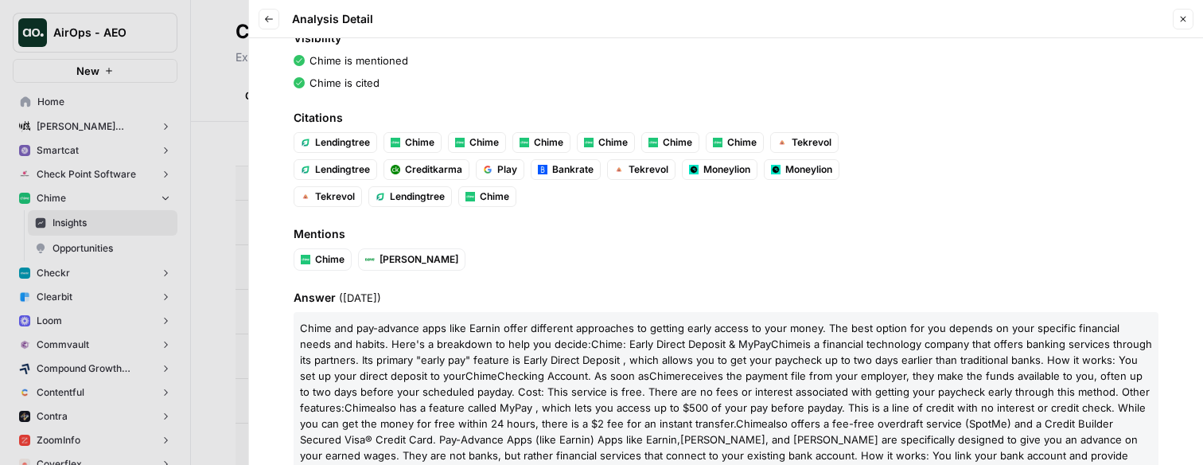
scroll to position [146, 0]
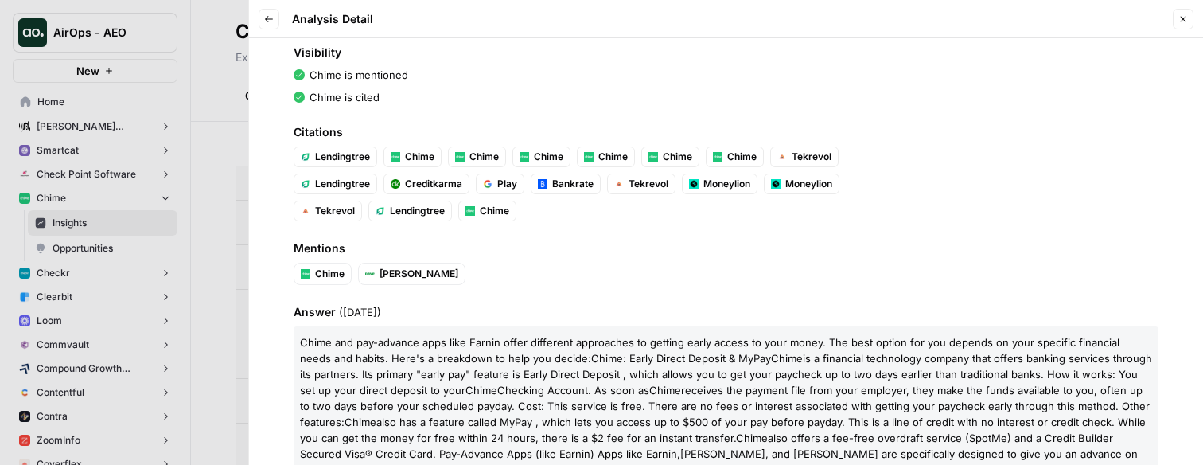
drag, startPoint x: 380, startPoint y: 414, endPoint x: 266, endPoint y: 323, distance: 145.5
click at [266, 323] on div "Query Which app is best for early pay: Chime or pay-advance apps like Earnin? P…" at bounding box center [726, 251] width 954 height 426
copy div "Chime and pay-advance apps like Earnin offer different approaches to getting ea…"
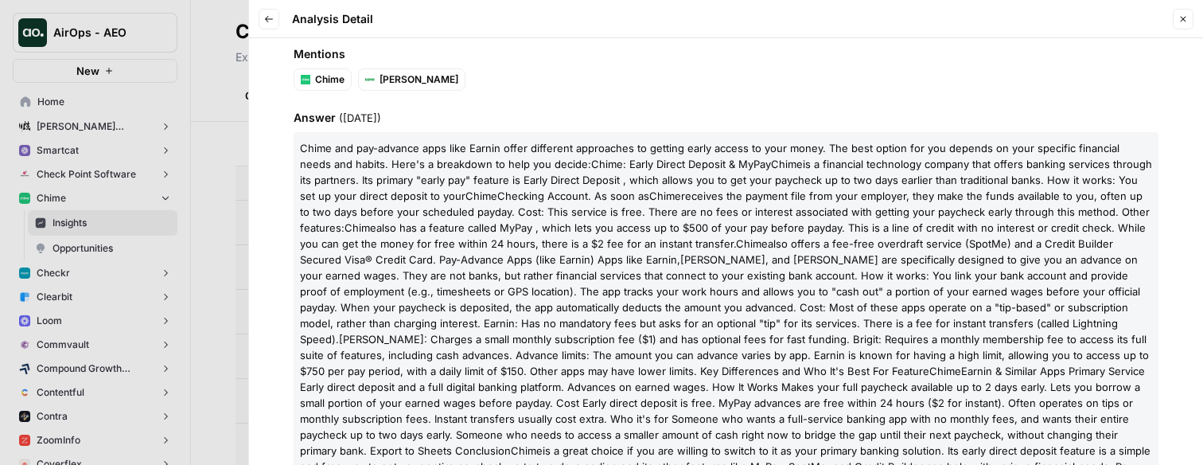
scroll to position [350, 0]
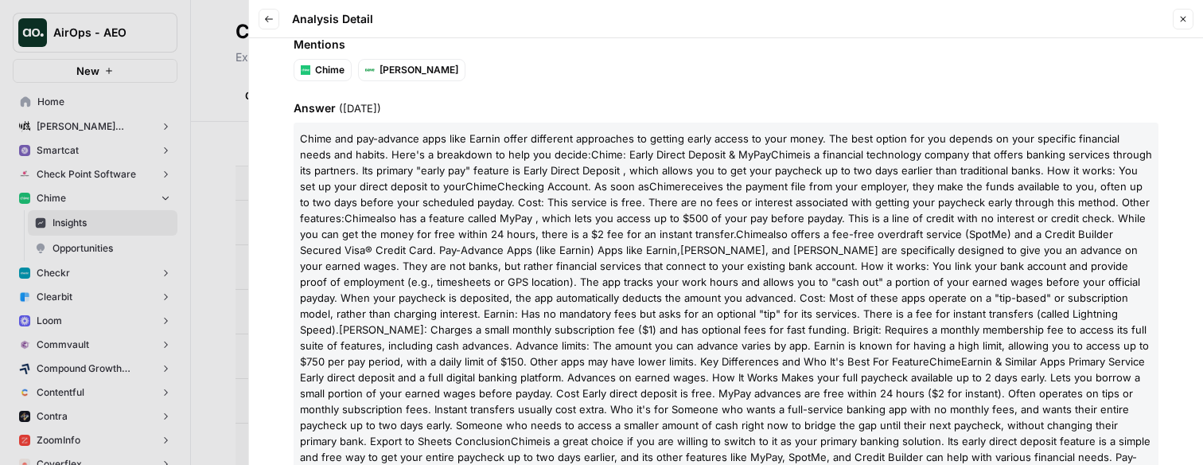
click at [543, 296] on span ", and [PERSON_NAME] are specifically designed to give you an advance on your ea…" at bounding box center [720, 289] width 840 height 92
click at [846, 259] on p "Chime and pay-advance apps like Earnin offer different approaches to getting ea…" at bounding box center [726, 330] width 865 height 414
click at [768, 239] on span "Chime" at bounding box center [752, 234] width 32 height 13
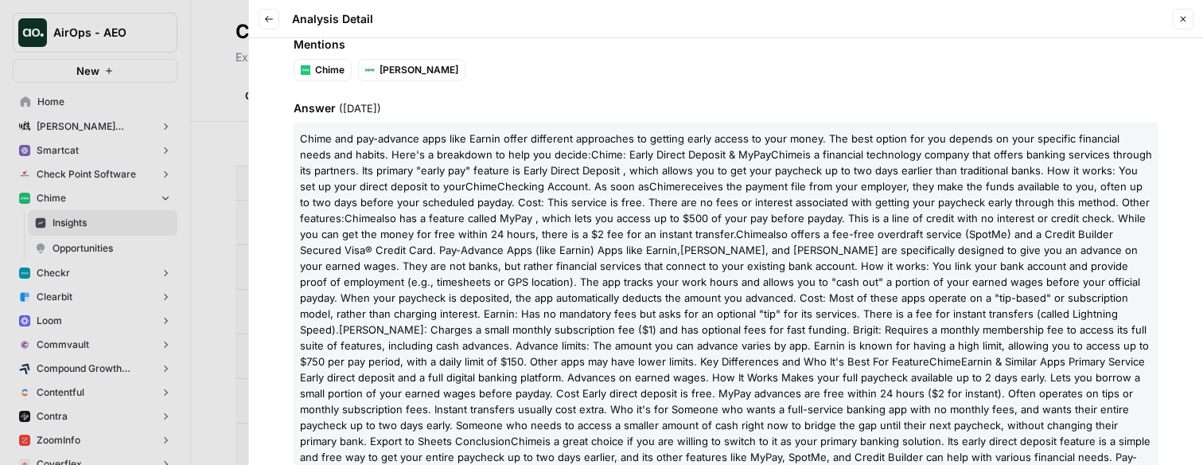
click at [768, 239] on span "Chime" at bounding box center [752, 234] width 32 height 13
click at [849, 242] on p "Chime and pay-advance apps like Earnin offer different approaches to getting ea…" at bounding box center [726, 330] width 865 height 414
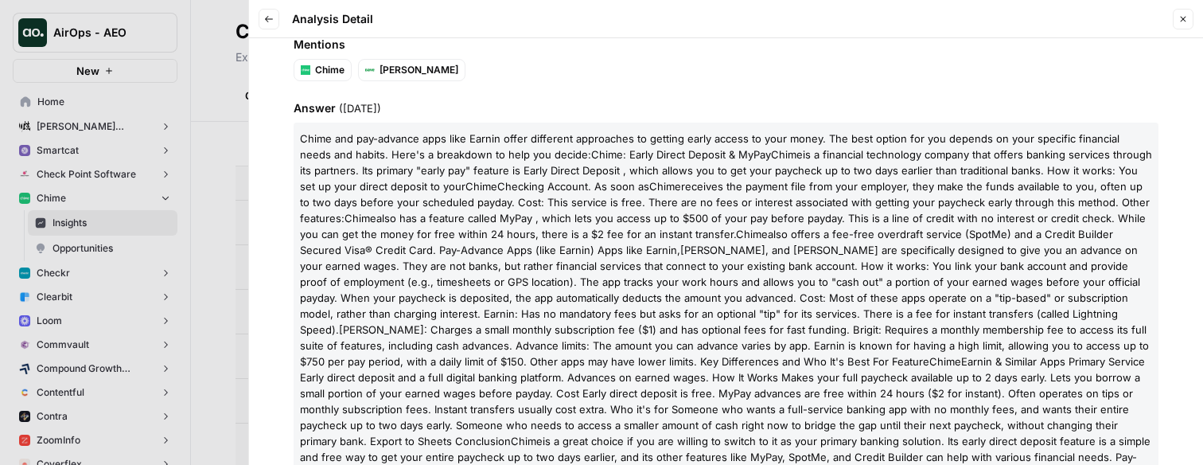
click at [492, 36] on header "Back Analysis Detail Close" at bounding box center [726, 19] width 954 height 38
click at [552, 144] on span "Chime and pay-advance apps like Earnin offer different approaches to getting ea…" at bounding box center [709, 146] width 819 height 29
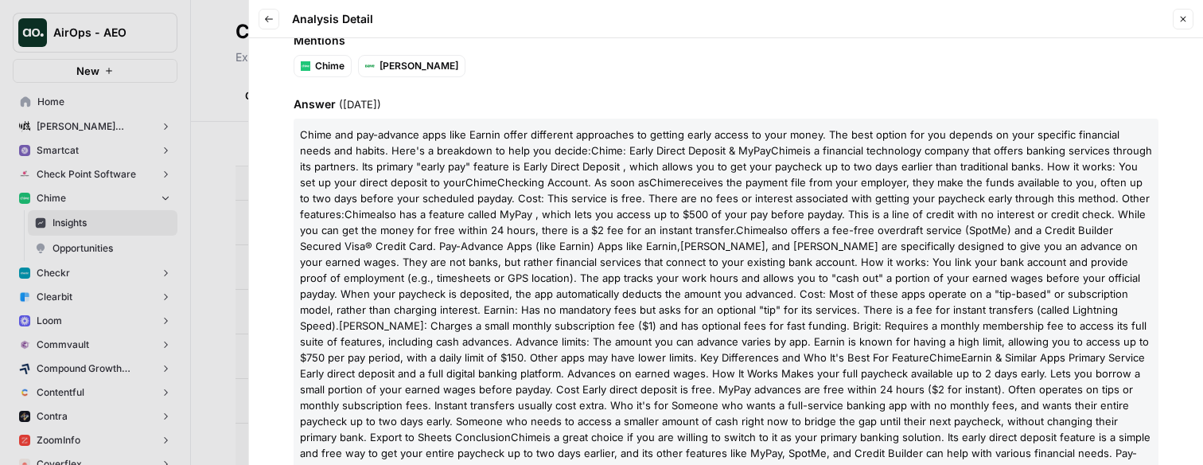
scroll to position [410, 0]
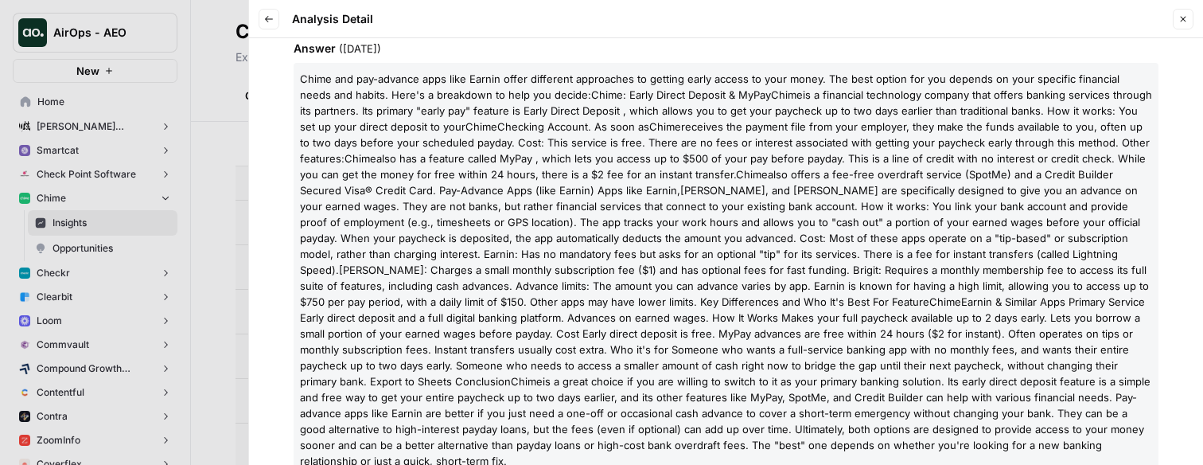
click at [551, 164] on span "also has a feature called MyPay , which lets you access up to $500 of your pay …" at bounding box center [723, 166] width 846 height 29
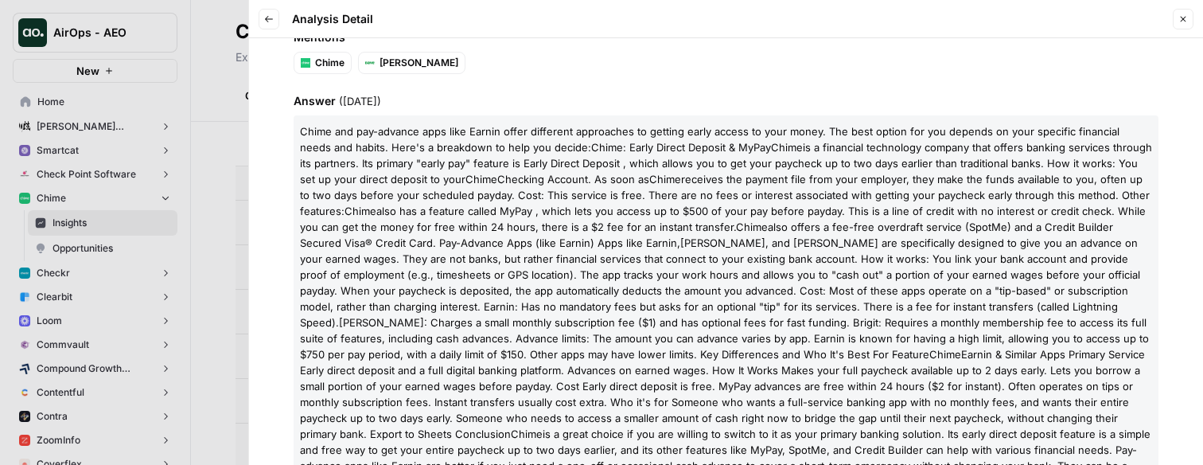
scroll to position [335, 0]
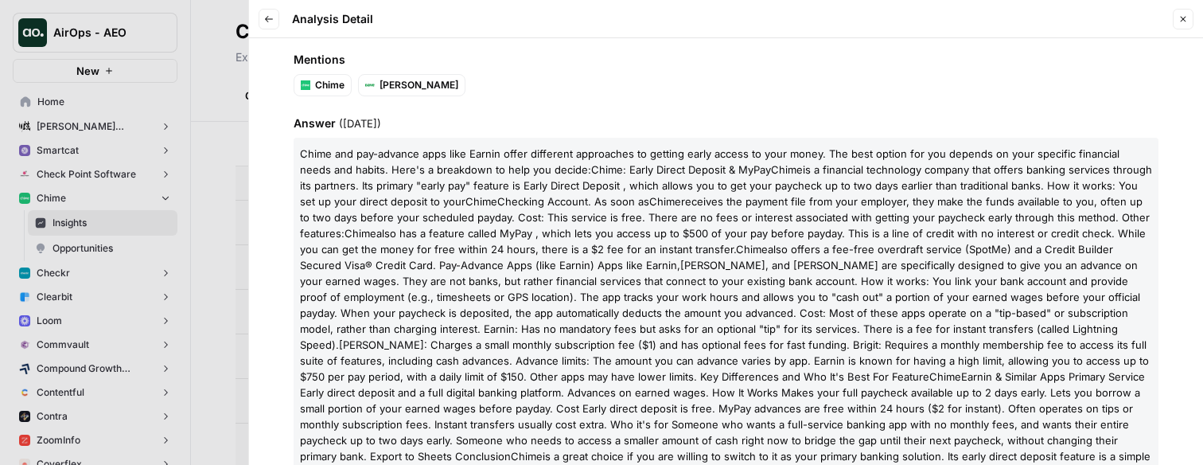
click at [486, 154] on span "Chime and pay-advance apps like Earnin offer different approaches to getting ea…" at bounding box center [709, 161] width 819 height 29
click at [651, 237] on span "also has a feature called MyPay , which lets you access up to $500 of your pay …" at bounding box center [723, 241] width 846 height 29
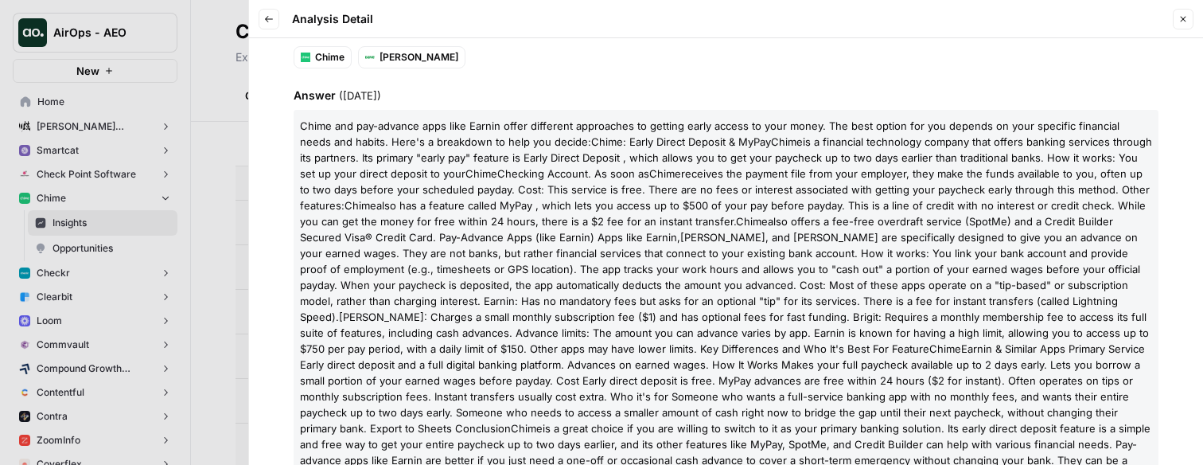
scroll to position [365, 0]
click at [733, 278] on span ", and [PERSON_NAME] are specifically designed to give you an advance on your ea…" at bounding box center [720, 274] width 840 height 92
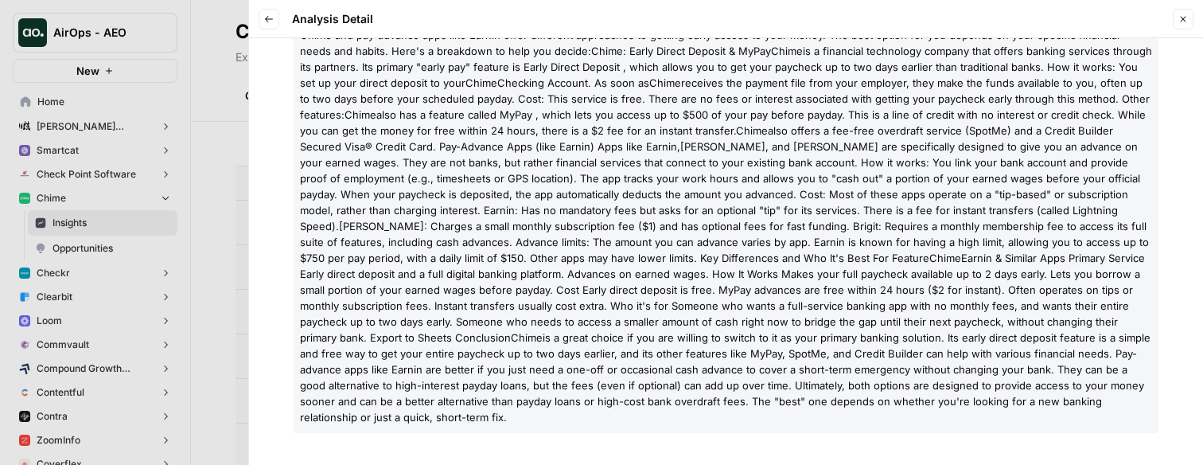
click at [434, 338] on span "is a great choice if you are willing to switch to it as your primary banking so…" at bounding box center [725, 377] width 850 height 92
drag, startPoint x: 434, startPoint y: 338, endPoint x: 421, endPoint y: 338, distance: 12.7
click at [434, 338] on span "is a great choice if you are willing to switch to it as your primary banking so…" at bounding box center [725, 377] width 850 height 92
click at [414, 298] on p "Chime and pay-advance apps like Earnin offer different approaches to getting ea…" at bounding box center [726, 226] width 865 height 414
click at [220, 281] on div at bounding box center [601, 232] width 1203 height 465
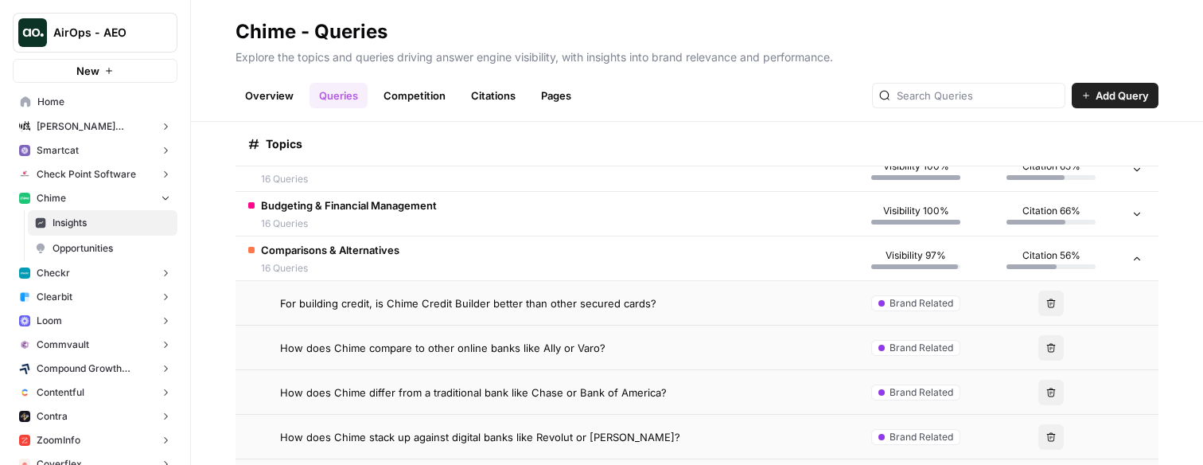
scroll to position [231, 0]
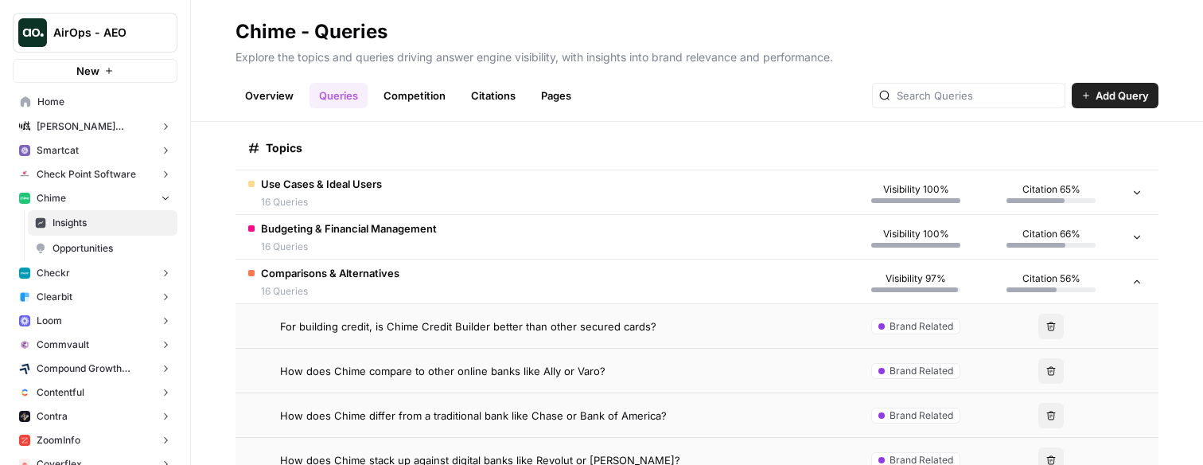
click at [313, 274] on span "Comparisons & Alternatives" at bounding box center [330, 273] width 138 height 16
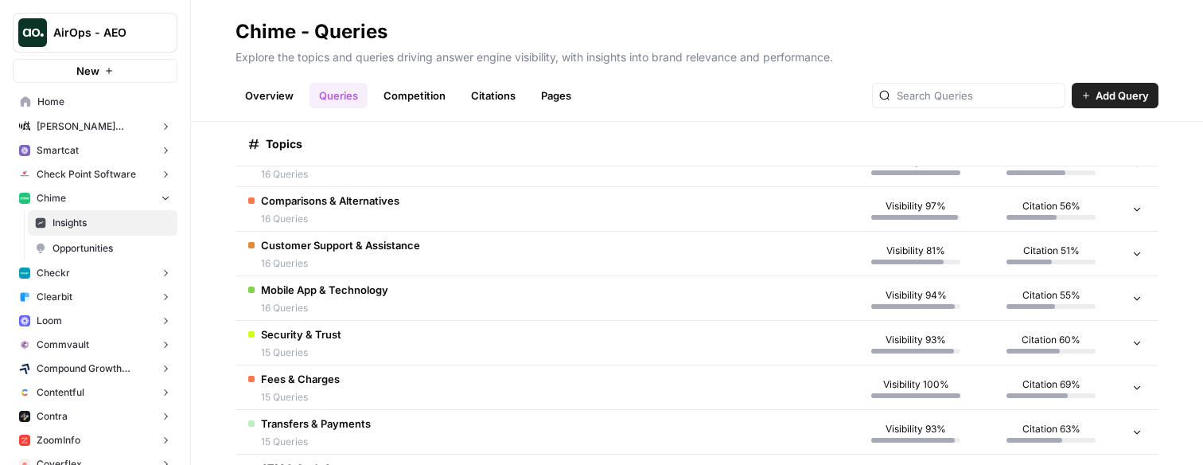
click at [353, 333] on td "Security & Trust 15 Queries" at bounding box center [541, 343] width 613 height 44
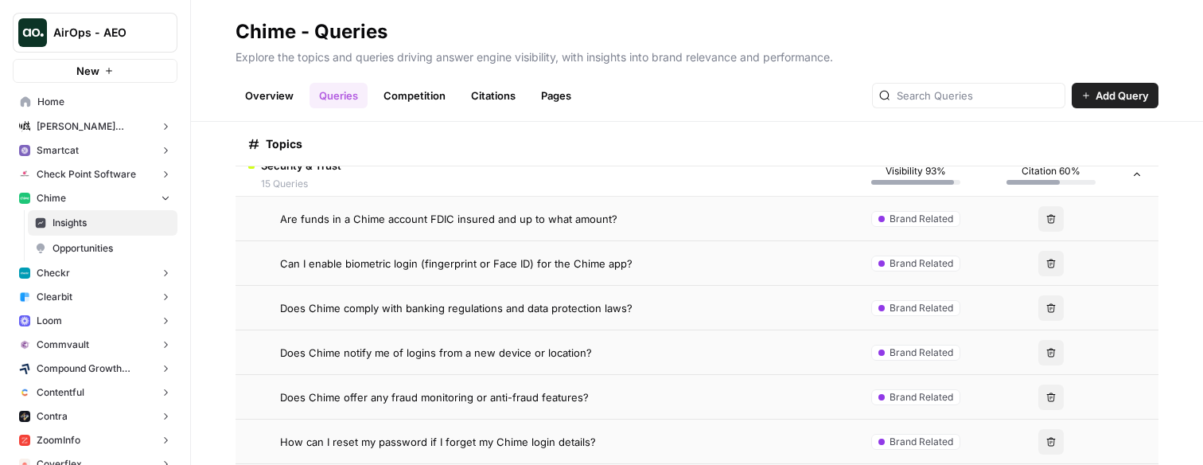
scroll to position [529, 0]
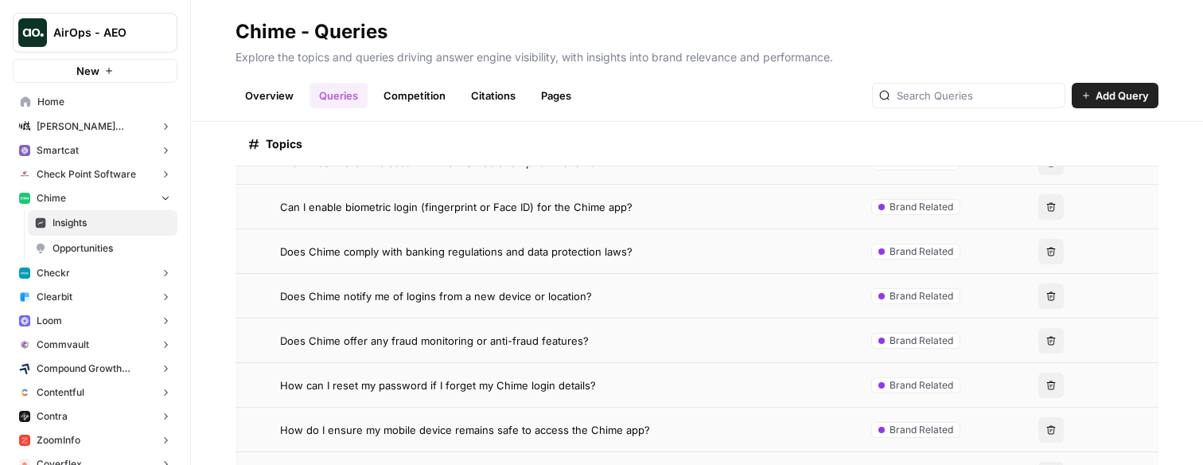
click at [364, 257] on span "Does Chime comply with banking regulations and data protection laws?" at bounding box center [456, 251] width 352 height 16
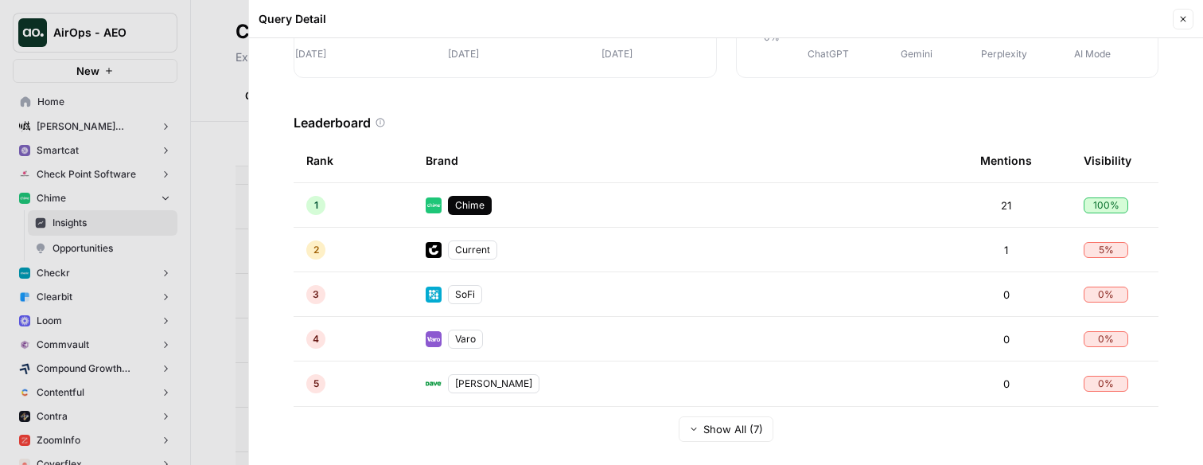
scroll to position [313, 0]
click at [212, 284] on div at bounding box center [601, 232] width 1203 height 465
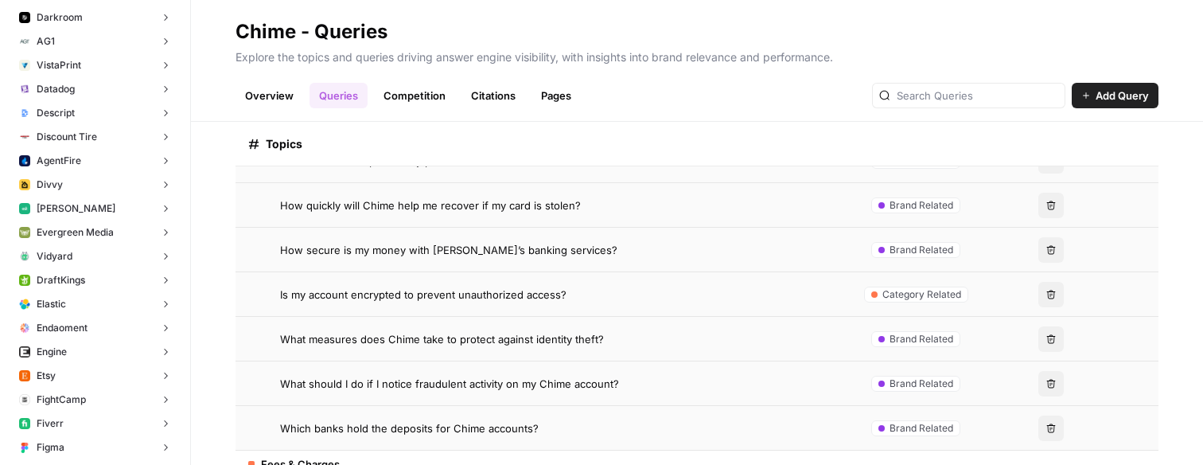
scroll to position [948, 0]
click at [63, 103] on button "Descript" at bounding box center [95, 112] width 165 height 24
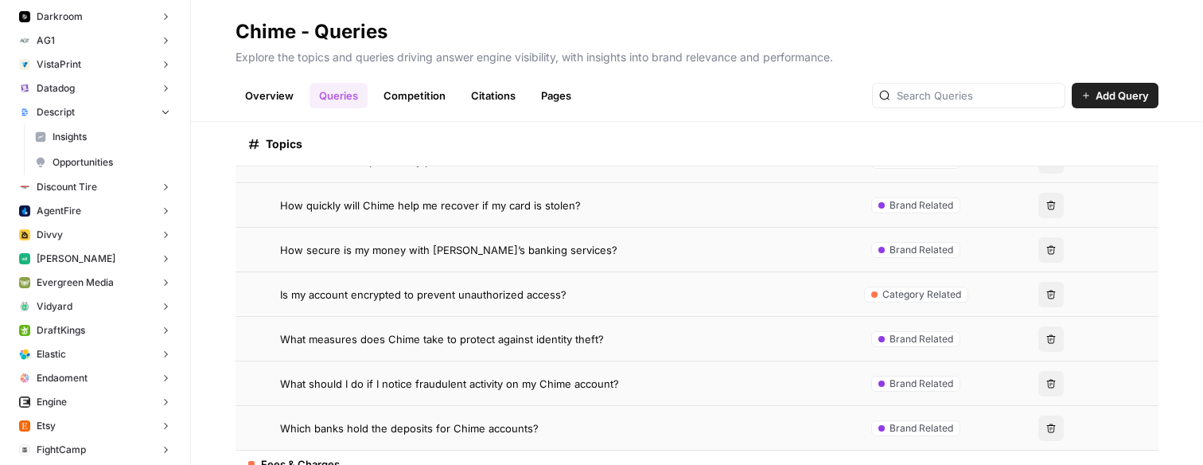
click at [98, 138] on span "Insights" at bounding box center [112, 137] width 118 height 14
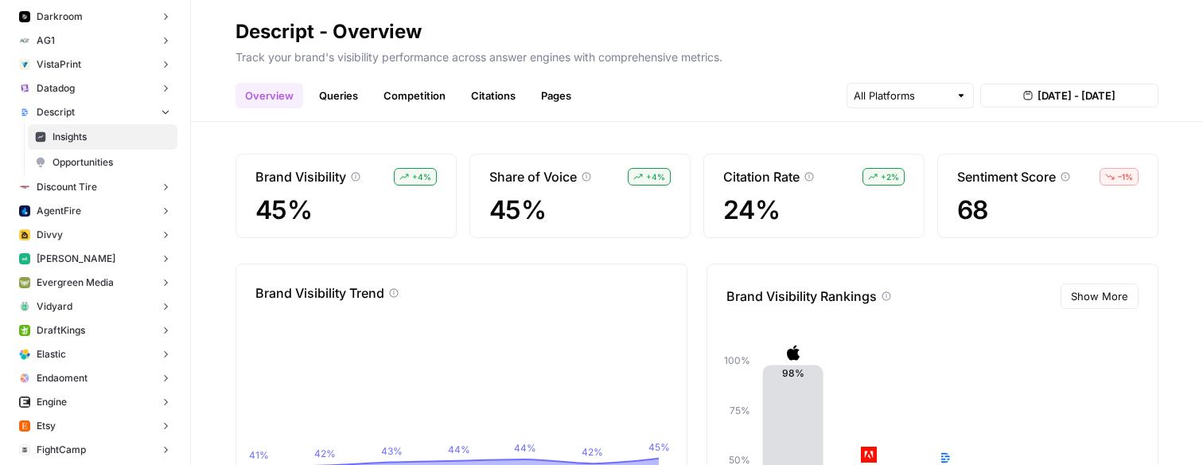
click at [329, 102] on link "Queries" at bounding box center [338, 95] width 58 height 25
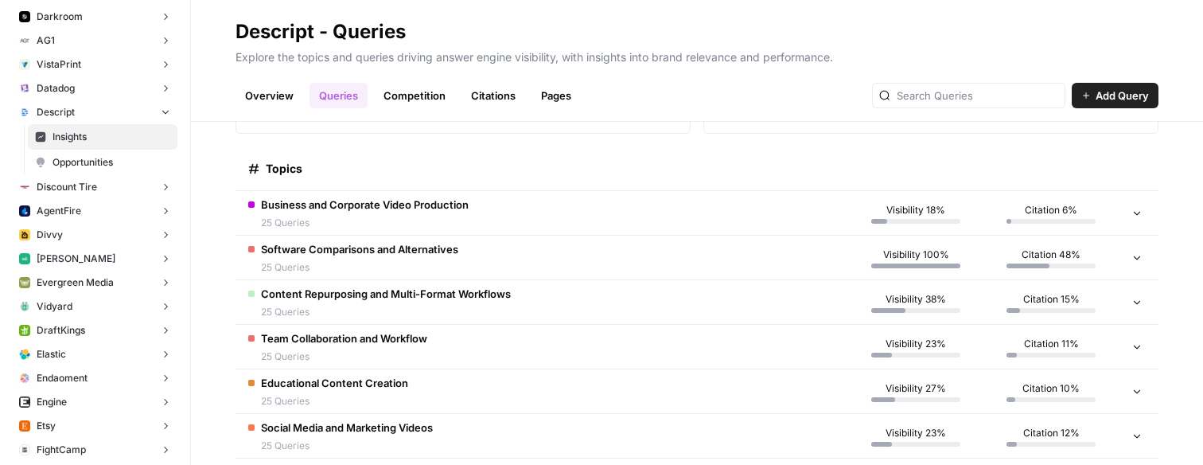
scroll to position [219, 0]
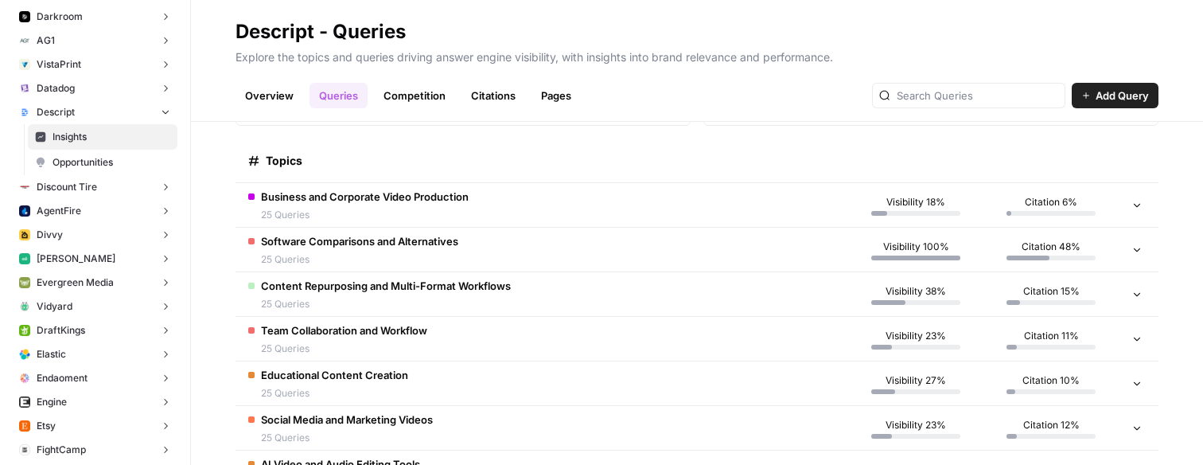
click at [389, 249] on div "Software Comparisons and Alternatives 25 Queries" at bounding box center [359, 249] width 197 height 33
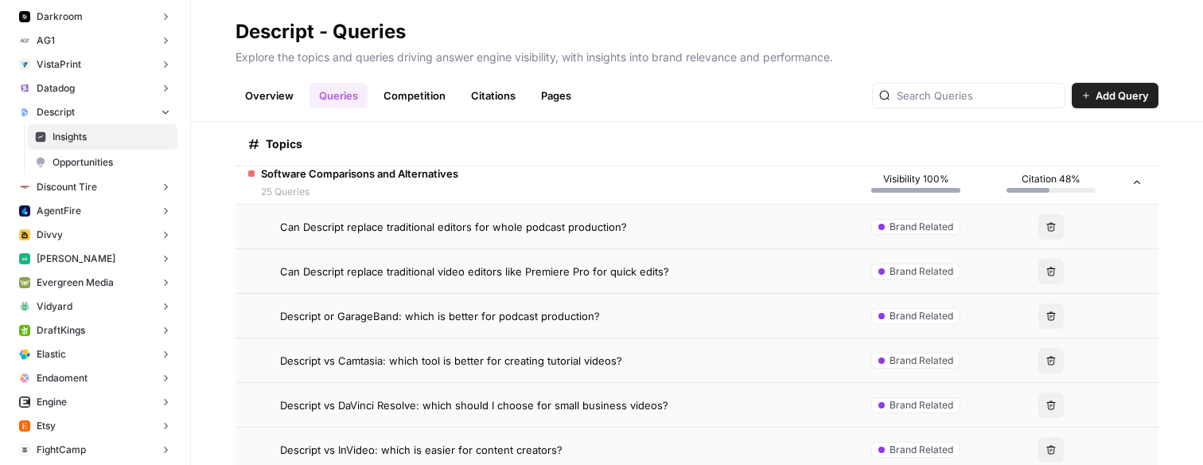
scroll to position [305, 0]
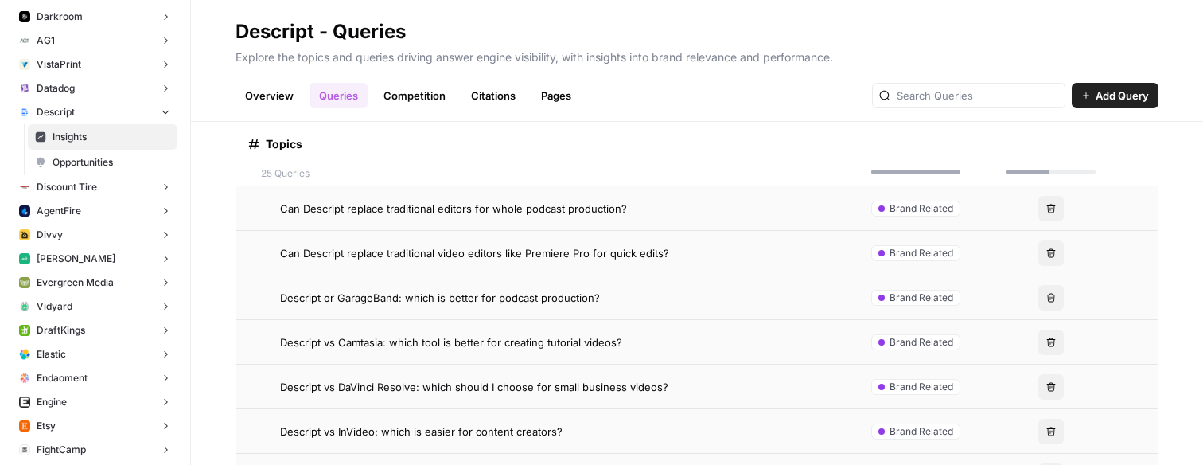
click at [387, 253] on span "Can Descript replace traditional video editors like Premiere Pro for quick edit…" at bounding box center [474, 253] width 389 height 16
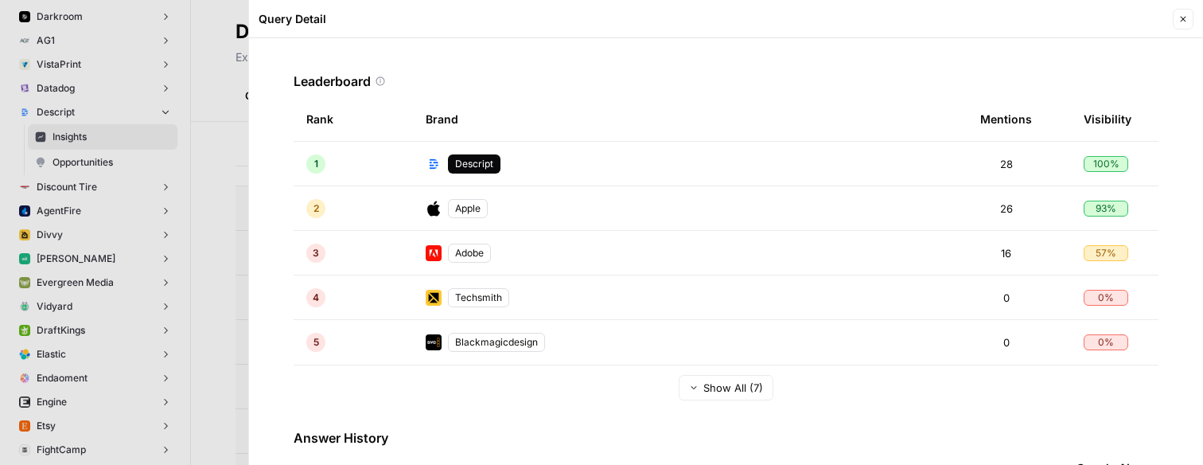
scroll to position [359, 0]
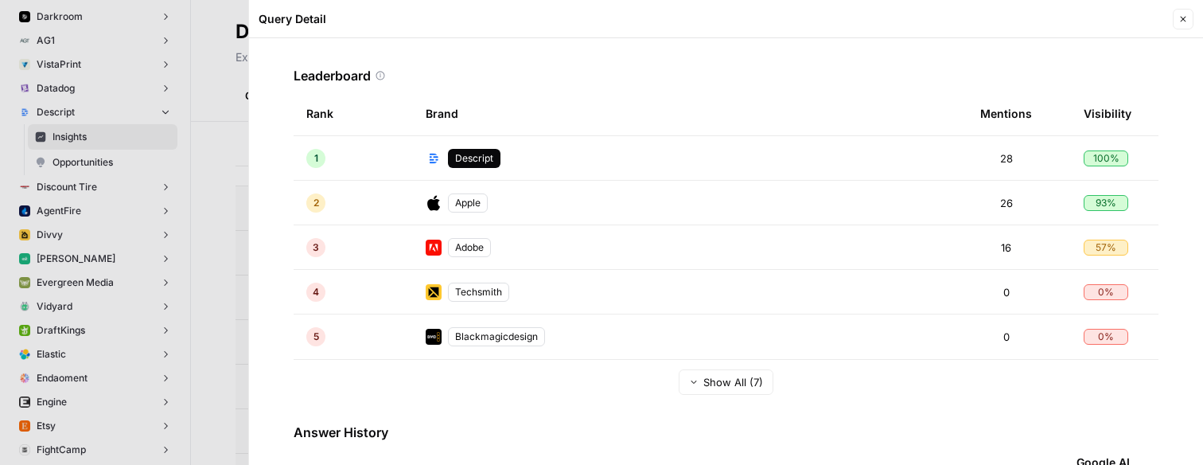
click at [694, 388] on button "Show All (7)" at bounding box center [726, 381] width 95 height 25
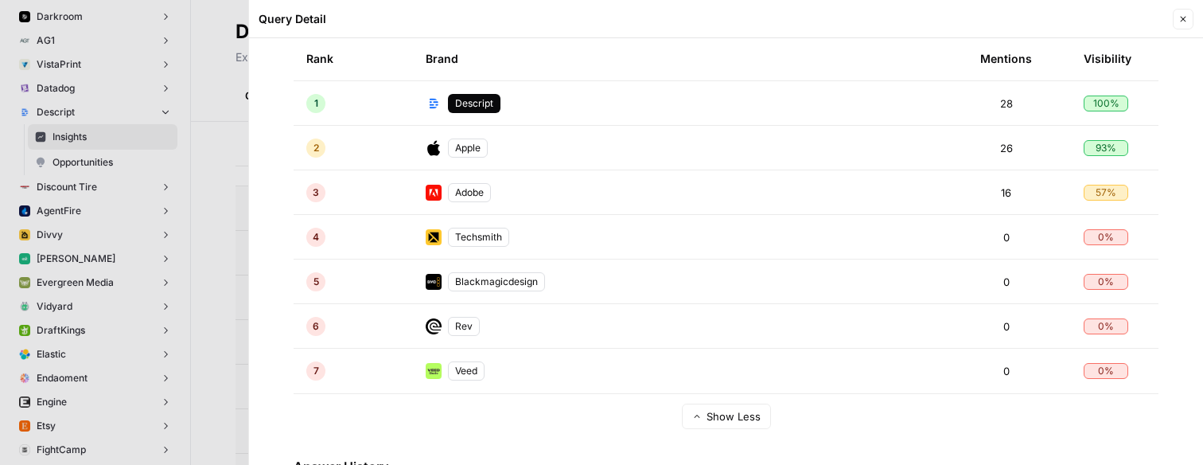
scroll to position [383, 0]
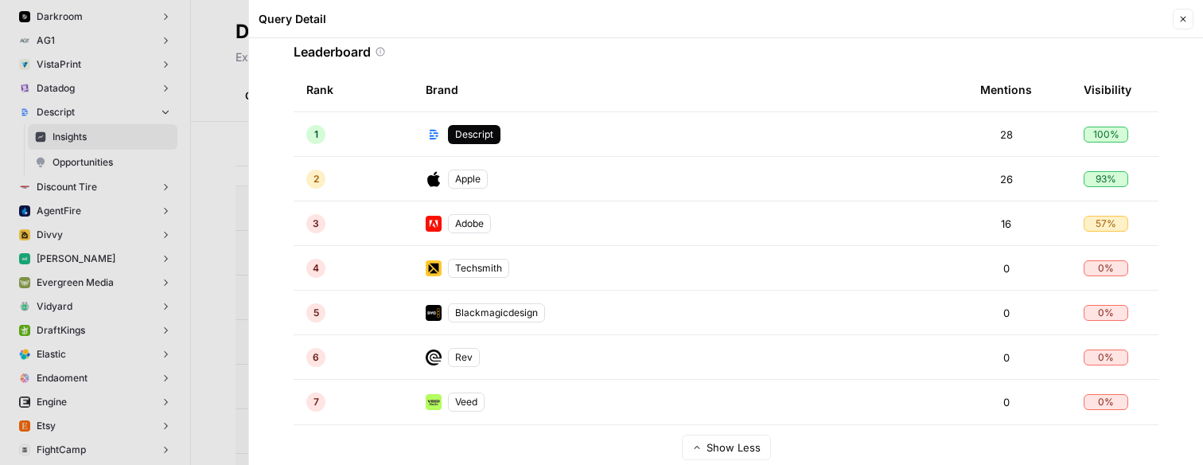
click at [157, 152] on div at bounding box center [601, 232] width 1203 height 465
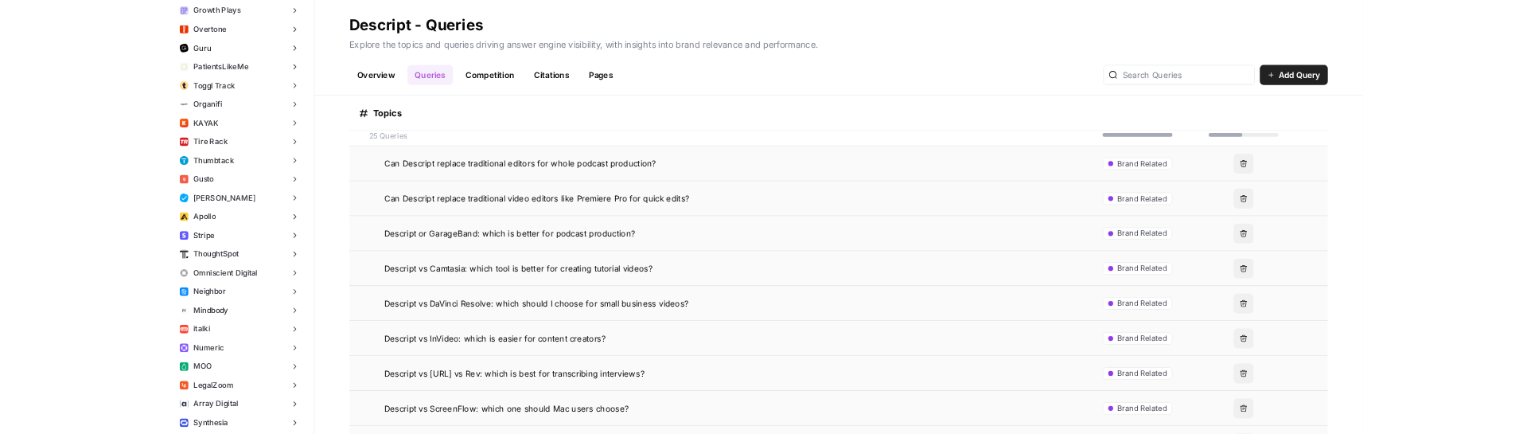
scroll to position [305, 0]
